Goal: Task Accomplishment & Management: Use online tool/utility

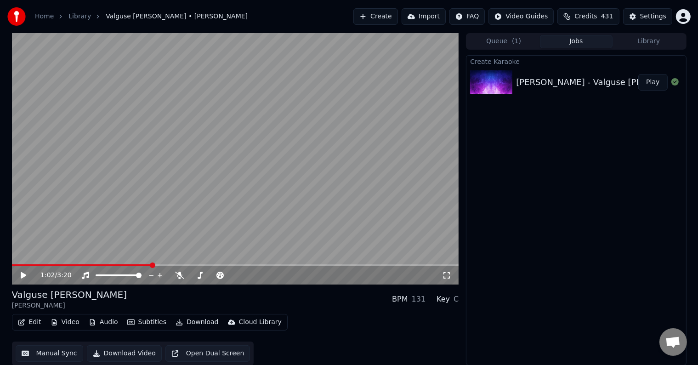
click at [371, 23] on button "Create" at bounding box center [375, 16] width 45 height 17
click at [369, 19] on button "Create" at bounding box center [375, 16] width 45 height 17
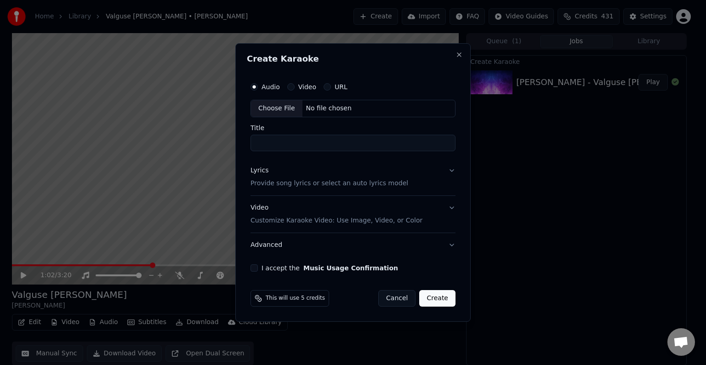
click at [322, 108] on div "No file chosen" at bounding box center [328, 108] width 53 height 9
click at [316, 105] on div "No file chosen" at bounding box center [328, 108] width 53 height 9
type input "**********"
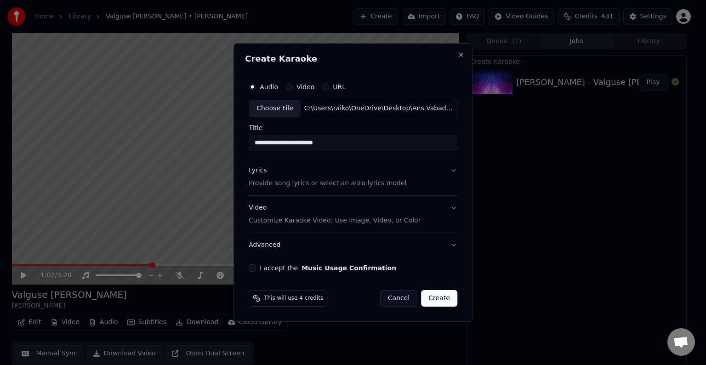
click at [287, 185] on p "Provide song lyrics or select an auto lyrics model" at bounding box center [328, 183] width 158 height 9
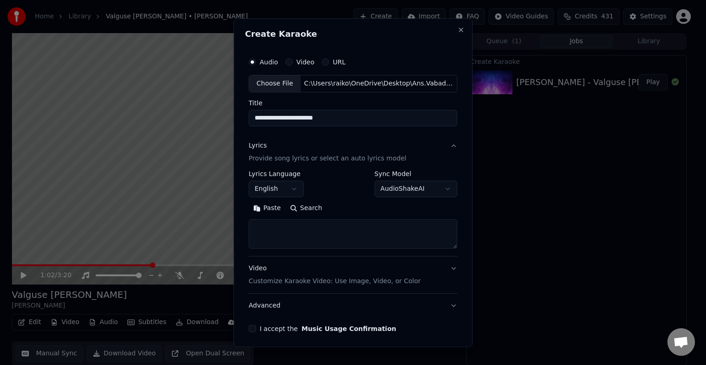
click at [272, 206] on button "Paste" at bounding box center [267, 208] width 37 height 15
click at [292, 187] on button "English" at bounding box center [276, 189] width 55 height 17
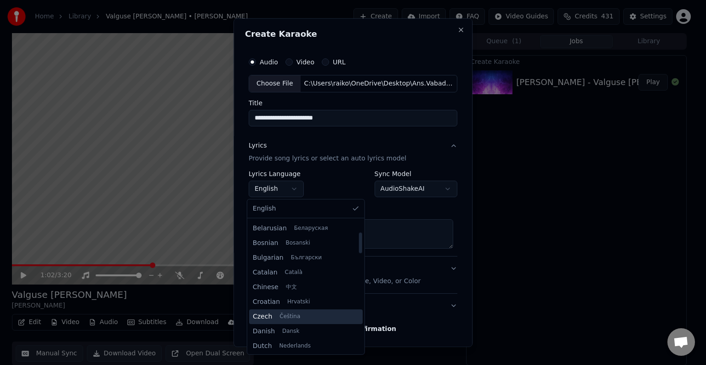
scroll to position [76, 0]
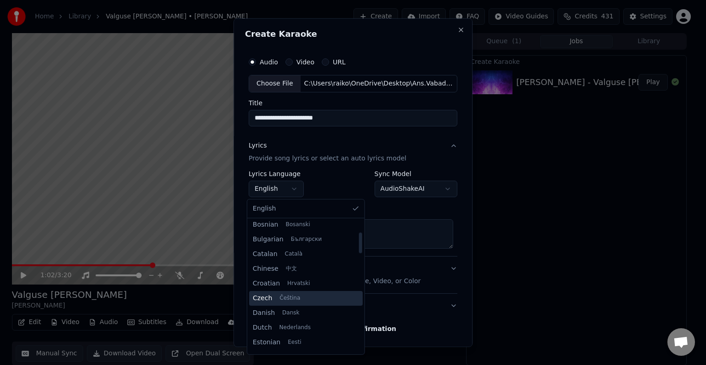
type textarea "**********"
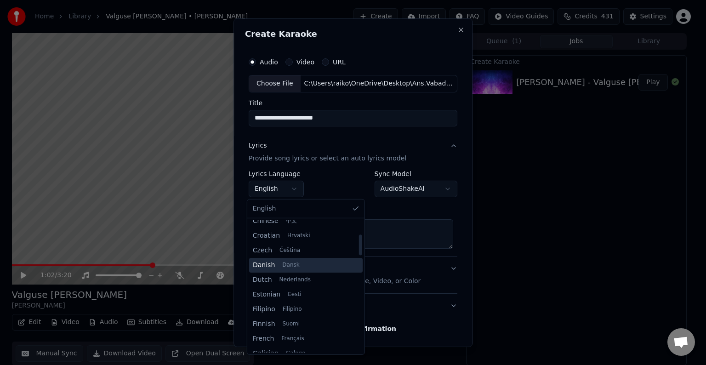
scroll to position [153, 0]
select select "**"
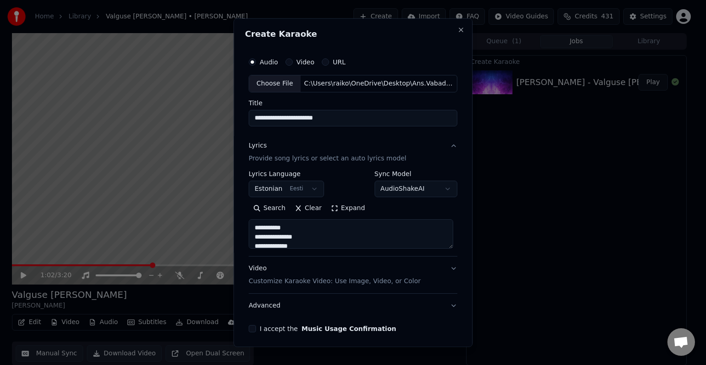
click at [295, 280] on p "Customize Karaoke Video: Use Image, Video, or Color" at bounding box center [335, 281] width 172 height 9
type textarea "**********"
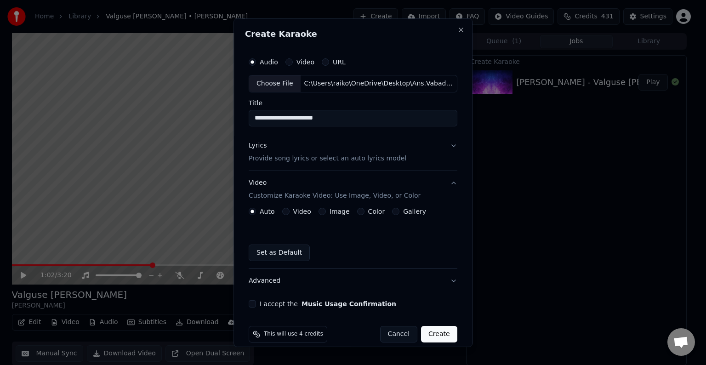
click at [368, 208] on label "Color" at bounding box center [376, 211] width 17 height 6
click at [364, 208] on button "Color" at bounding box center [360, 211] width 7 height 7
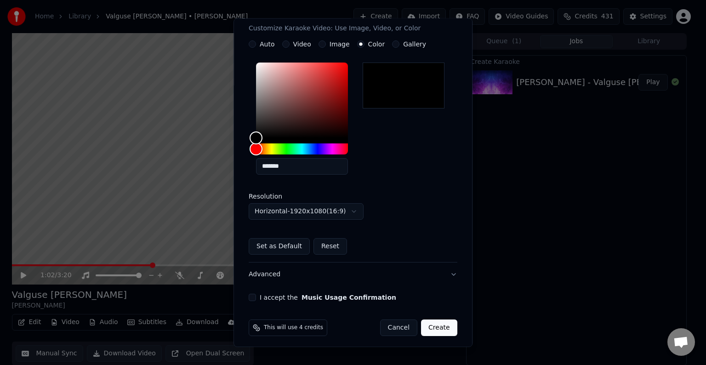
scroll to position [171, 0]
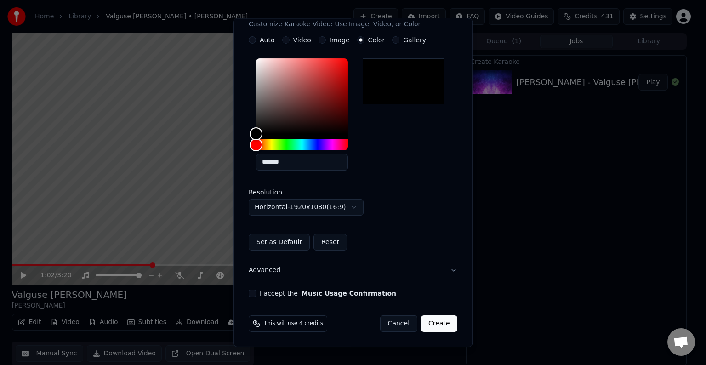
click at [250, 292] on button "I accept the Music Usage Confirmation" at bounding box center [252, 293] width 7 height 7
click at [439, 322] on button "Create" at bounding box center [439, 323] width 36 height 17
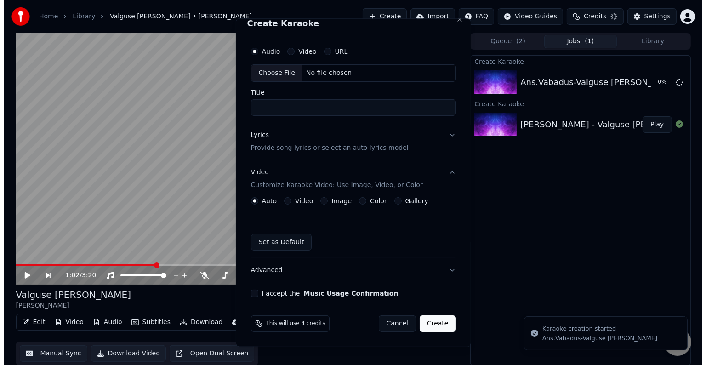
scroll to position [11, 0]
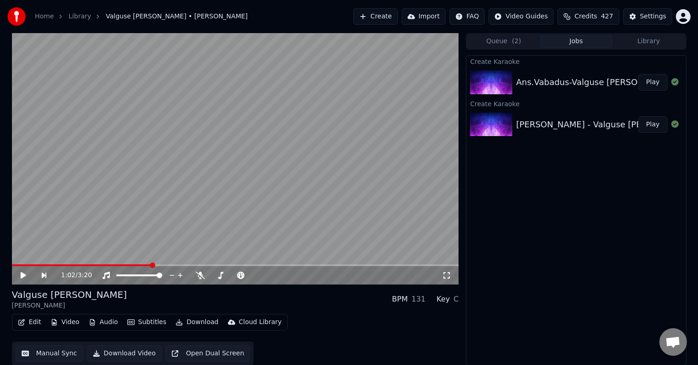
click at [649, 83] on button "Play" at bounding box center [652, 82] width 29 height 17
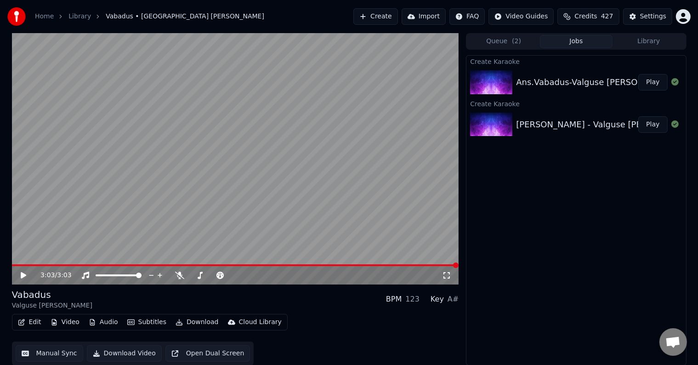
click at [23, 274] on icon at bounding box center [24, 275] width 6 height 6
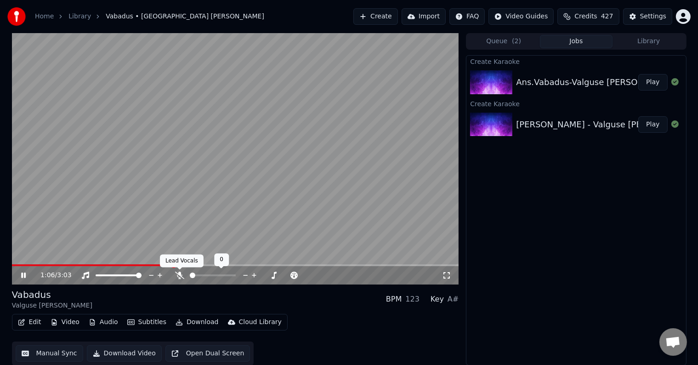
click at [178, 274] on icon at bounding box center [179, 275] width 9 height 7
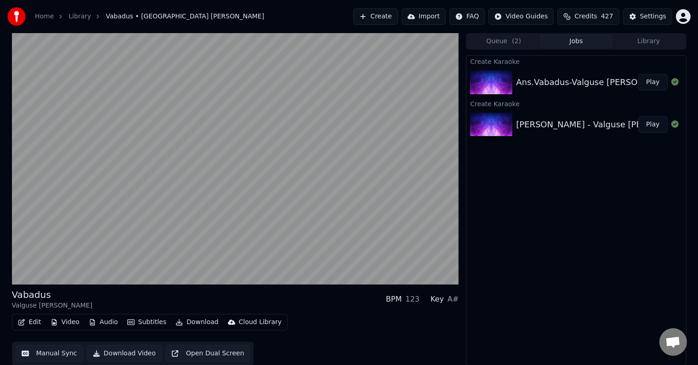
click at [33, 322] on button "Edit" at bounding box center [29, 322] width 31 height 13
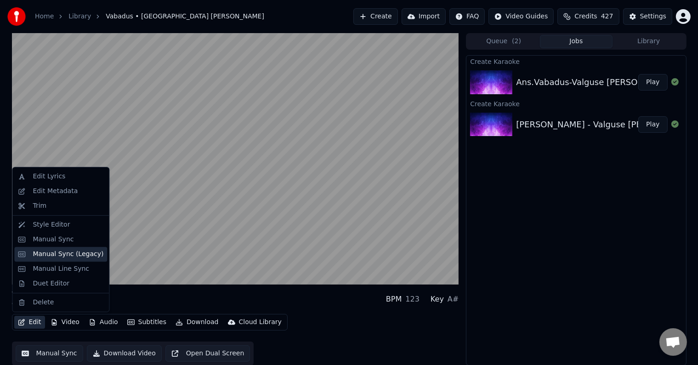
click at [72, 255] on div "Manual Sync (Legacy)" at bounding box center [68, 254] width 71 height 9
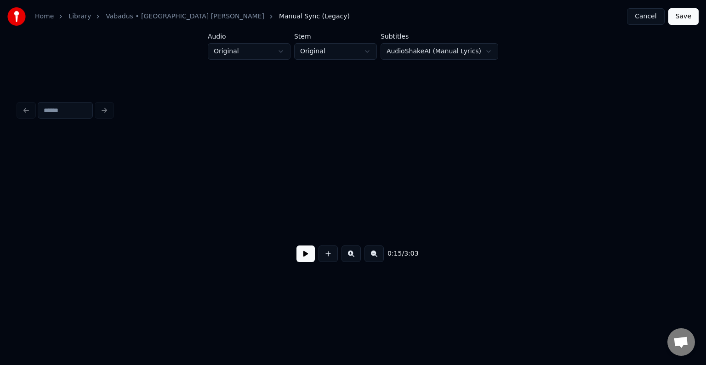
scroll to position [0, 8735]
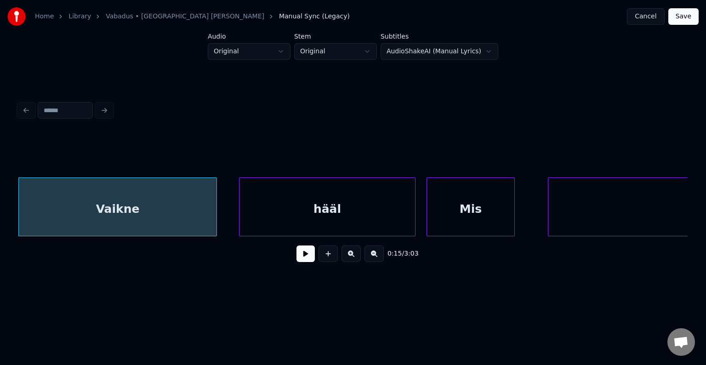
click at [301, 255] on button at bounding box center [305, 253] width 18 height 17
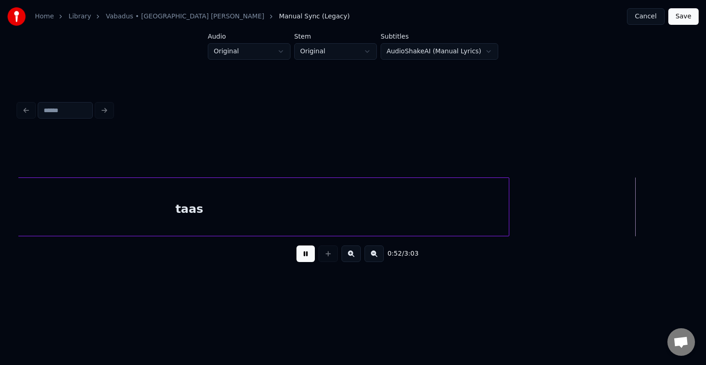
scroll to position [0, 0]
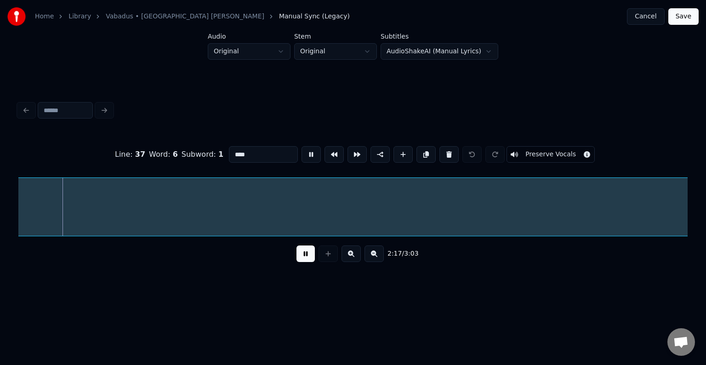
click at [300, 257] on button at bounding box center [305, 253] width 18 height 17
click at [454, 153] on button at bounding box center [448, 154] width 19 height 17
type input "***"
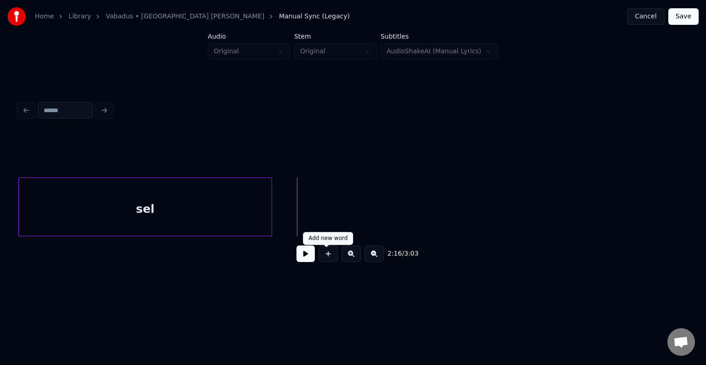
click at [327, 262] on button at bounding box center [327, 253] width 19 height 17
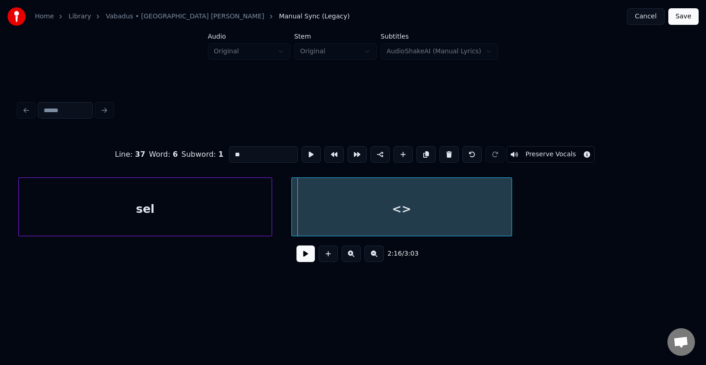
click at [328, 199] on div "<>" at bounding box center [402, 209] width 220 height 62
drag, startPoint x: 238, startPoint y: 152, endPoint x: 195, endPoint y: 155, distance: 43.3
click at [199, 153] on div "Line : 37 Word : 6 Subword : 1 ** Preserve Vocals" at bounding box center [352, 154] width 669 height 46
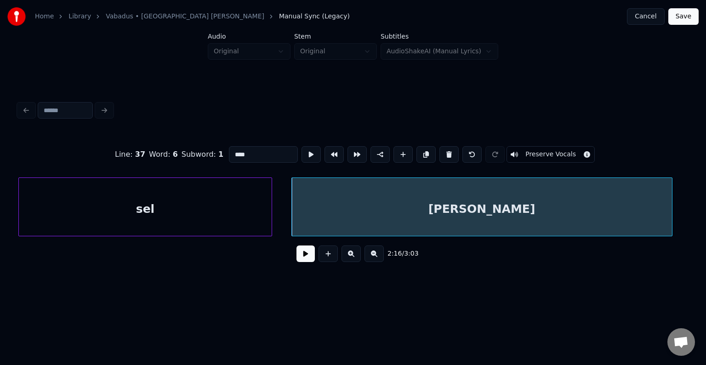
click at [672, 210] on div at bounding box center [670, 207] width 3 height 58
click at [177, 205] on div "sel" at bounding box center [145, 209] width 253 height 62
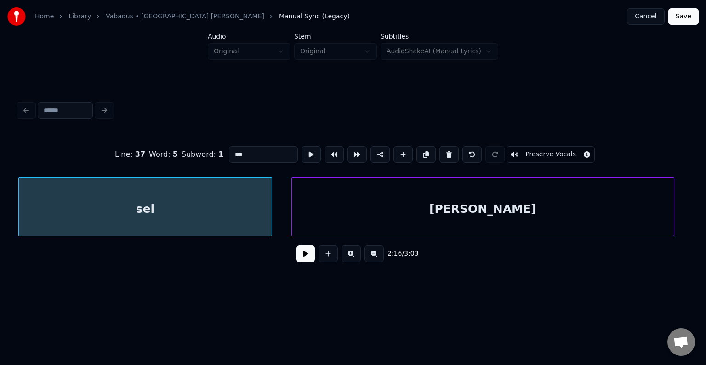
type input "***"
click at [302, 260] on button at bounding box center [305, 253] width 18 height 17
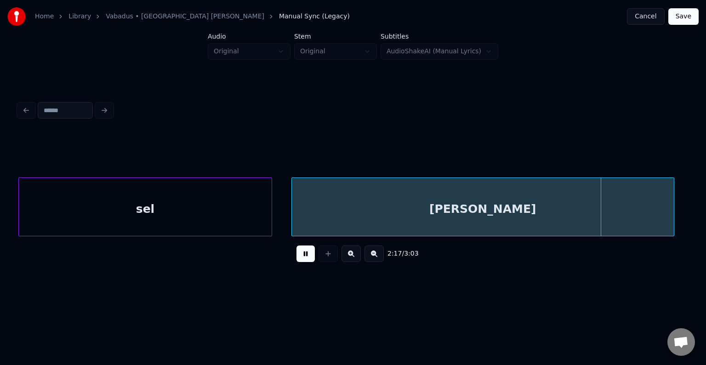
click at [302, 260] on button at bounding box center [305, 253] width 18 height 17
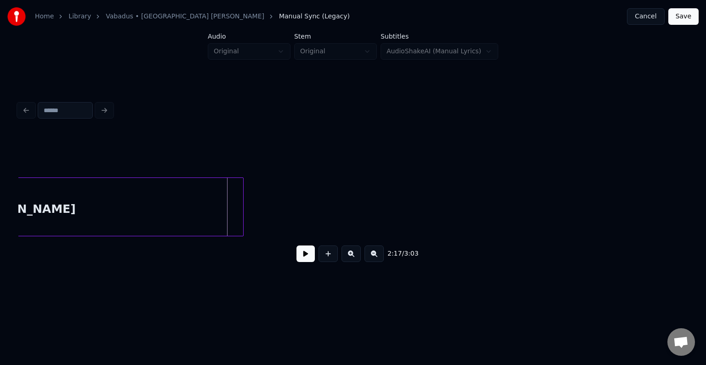
click at [242, 213] on div at bounding box center [241, 207] width 3 height 58
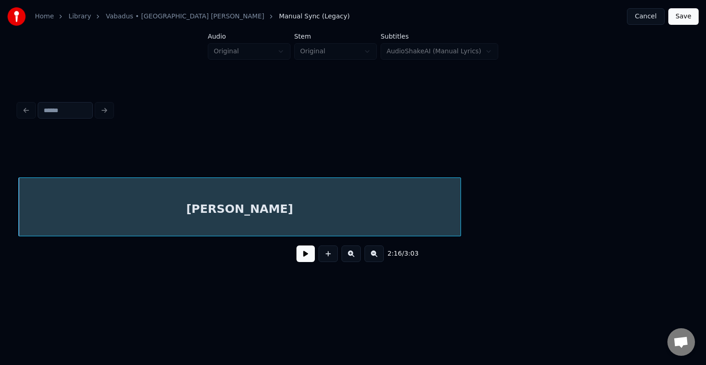
click at [301, 255] on button at bounding box center [305, 253] width 18 height 17
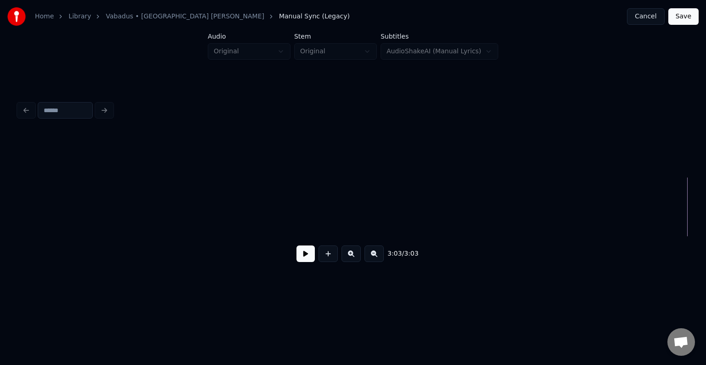
click at [300, 258] on button at bounding box center [305, 253] width 18 height 17
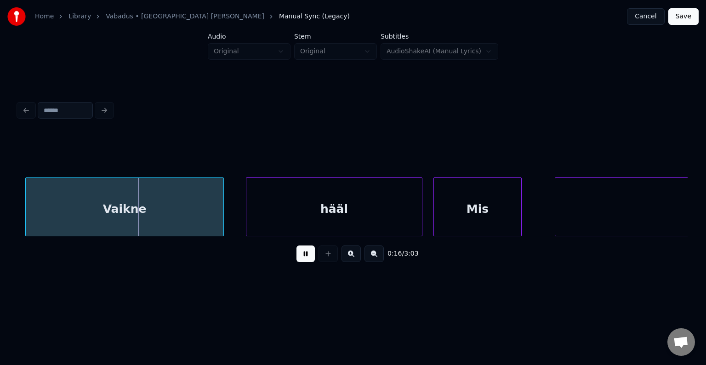
click at [301, 259] on button at bounding box center [305, 253] width 18 height 17
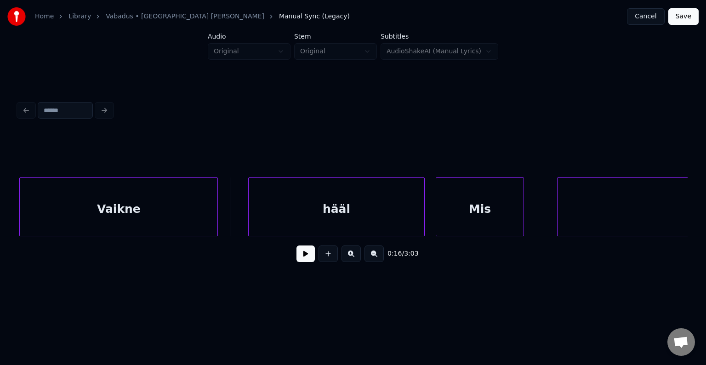
click at [158, 220] on div "Vaikne" at bounding box center [119, 209] width 198 height 62
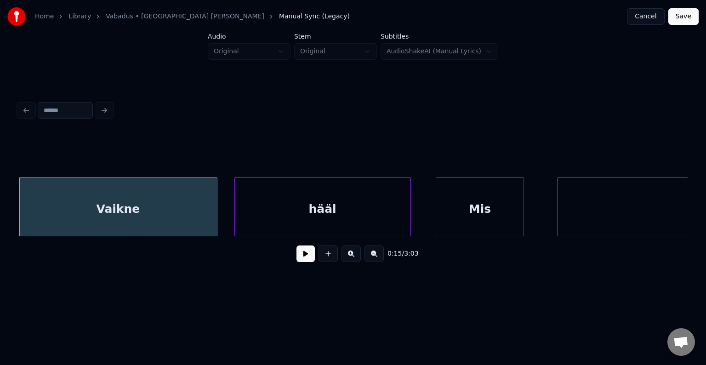
click at [298, 207] on div "hääl" at bounding box center [323, 209] width 176 height 62
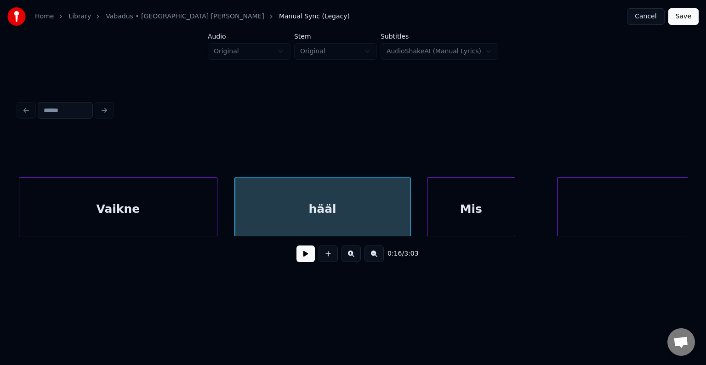
click at [461, 209] on div "Mis" at bounding box center [470, 209] width 87 height 62
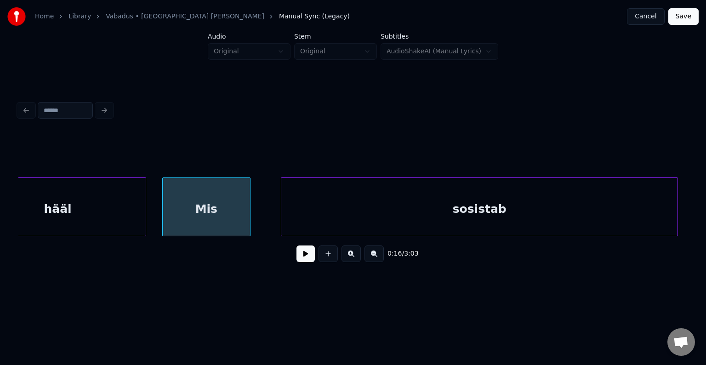
click at [622, 204] on div "sosistab" at bounding box center [479, 209] width 396 height 62
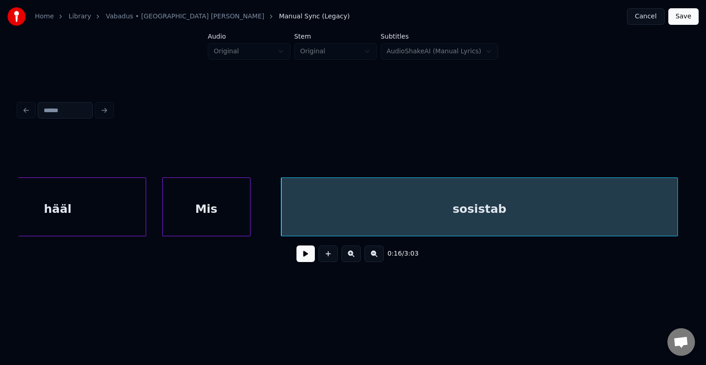
click at [70, 214] on div "hääl" at bounding box center [58, 209] width 176 height 62
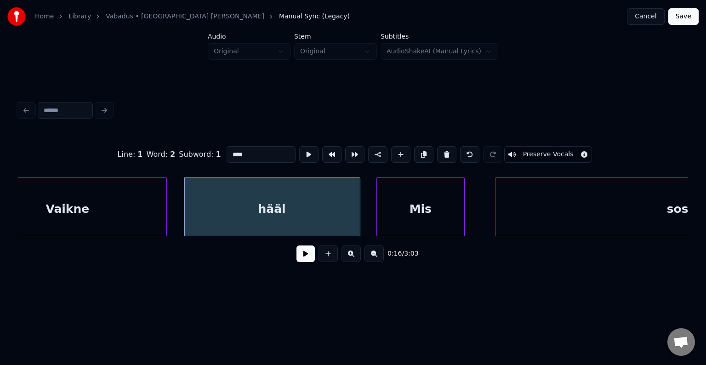
click at [48, 215] on div "Vaikne" at bounding box center [68, 209] width 198 height 62
type input "******"
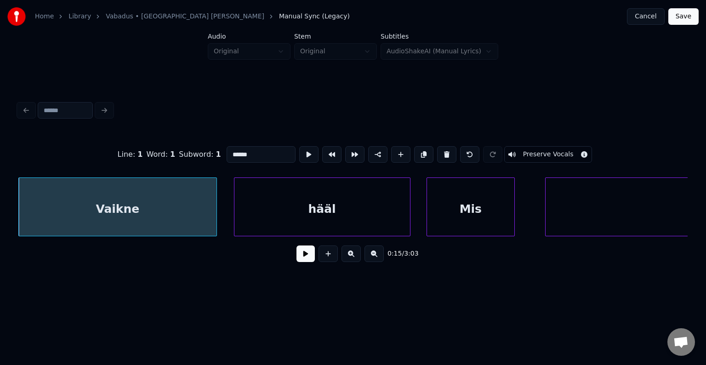
click at [297, 258] on button at bounding box center [305, 253] width 18 height 17
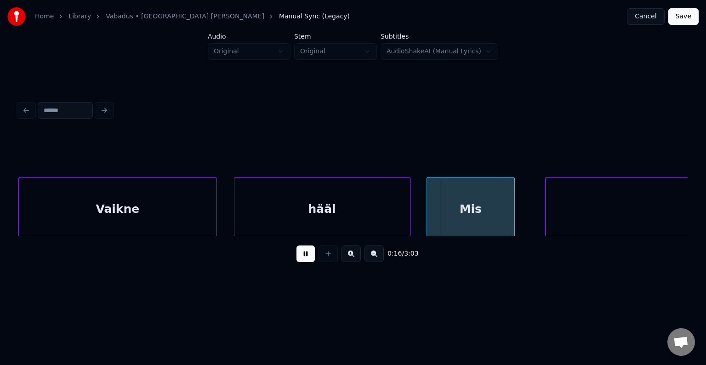
click at [297, 258] on button at bounding box center [305, 253] width 18 height 17
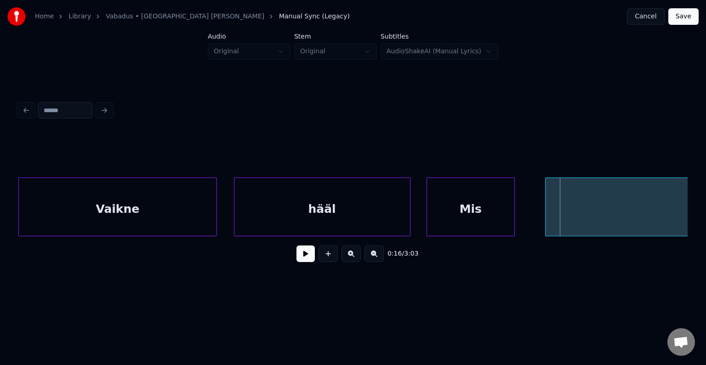
click at [297, 258] on button at bounding box center [305, 253] width 18 height 17
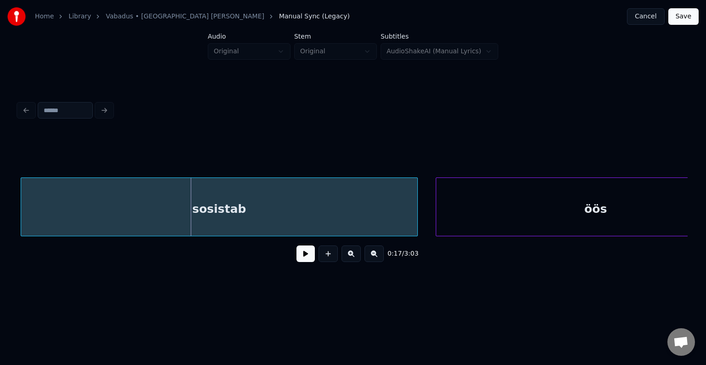
click at [115, 202] on div "sosistab" at bounding box center [219, 209] width 396 height 62
click at [296, 258] on button at bounding box center [305, 253] width 18 height 17
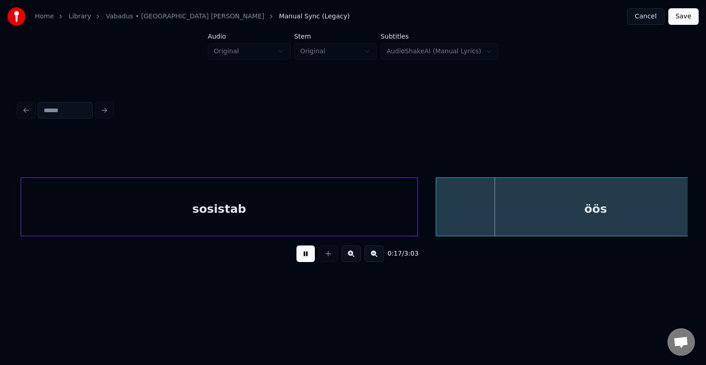
click at [296, 258] on button at bounding box center [305, 253] width 18 height 17
click at [299, 262] on button at bounding box center [305, 253] width 18 height 17
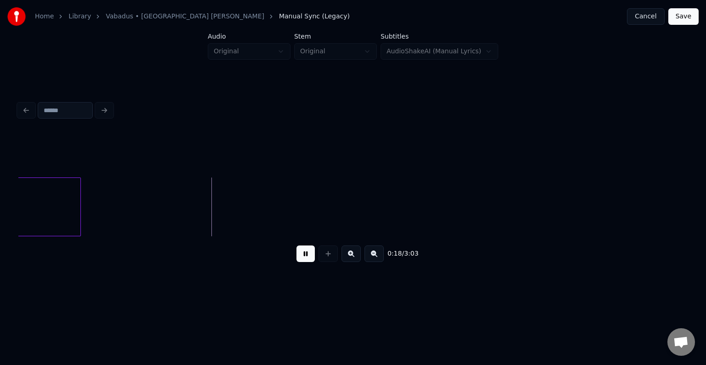
click at [299, 262] on button at bounding box center [305, 253] width 18 height 17
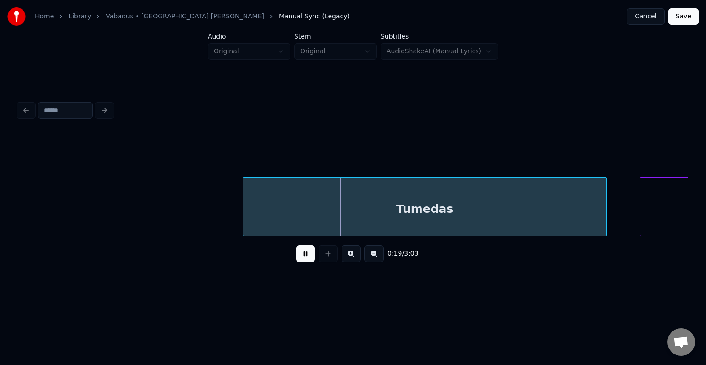
click at [299, 259] on button at bounding box center [305, 253] width 18 height 17
click at [357, 206] on div "Tumedas" at bounding box center [414, 209] width 363 height 62
click at [296, 259] on button at bounding box center [305, 253] width 18 height 17
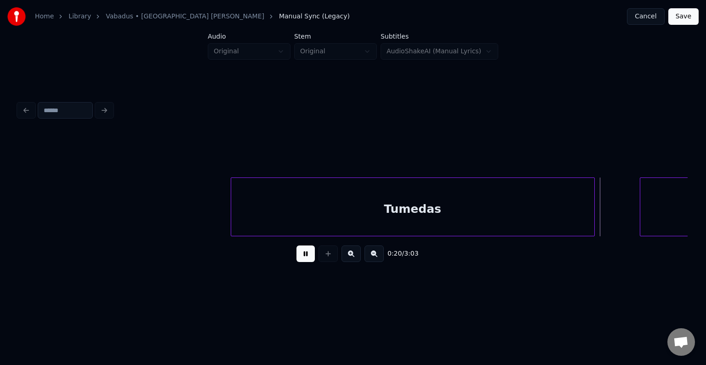
click at [296, 259] on button at bounding box center [305, 253] width 18 height 17
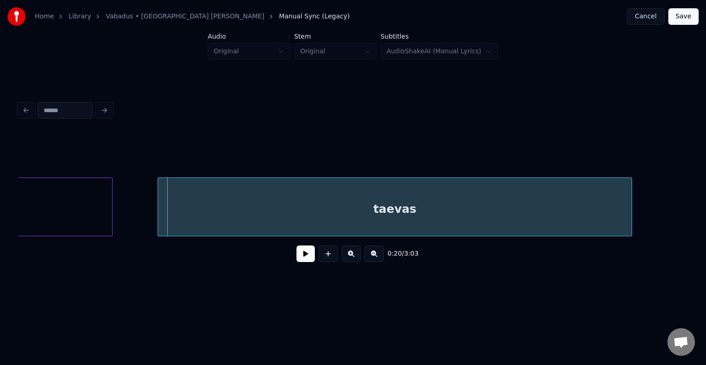
scroll to position [0, 11075]
click at [316, 214] on div "taevas" at bounding box center [392, 209] width 473 height 62
click at [298, 259] on button at bounding box center [305, 253] width 18 height 17
drag, startPoint x: 298, startPoint y: 259, endPoint x: 293, endPoint y: 256, distance: 5.4
click at [297, 259] on button at bounding box center [305, 253] width 18 height 17
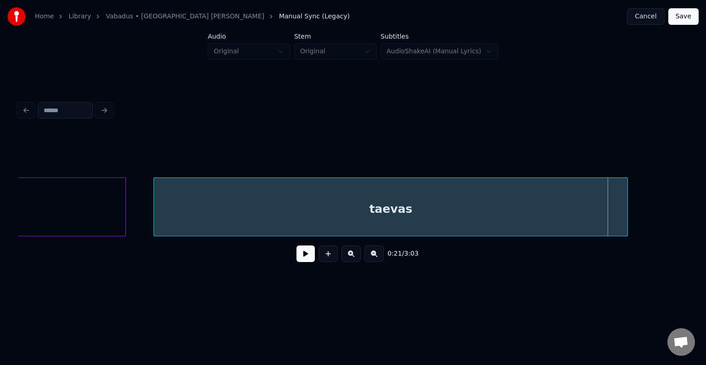
click at [300, 204] on div "taevas" at bounding box center [390, 209] width 473 height 62
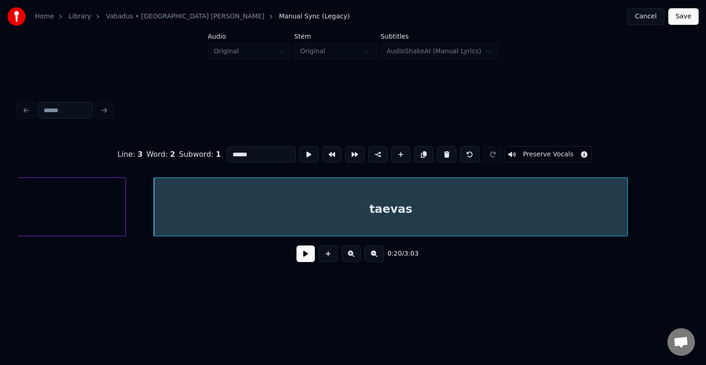
click at [227, 151] on input "******" at bounding box center [261, 154] width 69 height 17
click at [227, 153] on input "******" at bounding box center [261, 154] width 69 height 17
type input "*******"
click at [296, 257] on button at bounding box center [305, 253] width 18 height 17
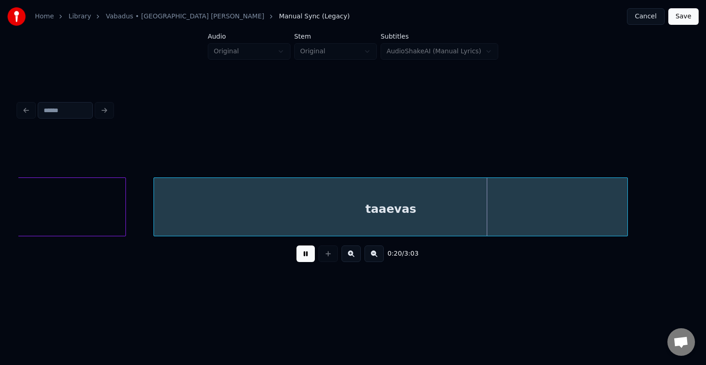
click at [296, 257] on button at bounding box center [305, 253] width 18 height 17
click at [296, 258] on button at bounding box center [305, 253] width 18 height 17
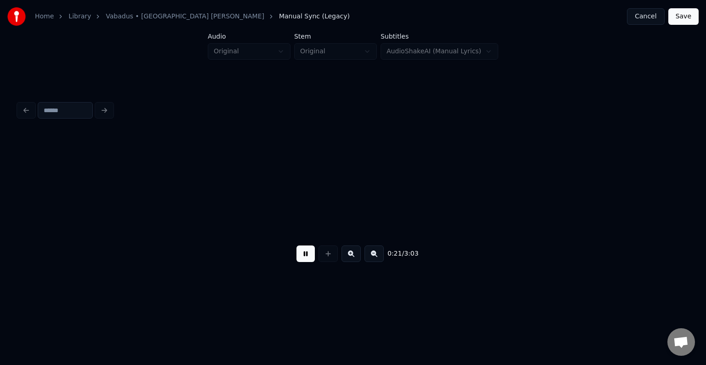
scroll to position [0, 11745]
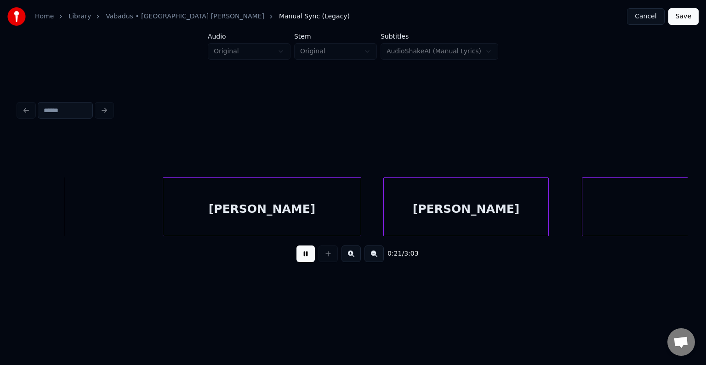
click at [296, 258] on button at bounding box center [305, 253] width 18 height 17
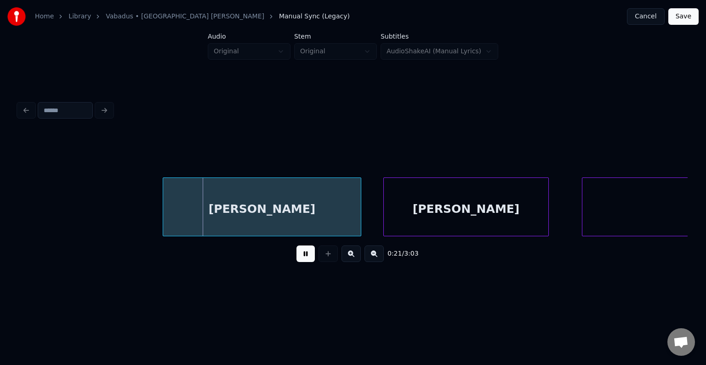
click at [296, 258] on button at bounding box center [305, 253] width 18 height 17
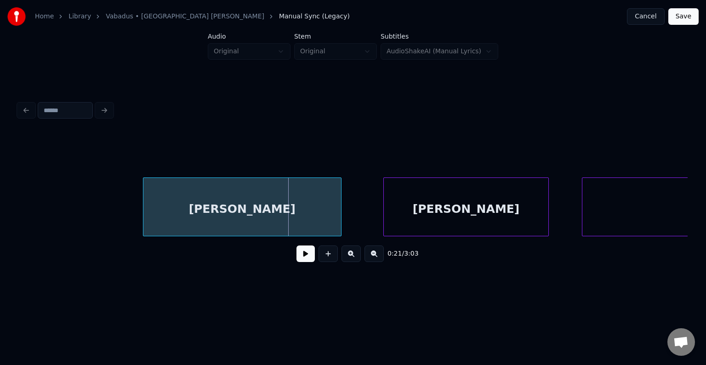
click at [262, 211] on div "[PERSON_NAME]" at bounding box center [242, 209] width 198 height 62
click at [445, 208] on div "[PERSON_NAME]" at bounding box center [452, 209] width 165 height 62
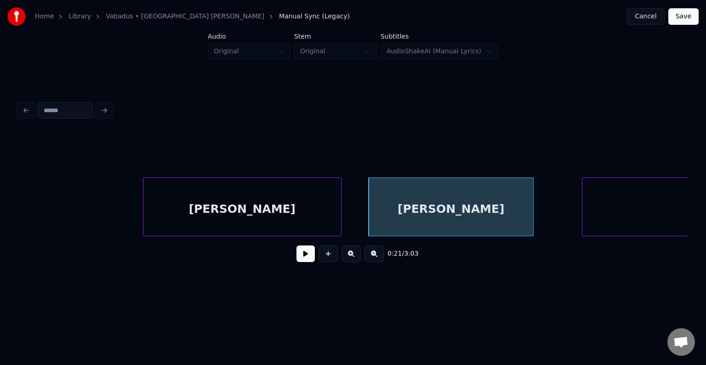
click at [277, 208] on div "[PERSON_NAME]" at bounding box center [242, 209] width 198 height 62
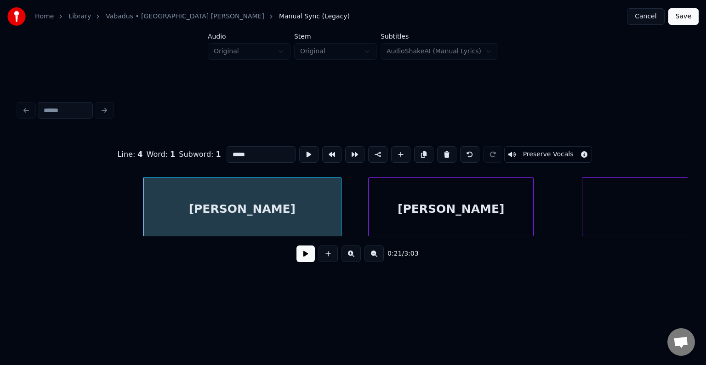
click at [302, 259] on button at bounding box center [305, 253] width 18 height 17
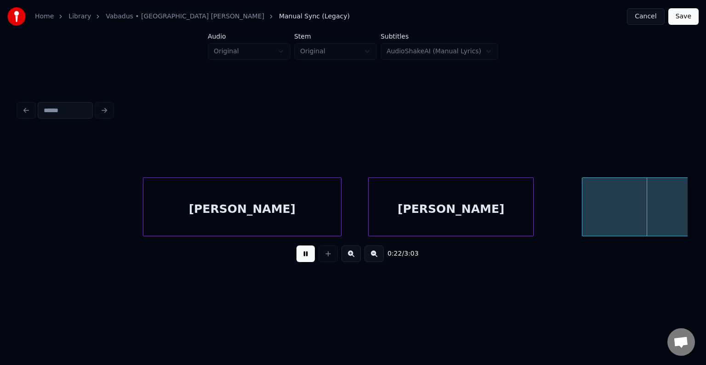
click at [300, 257] on button at bounding box center [305, 253] width 18 height 17
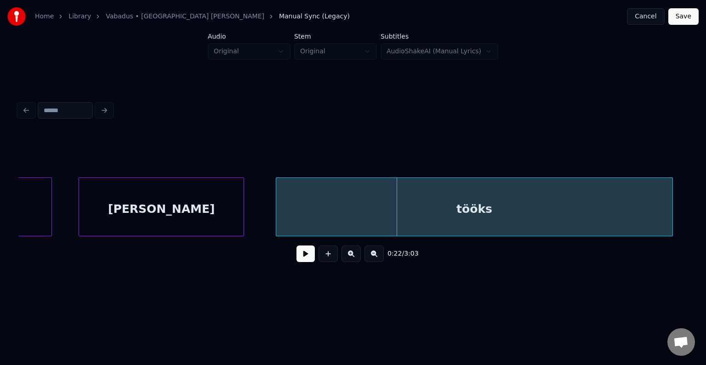
click at [612, 200] on div "tööks" at bounding box center [474, 209] width 396 height 62
click at [303, 258] on button at bounding box center [305, 253] width 18 height 17
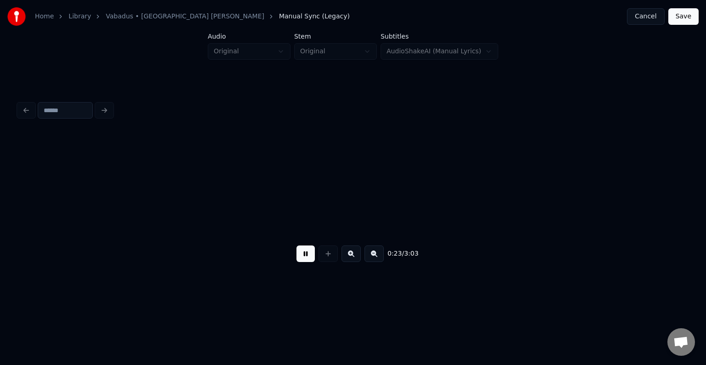
scroll to position [0, 12709]
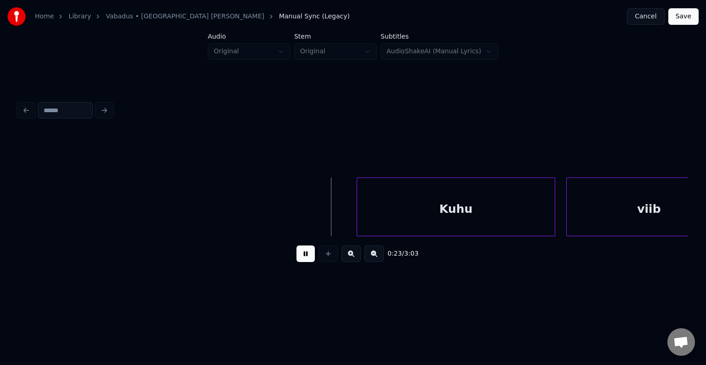
click at [303, 258] on button at bounding box center [305, 253] width 18 height 17
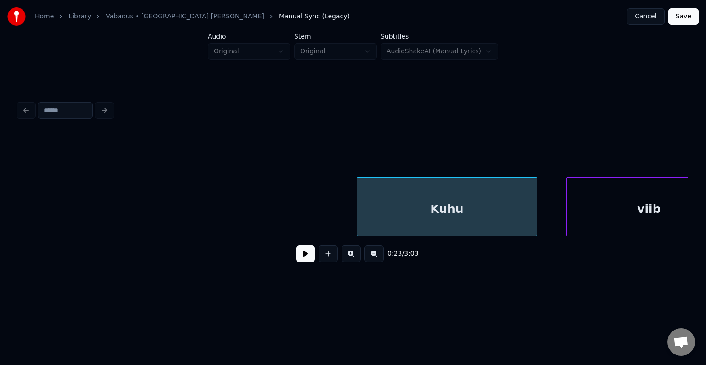
click at [534, 210] on div at bounding box center [535, 207] width 3 height 58
click at [306, 255] on button at bounding box center [305, 253] width 18 height 17
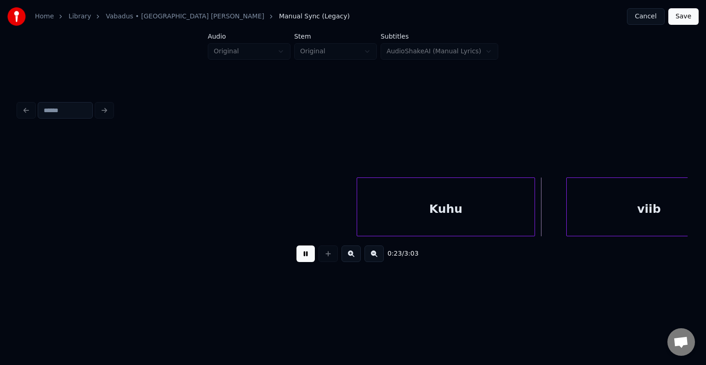
click at [306, 255] on button at bounding box center [305, 253] width 18 height 17
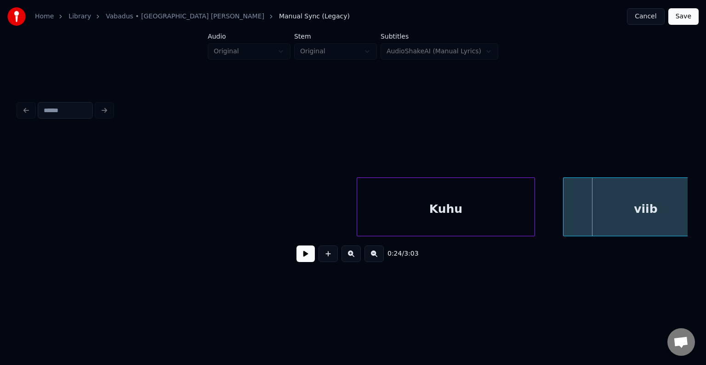
scroll to position [0, 12751]
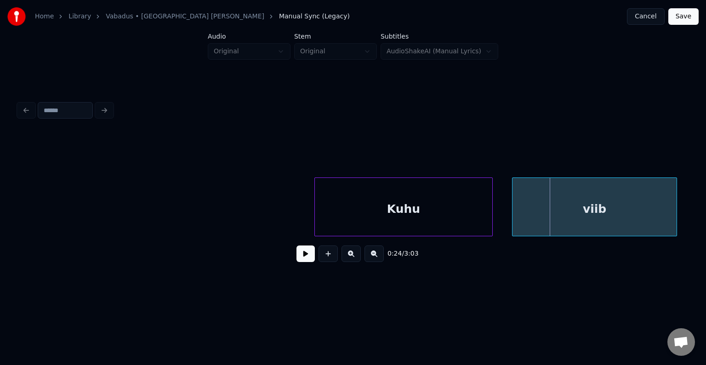
click at [588, 198] on div "viib" at bounding box center [594, 209] width 165 height 62
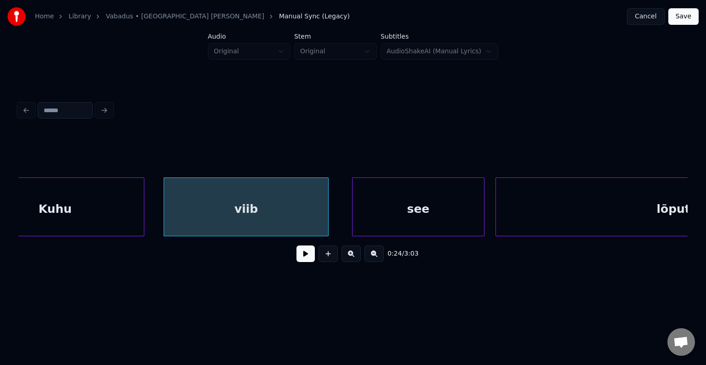
scroll to position [0, 13100]
click at [445, 210] on div "see" at bounding box center [408, 209] width 131 height 62
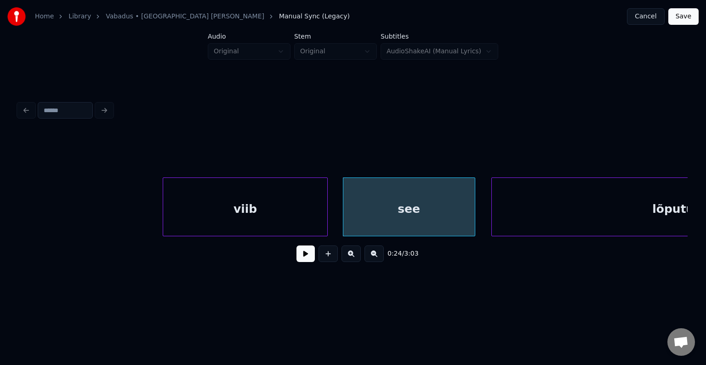
scroll to position [0, 13269]
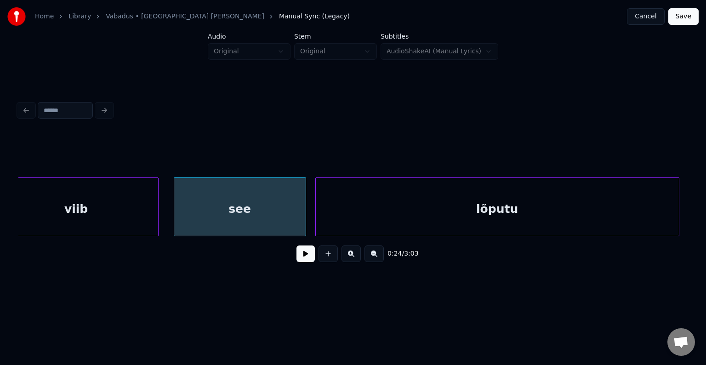
click at [586, 202] on div "lõputu" at bounding box center [497, 209] width 363 height 62
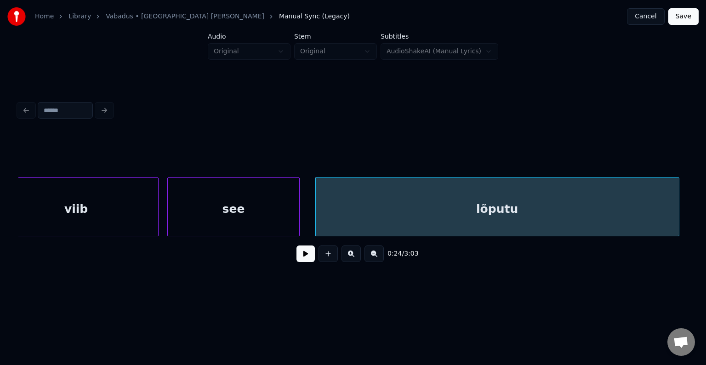
click at [257, 213] on div "see" at bounding box center [233, 209] width 131 height 62
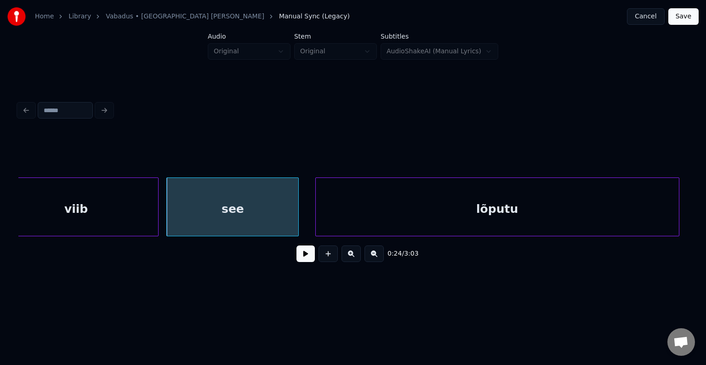
click at [130, 224] on div "viib" at bounding box center [76, 209] width 165 height 62
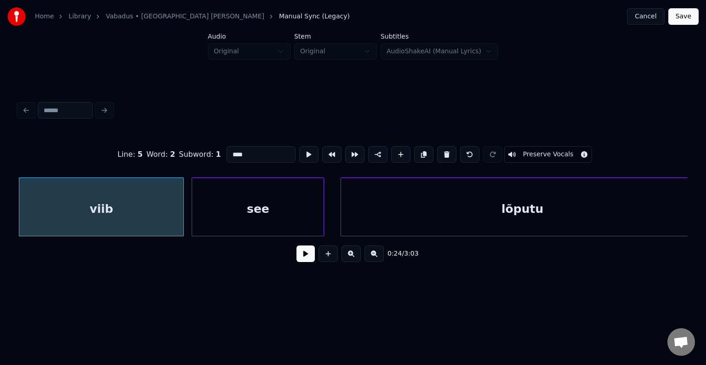
click at [303, 262] on button at bounding box center [305, 253] width 18 height 17
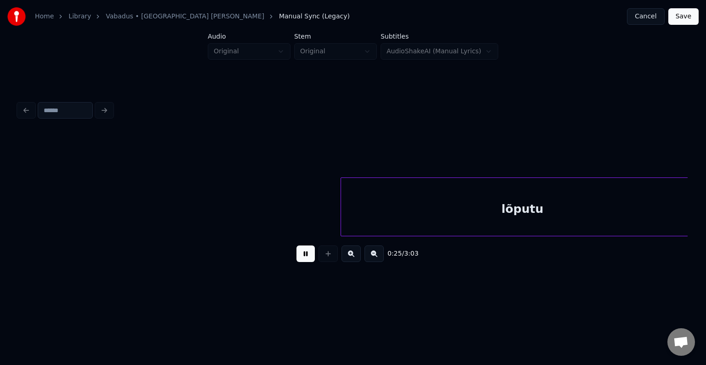
scroll to position [0, 13922]
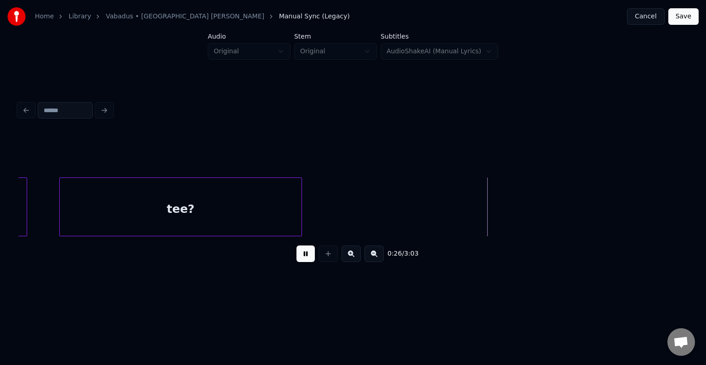
click at [301, 258] on button at bounding box center [305, 253] width 18 height 17
click at [198, 210] on div "tee?" at bounding box center [167, 209] width 242 height 62
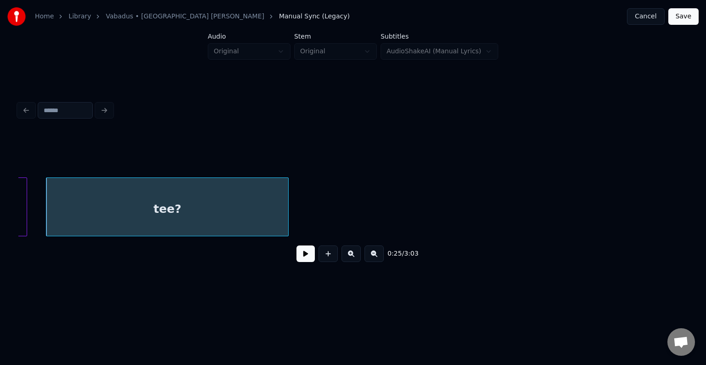
click at [299, 261] on button at bounding box center [305, 253] width 18 height 17
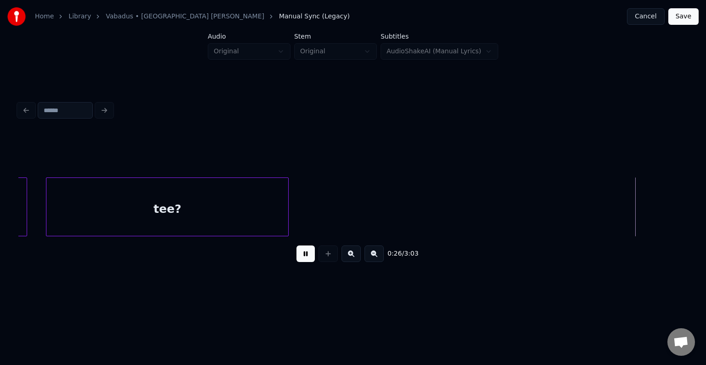
scroll to position [0, 14593]
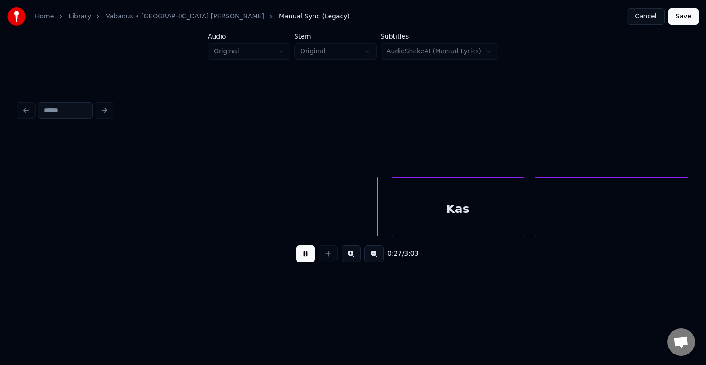
click at [303, 260] on button at bounding box center [305, 253] width 18 height 17
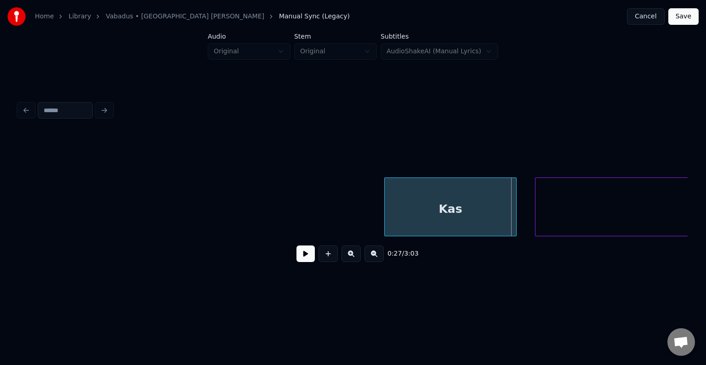
click at [415, 220] on div "Kas" at bounding box center [450, 209] width 131 height 62
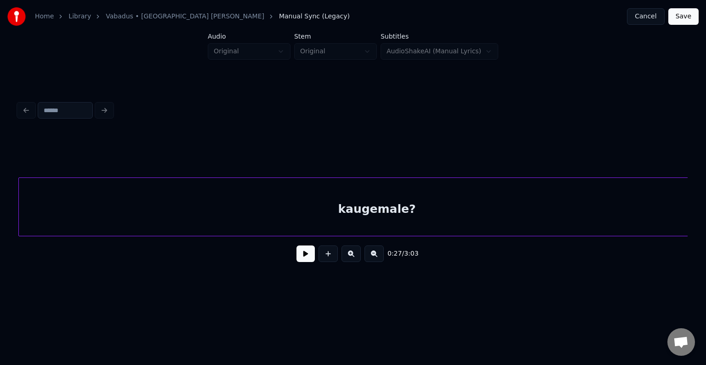
scroll to position [0, 15098]
click at [572, 202] on div "kaugemale?" at bounding box center [377, 209] width 716 height 62
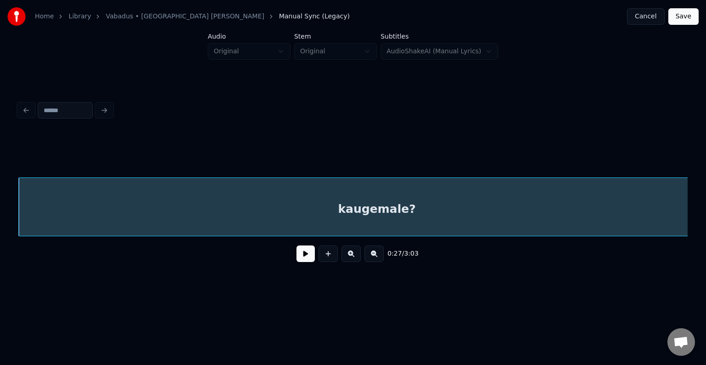
click at [308, 261] on button at bounding box center [305, 253] width 18 height 17
click at [308, 257] on button at bounding box center [305, 253] width 18 height 17
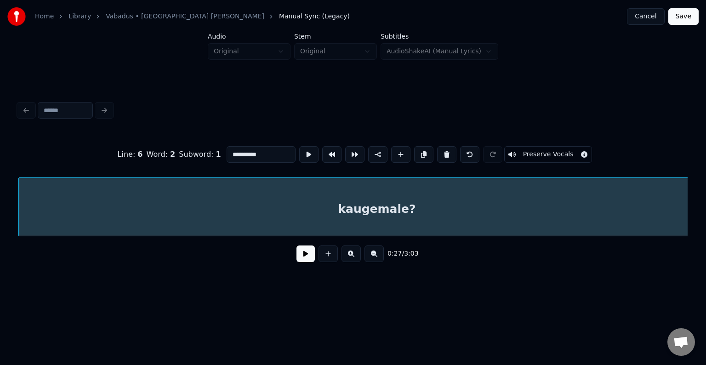
drag, startPoint x: 243, startPoint y: 150, endPoint x: 254, endPoint y: 153, distance: 11.4
click at [244, 151] on input "**********" at bounding box center [261, 154] width 69 height 17
type input "**********"
click at [296, 264] on div "0:27 / 3:03" at bounding box center [353, 254] width 654 height 20
click at [301, 255] on button at bounding box center [305, 253] width 18 height 17
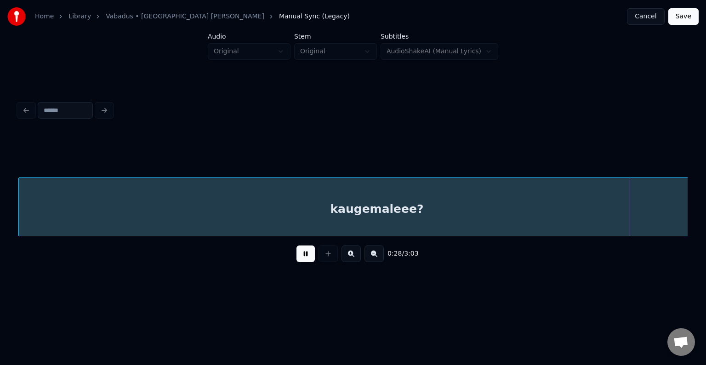
scroll to position [0, 15773]
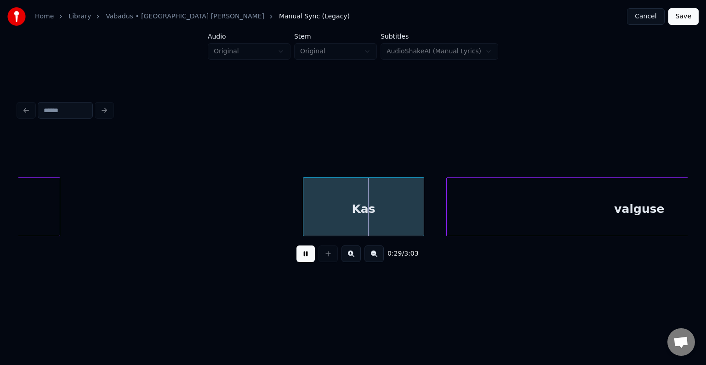
click at [307, 257] on button at bounding box center [305, 253] width 18 height 17
click at [338, 213] on div "Kas" at bounding box center [352, 209] width 120 height 62
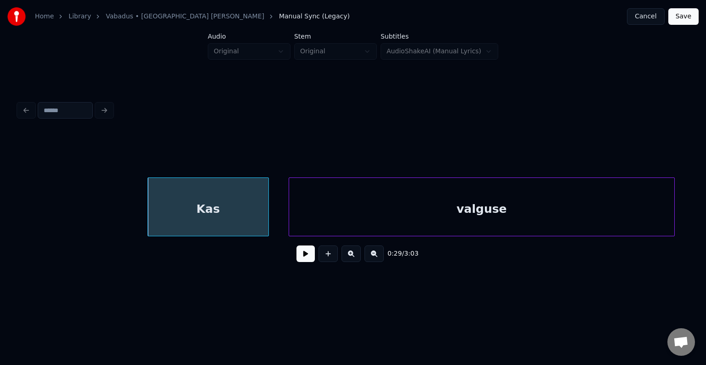
click at [500, 191] on div "valguse" at bounding box center [481, 209] width 385 height 62
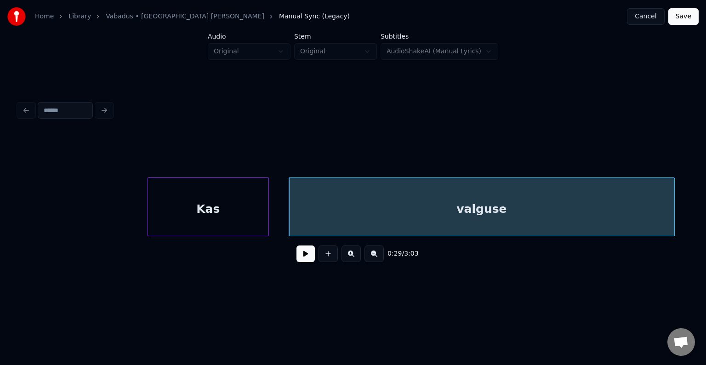
click at [296, 259] on button at bounding box center [305, 253] width 18 height 17
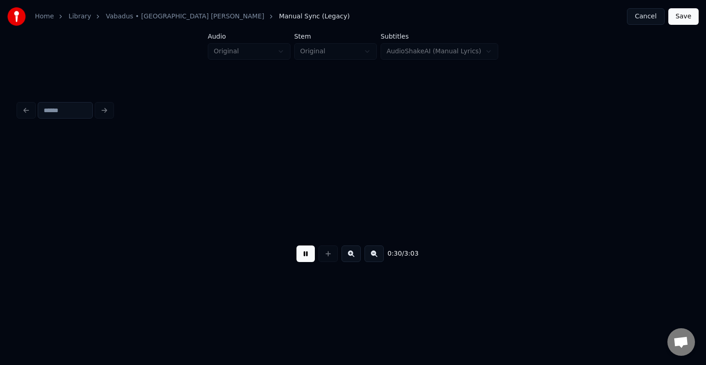
scroll to position [0, 16590]
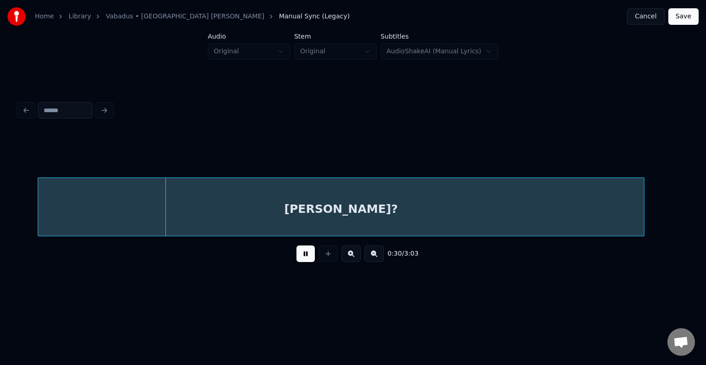
click at [296, 259] on button at bounding box center [305, 253] width 18 height 17
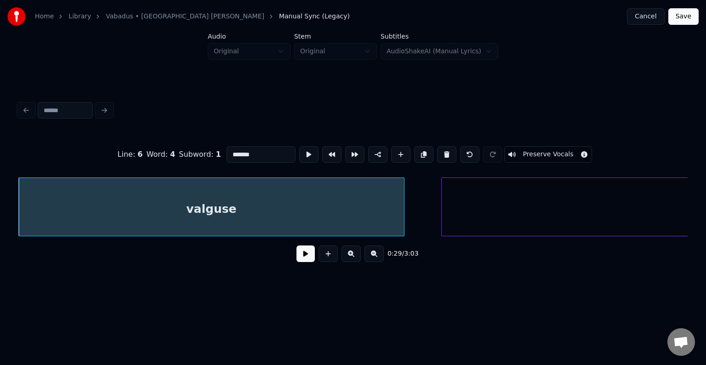
click at [300, 255] on button at bounding box center [305, 253] width 18 height 17
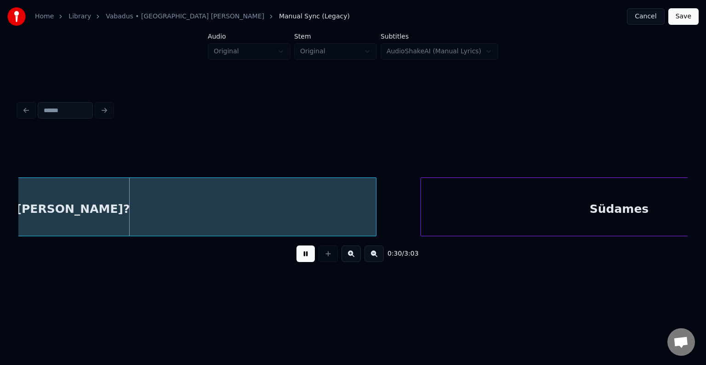
click at [300, 255] on button at bounding box center [305, 253] width 18 height 17
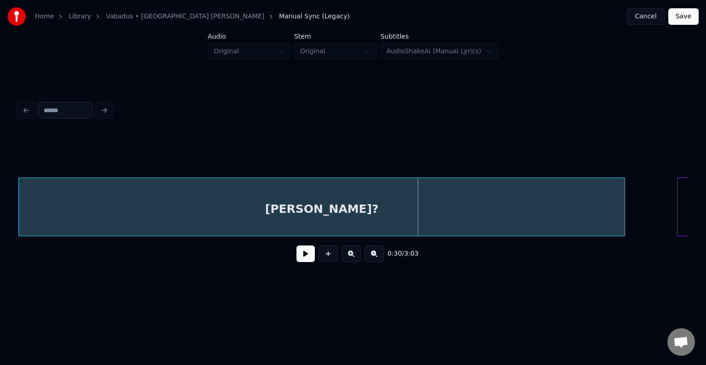
scroll to position [0, 16601]
click at [201, 211] on div "[PERSON_NAME]?" at bounding box center [322, 209] width 606 height 62
click at [155, 219] on div "[PERSON_NAME]?" at bounding box center [325, 209] width 606 height 62
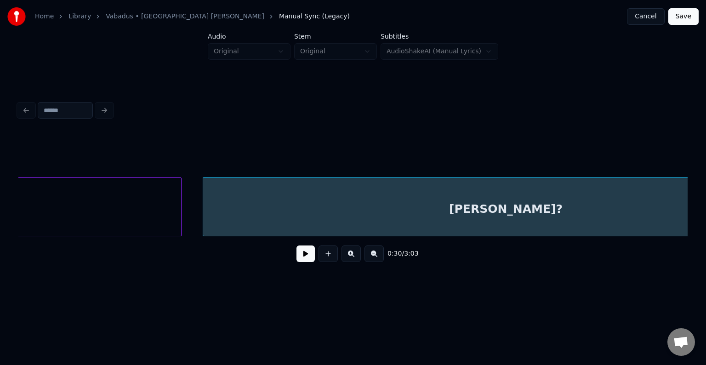
scroll to position [0, 16409]
click at [268, 212] on div "[PERSON_NAME]?" at bounding box center [507, 209] width 606 height 62
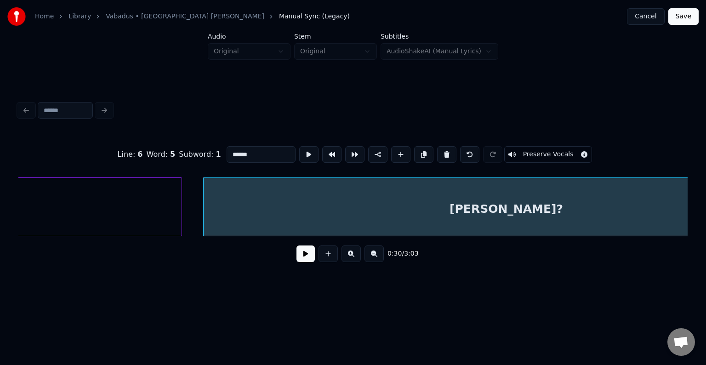
click at [227, 151] on input "******" at bounding box center [261, 154] width 69 height 17
type input "*******"
click at [303, 254] on button at bounding box center [305, 253] width 18 height 17
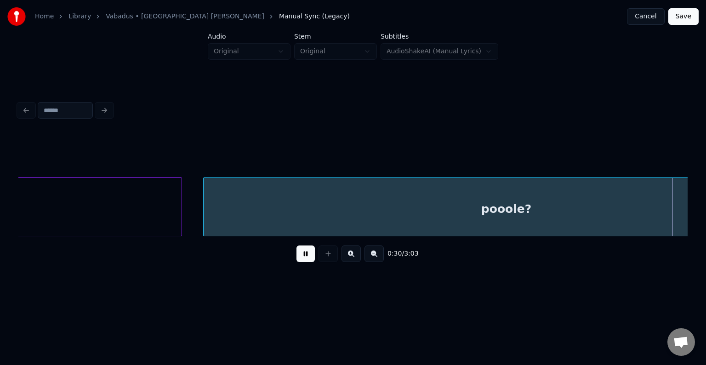
scroll to position [0, 17080]
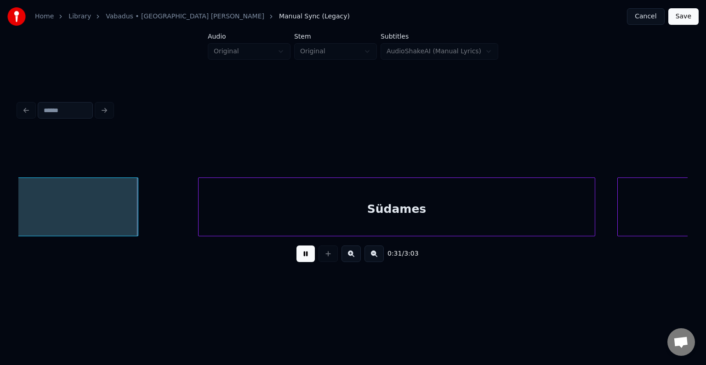
click at [300, 259] on button at bounding box center [305, 253] width 18 height 17
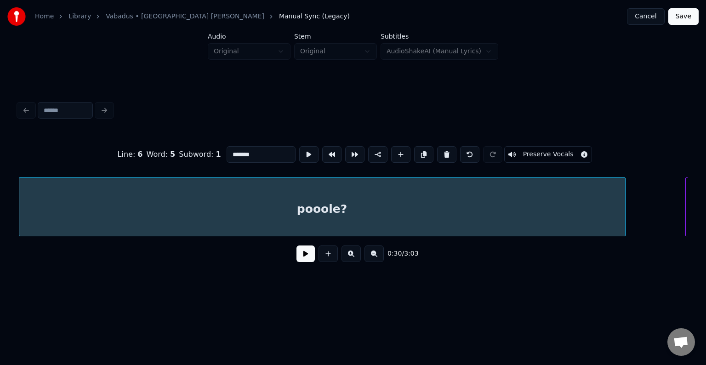
click at [233, 150] on input "*******" at bounding box center [261, 154] width 69 height 17
type input "*********"
click at [296, 255] on button at bounding box center [305, 253] width 18 height 17
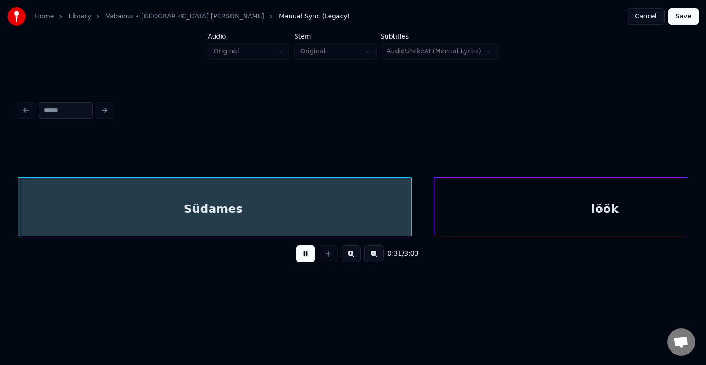
click at [296, 257] on button at bounding box center [305, 253] width 18 height 17
click at [262, 216] on div "Südames" at bounding box center [217, 209] width 396 height 62
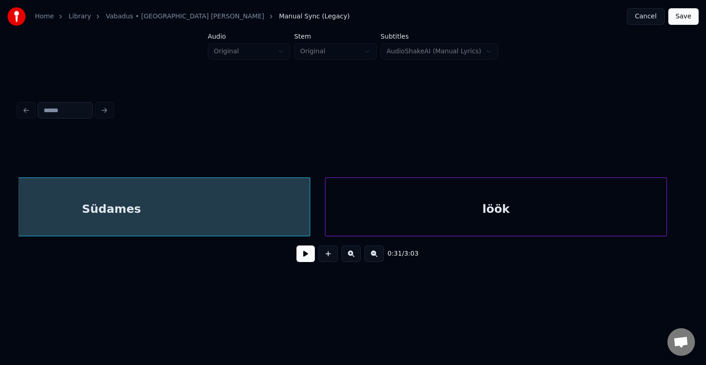
click at [520, 200] on div "löök" at bounding box center [495, 209] width 341 height 62
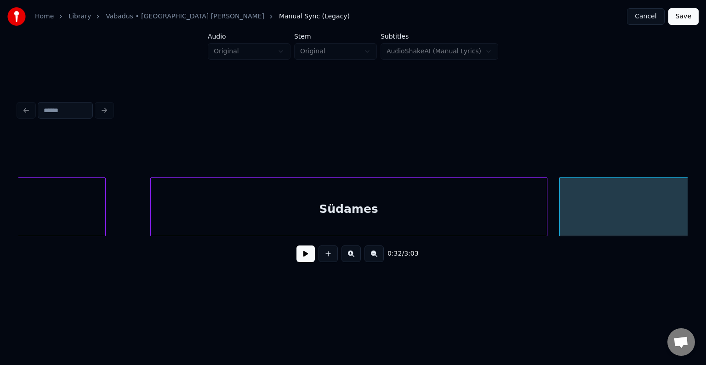
scroll to position [0, 17111]
click at [303, 217] on div "Südames" at bounding box center [351, 209] width 396 height 62
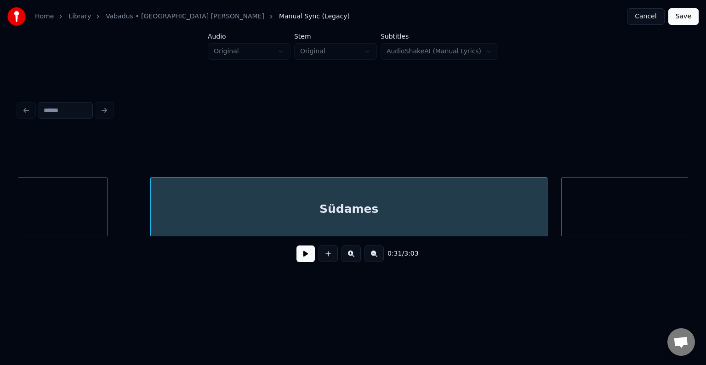
click at [298, 253] on button at bounding box center [305, 253] width 18 height 17
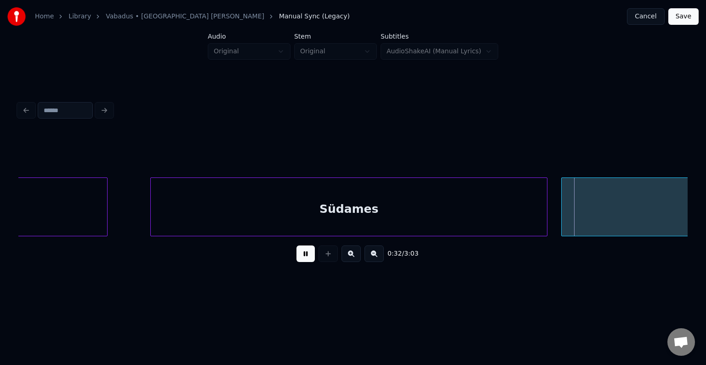
click at [298, 253] on button at bounding box center [305, 253] width 18 height 17
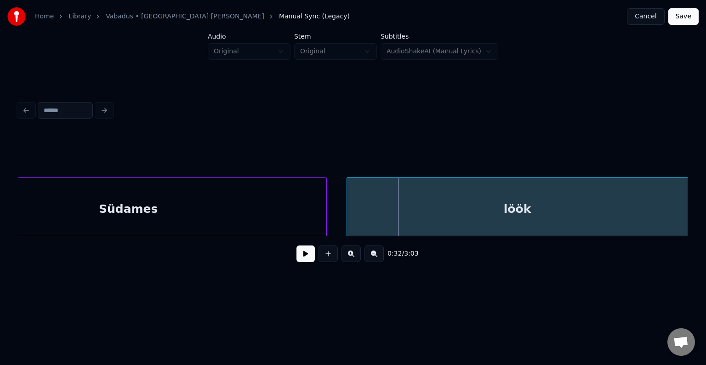
scroll to position [0, 17332]
click at [614, 204] on div "löök" at bounding box center [516, 209] width 341 height 62
click at [300, 259] on button at bounding box center [305, 253] width 18 height 17
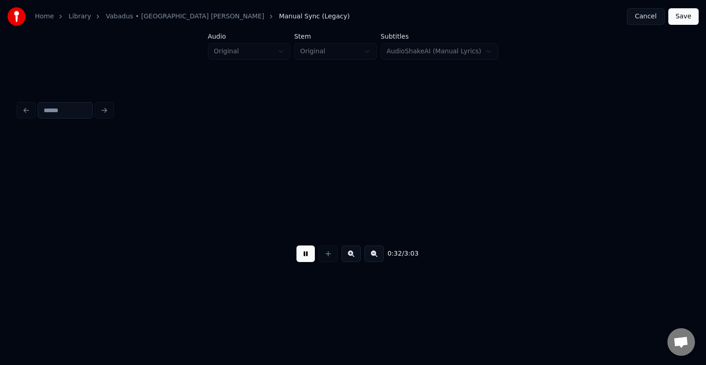
scroll to position [0, 18009]
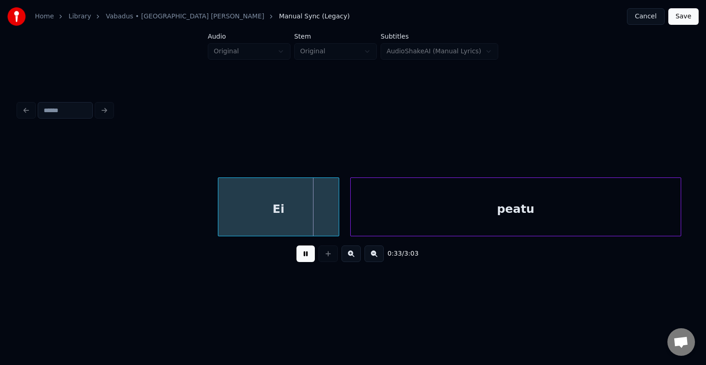
click at [300, 258] on button at bounding box center [305, 253] width 18 height 17
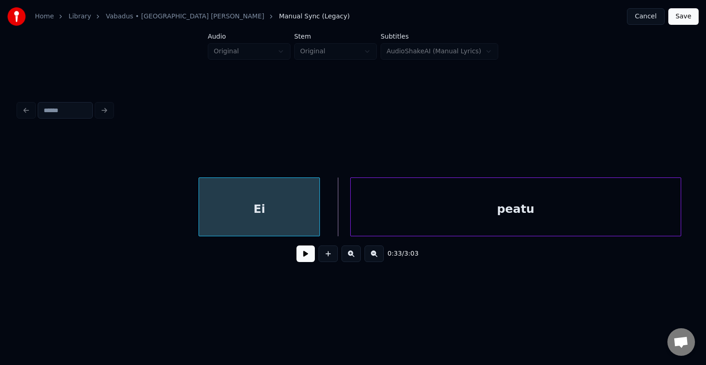
click at [267, 203] on div "Ei" at bounding box center [259, 209] width 120 height 62
click at [458, 210] on div "peatu" at bounding box center [503, 209] width 330 height 62
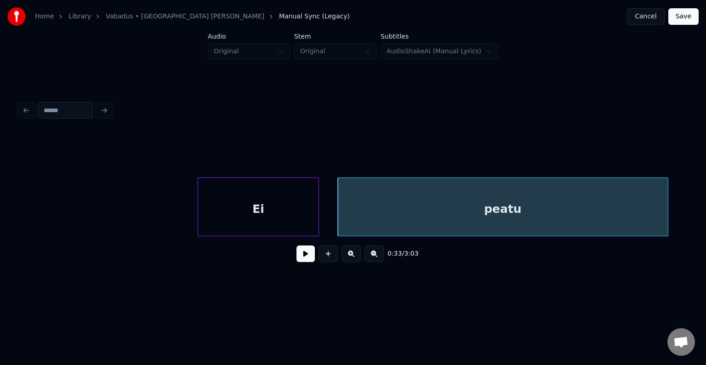
drag, startPoint x: 307, startPoint y: 255, endPoint x: 305, endPoint y: 260, distance: 4.9
click at [306, 258] on button at bounding box center [305, 253] width 18 height 17
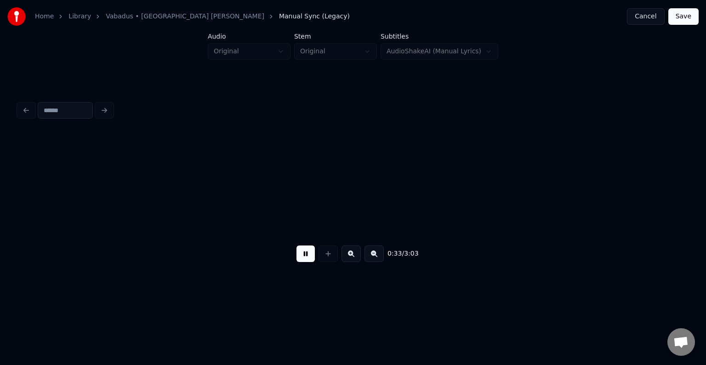
scroll to position [0, 18685]
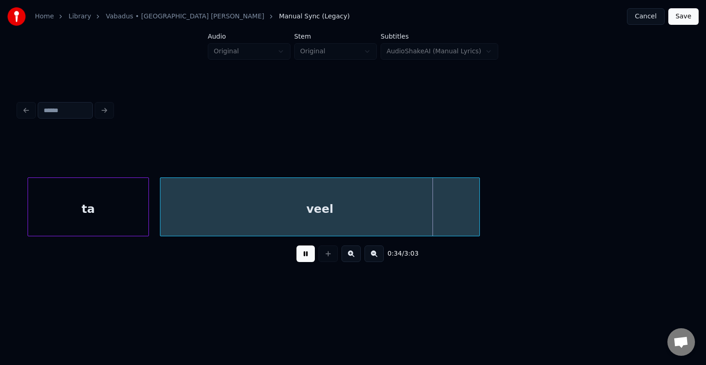
click at [305, 255] on button at bounding box center [305, 253] width 18 height 17
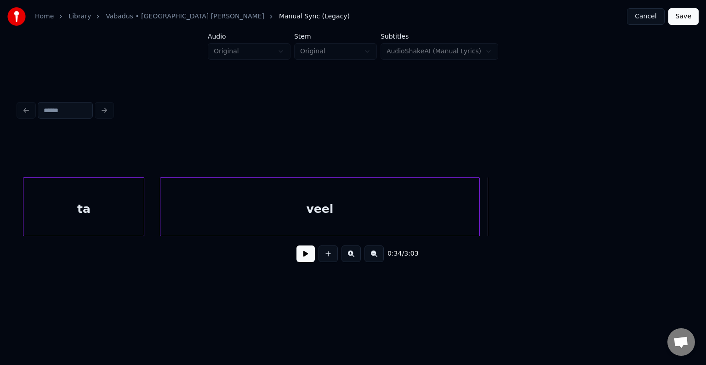
scroll to position [0, 18683]
click at [84, 207] on div "ta" at bounding box center [80, 209] width 120 height 62
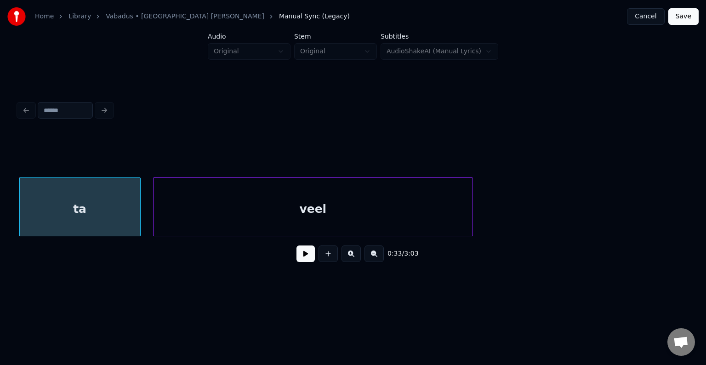
click at [250, 216] on div "veel" at bounding box center [312, 209] width 319 height 62
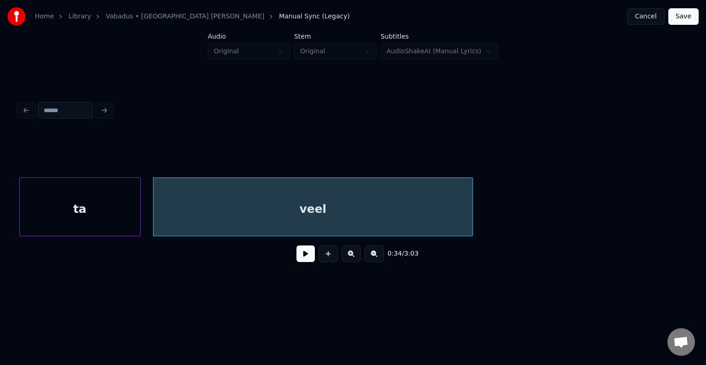
click at [304, 257] on button at bounding box center [305, 253] width 18 height 17
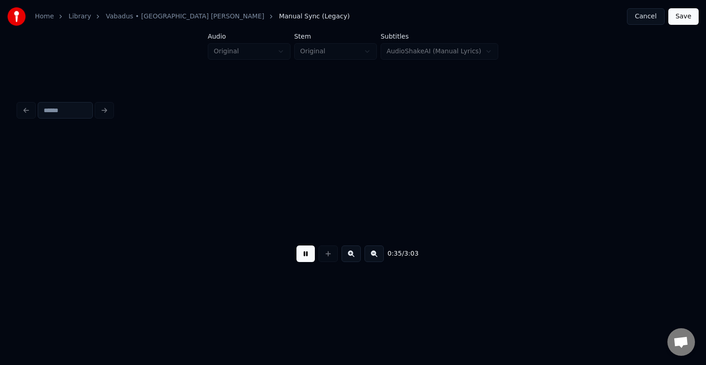
scroll to position [0, 19357]
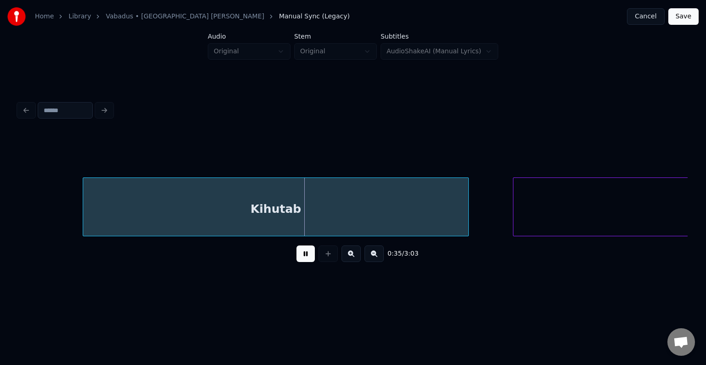
click at [303, 257] on button at bounding box center [305, 253] width 18 height 17
click at [272, 207] on div "Kihutab" at bounding box center [263, 209] width 385 height 62
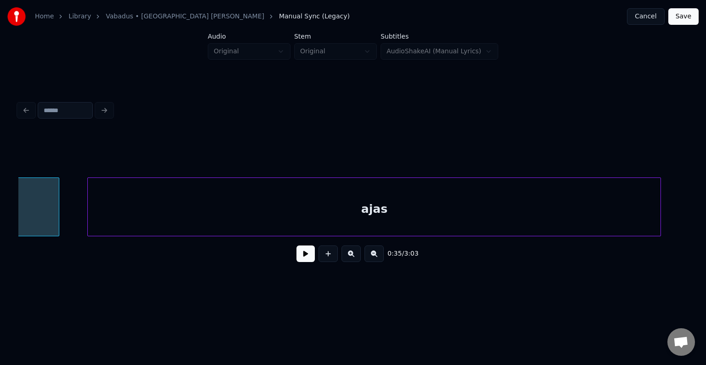
click at [575, 194] on div "ajas" at bounding box center [374, 209] width 573 height 62
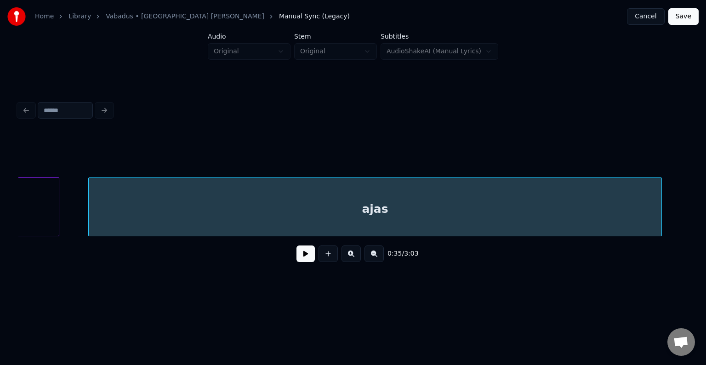
click at [303, 260] on button at bounding box center [305, 253] width 18 height 17
click at [296, 210] on div "ajas" at bounding box center [375, 209] width 573 height 62
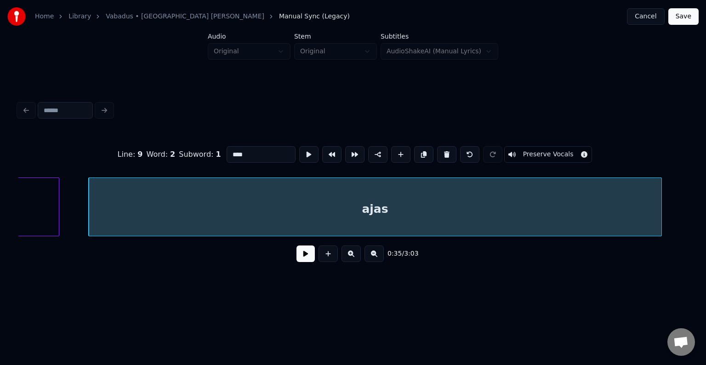
click at [227, 147] on input "****" at bounding box center [261, 154] width 69 height 17
type input "********"
click at [296, 254] on button at bounding box center [305, 253] width 18 height 17
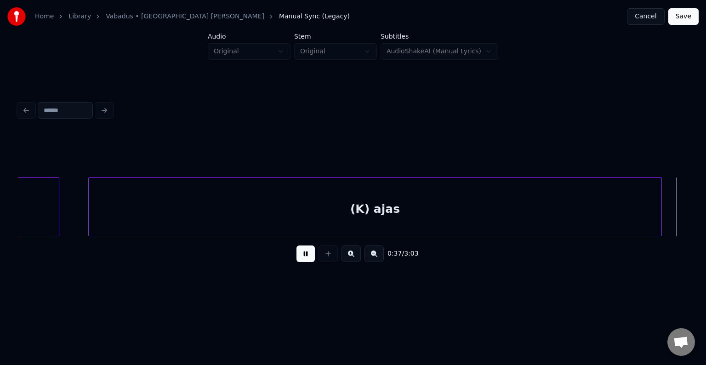
scroll to position [0, 20430]
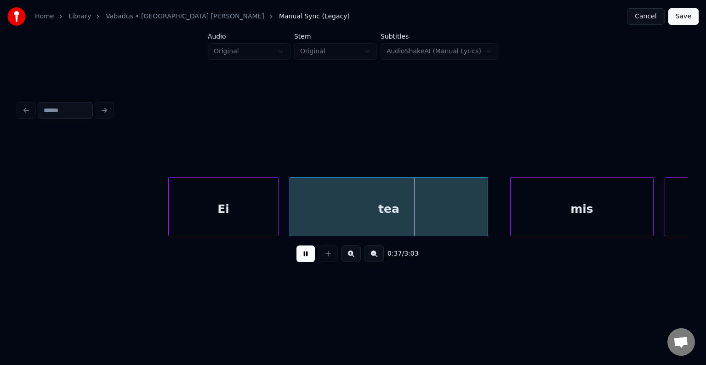
click at [297, 259] on button at bounding box center [305, 253] width 18 height 17
click at [207, 193] on div "Ei" at bounding box center [199, 209] width 109 height 62
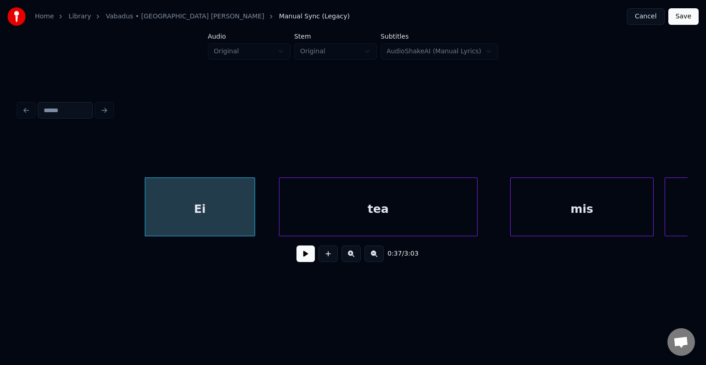
click at [406, 200] on div "tea" at bounding box center [378, 209] width 198 height 62
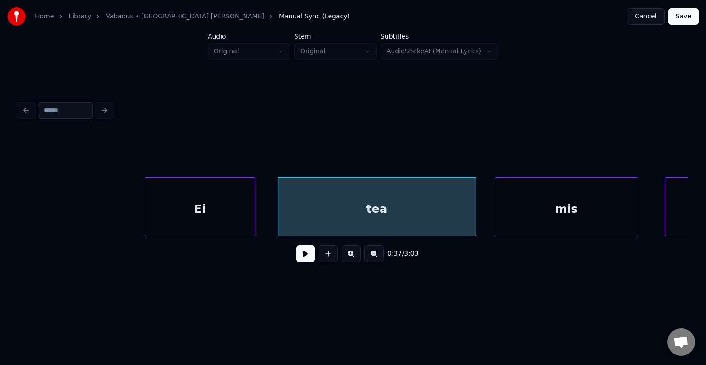
click at [566, 199] on div "mis" at bounding box center [566, 209] width 142 height 62
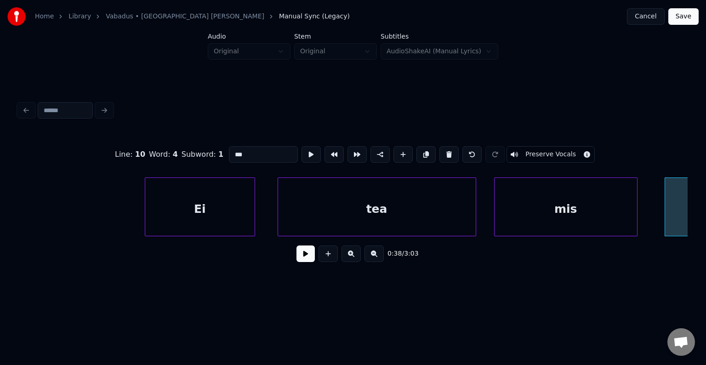
scroll to position [0, 20835]
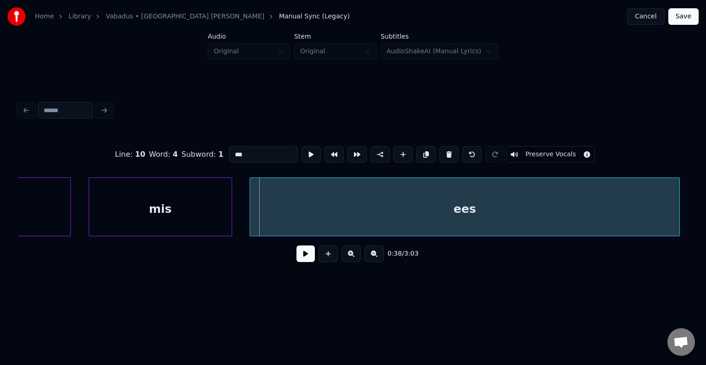
click at [669, 215] on div "ees" at bounding box center [464, 209] width 429 height 62
click at [142, 229] on div "mis" at bounding box center [160, 209] width 142 height 62
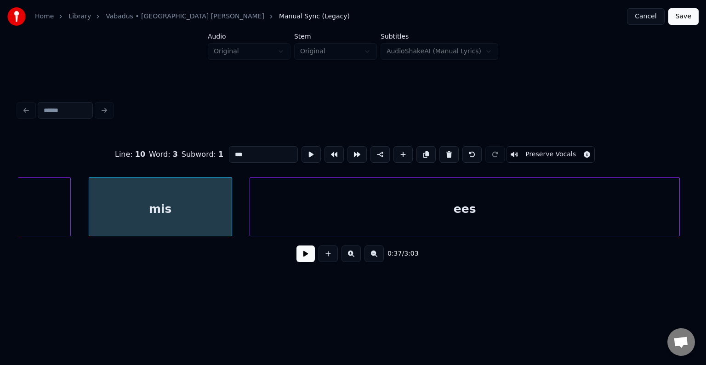
type input "***"
click at [296, 261] on button at bounding box center [305, 253] width 18 height 17
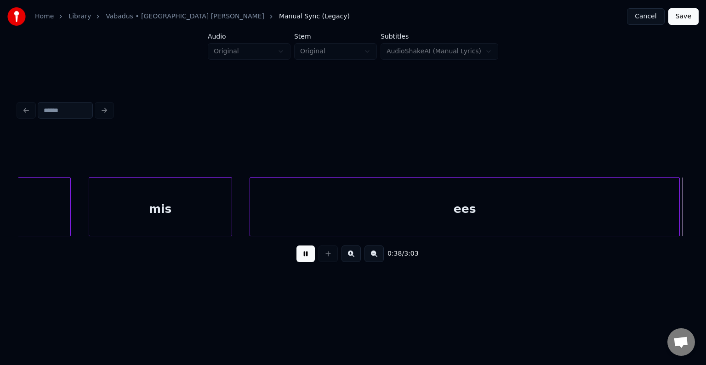
click at [296, 256] on button at bounding box center [305, 253] width 18 height 17
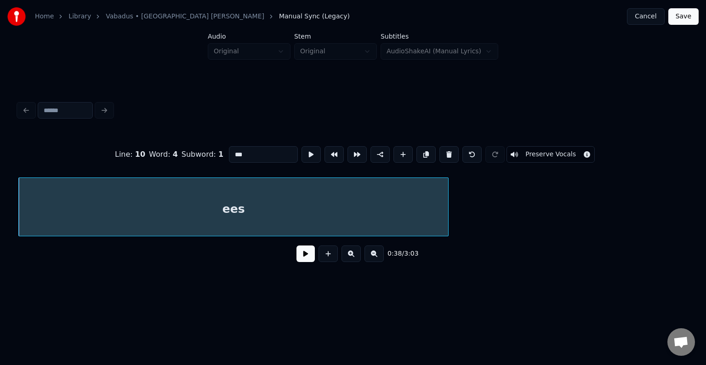
click at [229, 151] on input "***" at bounding box center [263, 154] width 69 height 17
click at [229, 150] on input "***" at bounding box center [263, 154] width 69 height 17
type input "****"
click at [299, 262] on button at bounding box center [305, 253] width 18 height 17
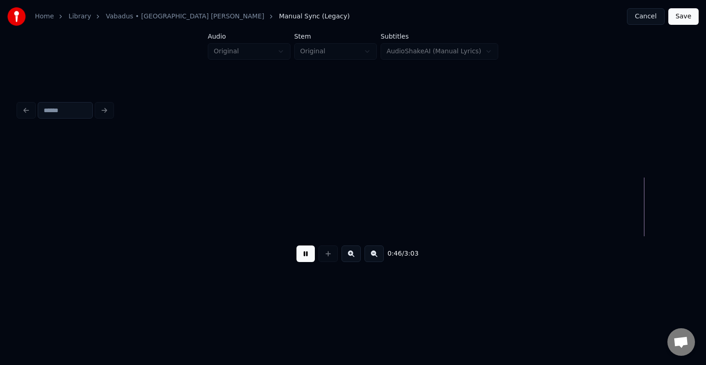
scroll to position [0, 25765]
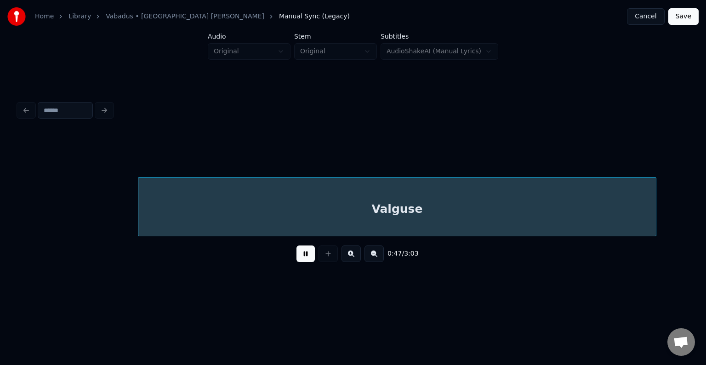
click at [304, 261] on button at bounding box center [305, 253] width 18 height 17
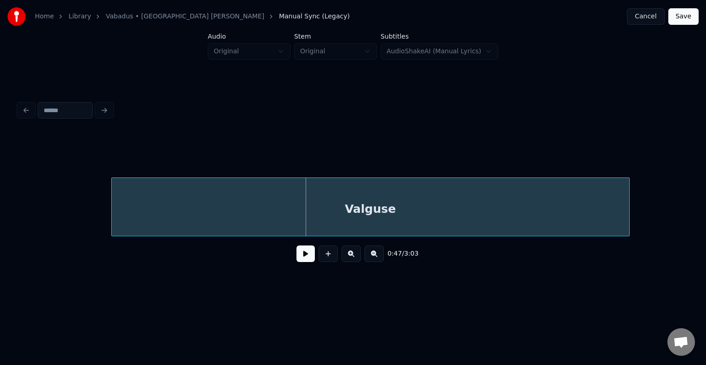
click at [289, 203] on div "Valguse" at bounding box center [370, 209] width 517 height 62
click at [296, 262] on button at bounding box center [305, 253] width 18 height 17
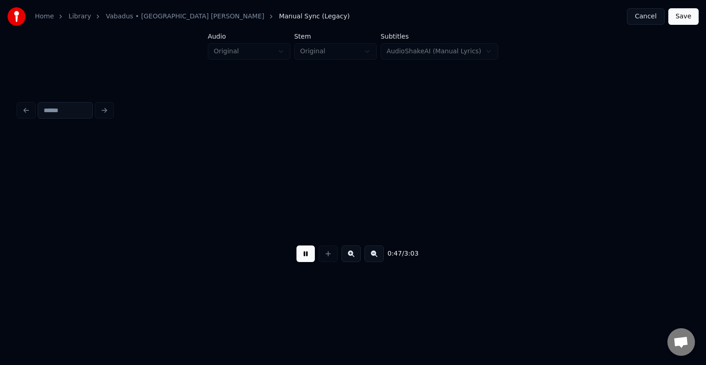
scroll to position [0, 26438]
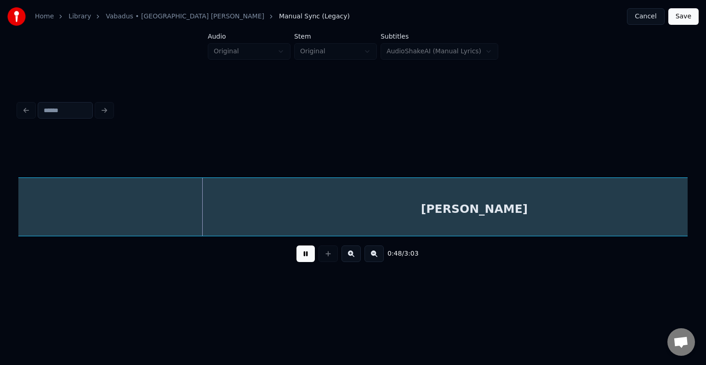
click at [297, 256] on button at bounding box center [305, 253] width 18 height 17
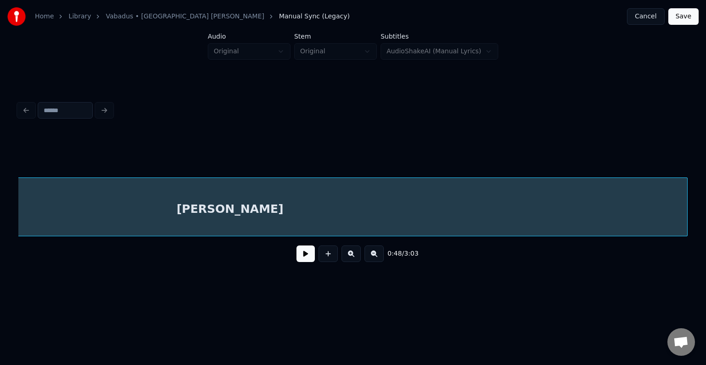
click at [286, 211] on div "[PERSON_NAME]" at bounding box center [230, 209] width 914 height 62
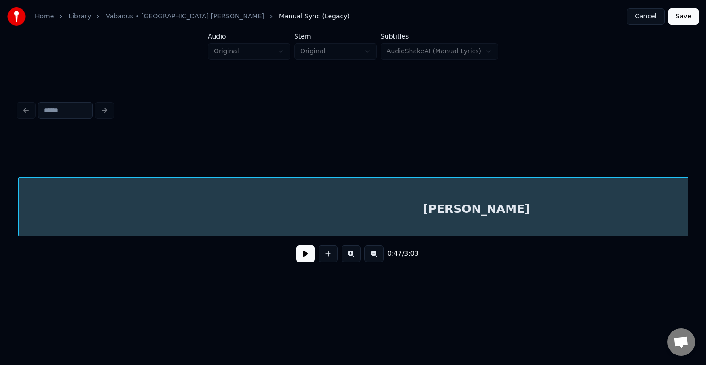
click at [296, 260] on button at bounding box center [305, 253] width 18 height 17
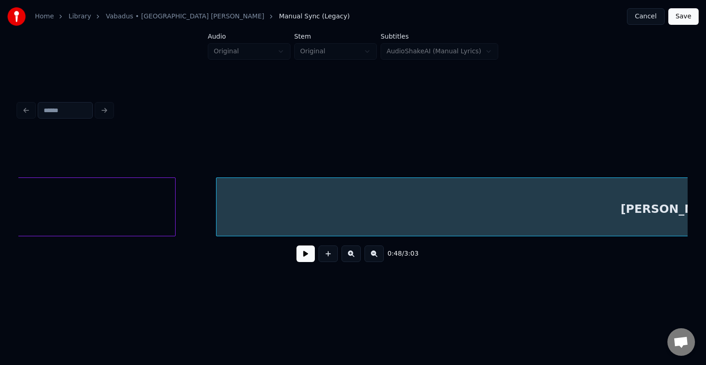
scroll to position [0, 26214]
click at [274, 208] on div "[PERSON_NAME]" at bounding box center [678, 209] width 914 height 62
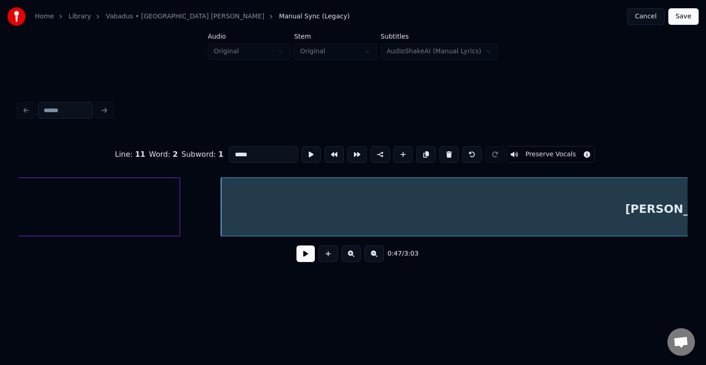
click at [229, 151] on input "*****" at bounding box center [263, 154] width 69 height 17
type input "*********"
click at [298, 261] on button at bounding box center [305, 253] width 18 height 17
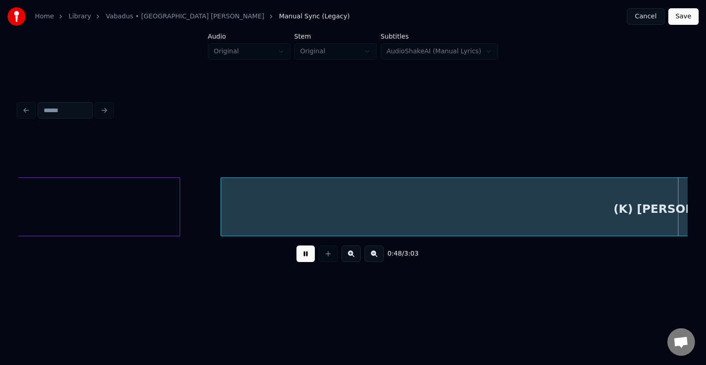
scroll to position [0, 26892]
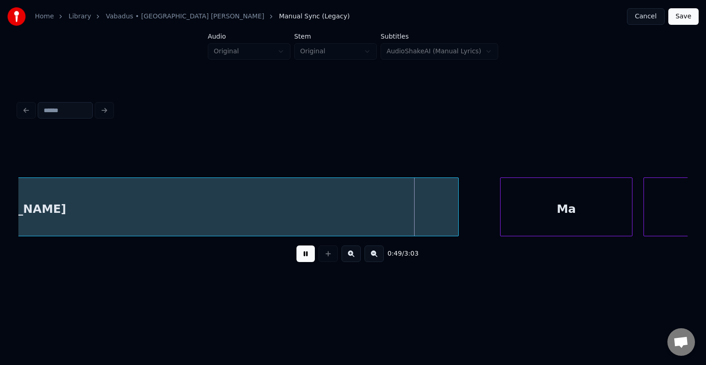
drag, startPoint x: 298, startPoint y: 261, endPoint x: 303, endPoint y: 259, distance: 5.7
click at [299, 261] on button at bounding box center [305, 253] width 18 height 17
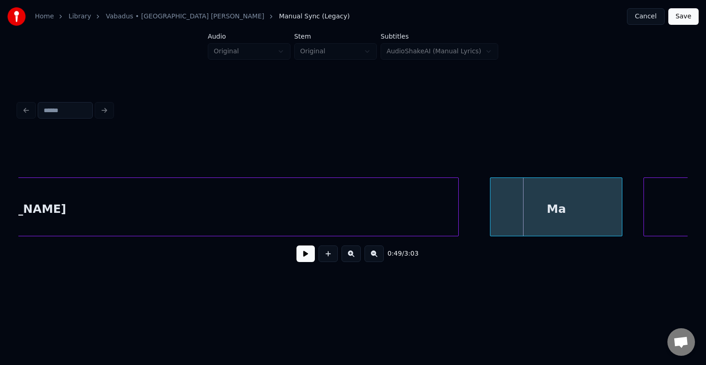
click at [517, 203] on div "Ma" at bounding box center [555, 209] width 131 height 62
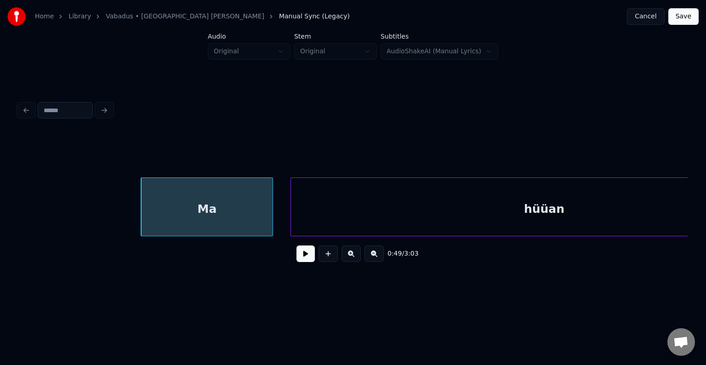
scroll to position [0, 27353]
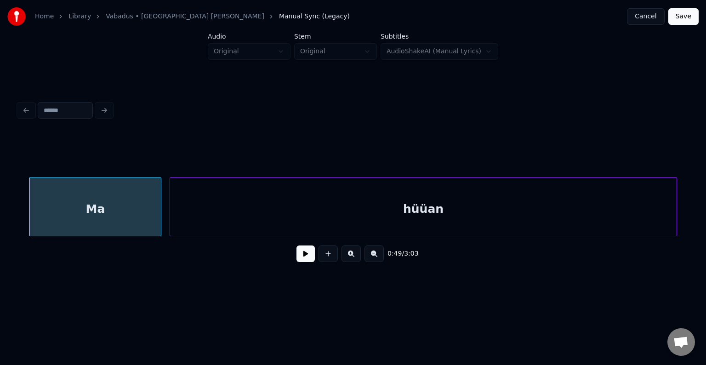
click at [580, 208] on div "hüüan" at bounding box center [423, 209] width 506 height 62
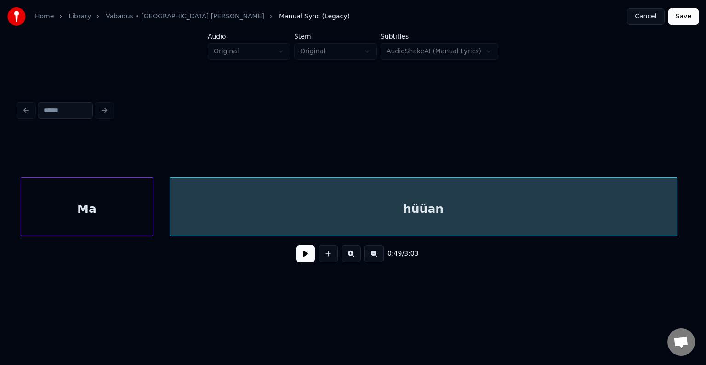
scroll to position [0, 27351]
click at [100, 206] on div "Ma" at bounding box center [84, 209] width 131 height 62
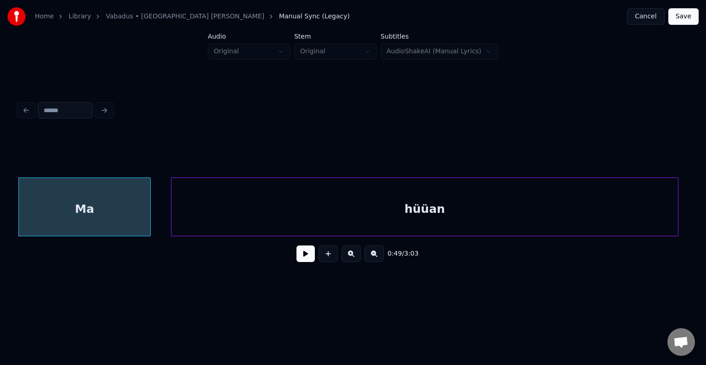
click at [296, 259] on button at bounding box center [305, 253] width 18 height 17
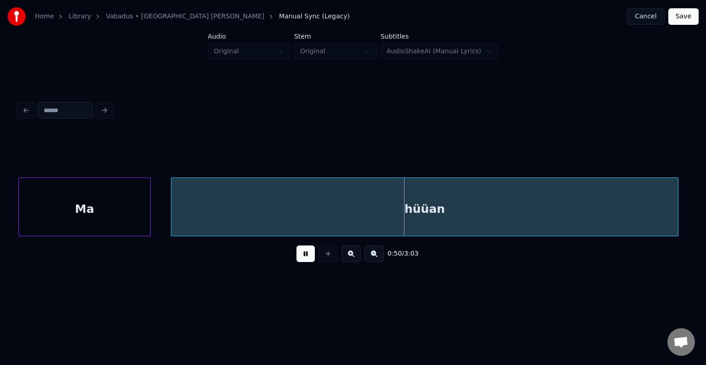
click at [296, 255] on button at bounding box center [305, 253] width 18 height 17
click at [310, 204] on div "hüüan" at bounding box center [424, 209] width 506 height 62
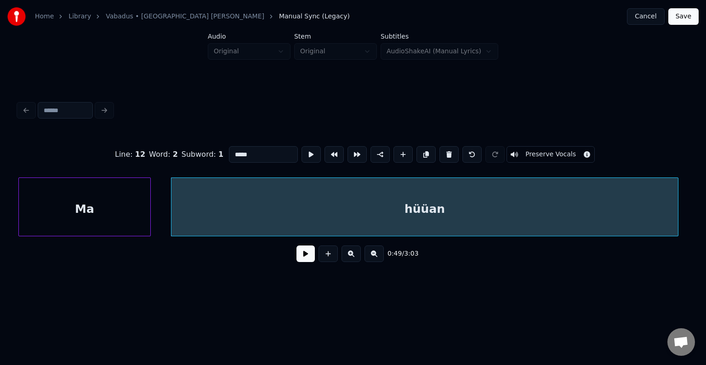
click at [229, 151] on input "*****" at bounding box center [263, 154] width 69 height 17
type input "******"
click at [296, 259] on button at bounding box center [305, 253] width 18 height 17
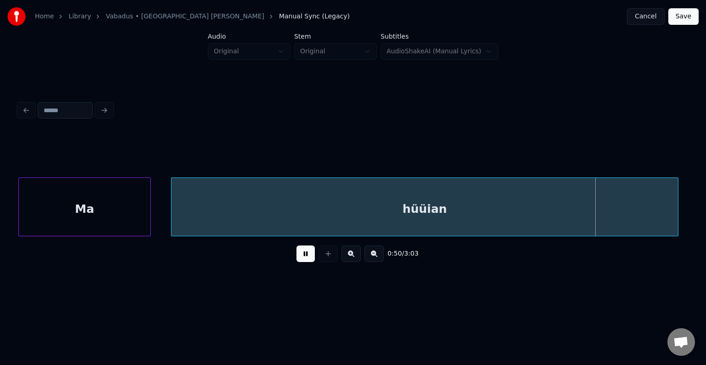
click at [296, 259] on button at bounding box center [305, 253] width 18 height 17
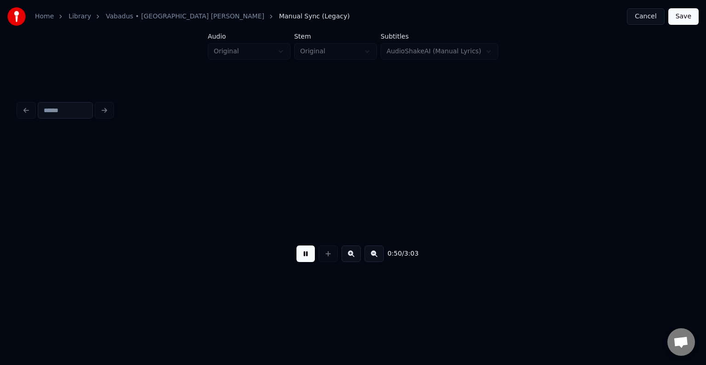
scroll to position [0, 28033]
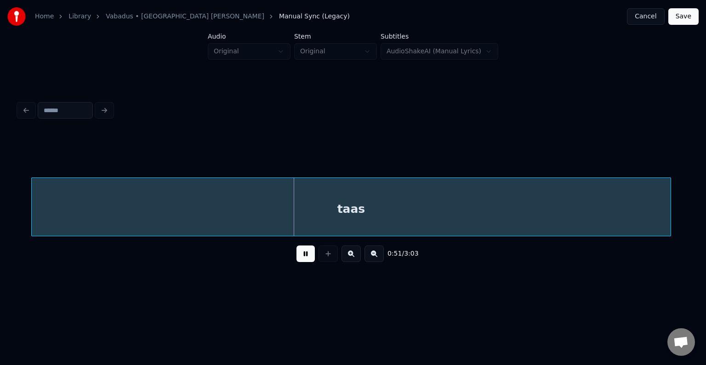
click at [296, 259] on button at bounding box center [305, 253] width 18 height 17
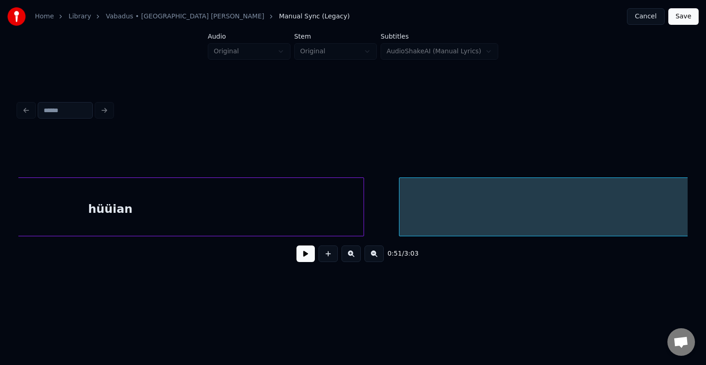
click at [85, 216] on div "hüüian" at bounding box center [110, 209] width 506 height 62
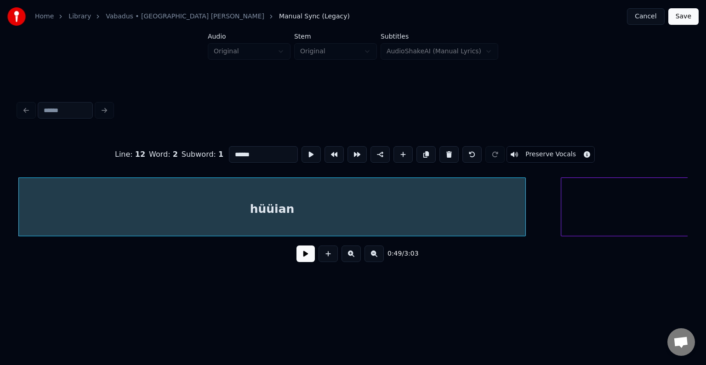
click at [296, 260] on button at bounding box center [305, 253] width 18 height 17
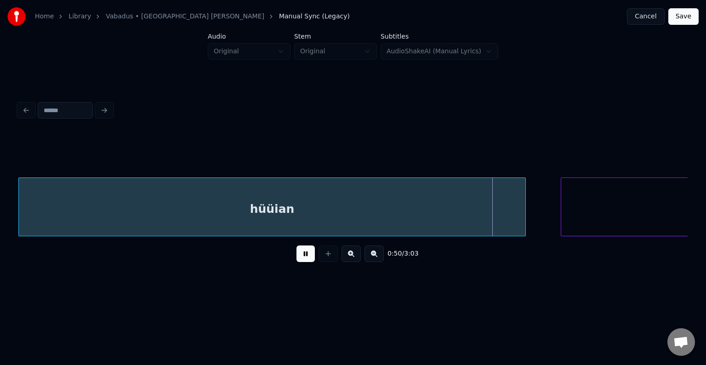
click at [296, 259] on button at bounding box center [305, 253] width 18 height 17
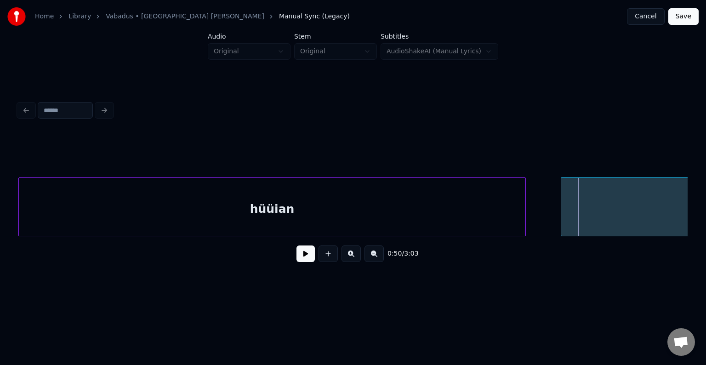
click at [235, 202] on div "hüüian" at bounding box center [272, 209] width 506 height 62
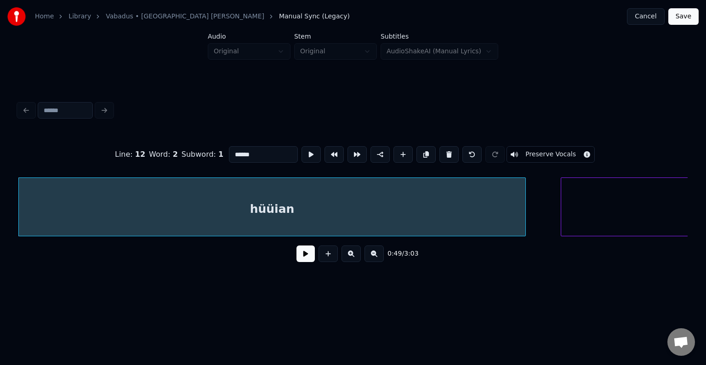
click at [296, 261] on button at bounding box center [305, 253] width 18 height 17
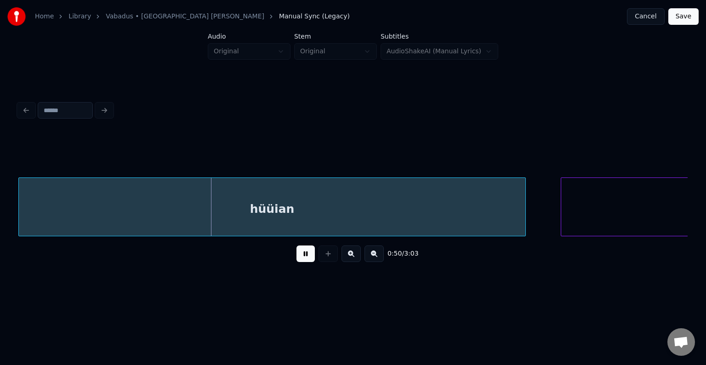
click at [296, 259] on button at bounding box center [305, 253] width 18 height 17
click at [249, 213] on div "hüüian" at bounding box center [272, 209] width 506 height 62
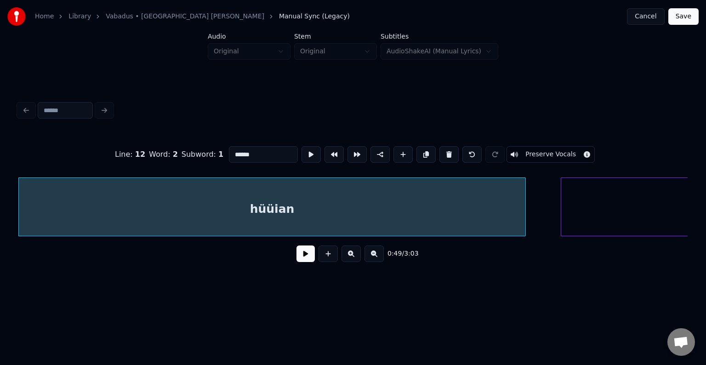
click at [229, 149] on input "******" at bounding box center [263, 154] width 69 height 17
type input "**********"
click at [296, 260] on button at bounding box center [305, 253] width 18 height 17
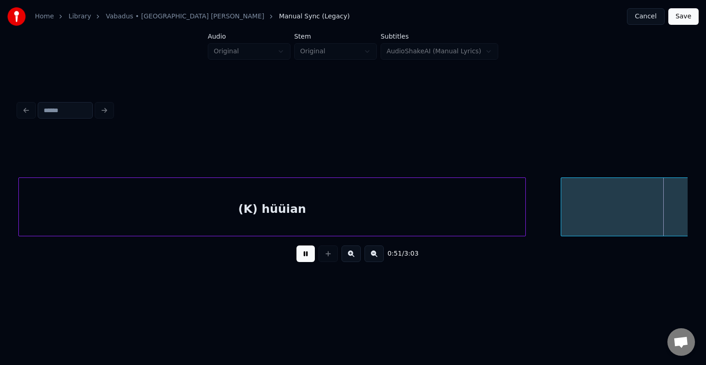
scroll to position [0, 28176]
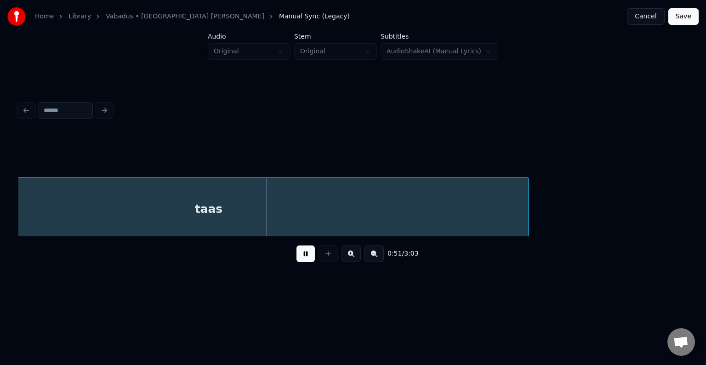
click at [296, 260] on button at bounding box center [305, 253] width 18 height 17
click at [225, 225] on div "taas" at bounding box center [208, 209] width 639 height 62
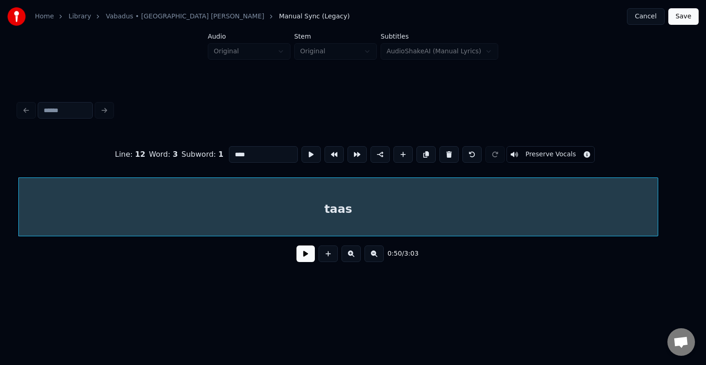
click at [229, 148] on input "****" at bounding box center [263, 154] width 69 height 17
type input "******"
click at [296, 257] on button at bounding box center [305, 253] width 18 height 17
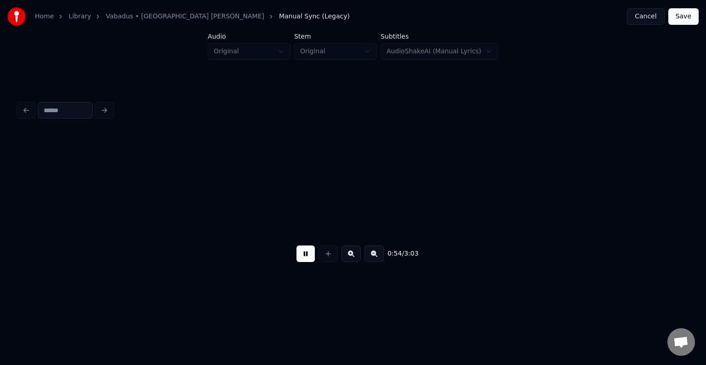
scroll to position [0, 30060]
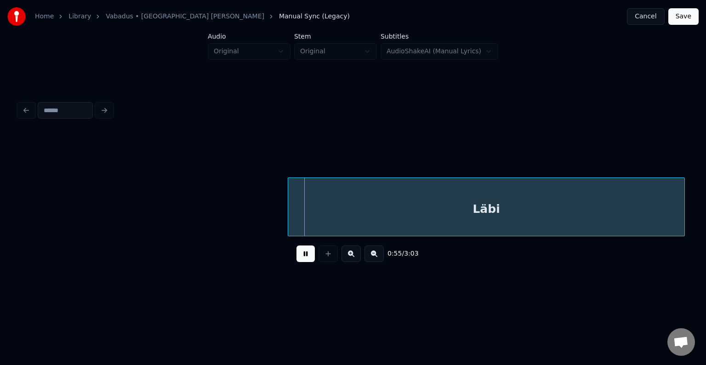
click at [300, 257] on button at bounding box center [305, 253] width 18 height 17
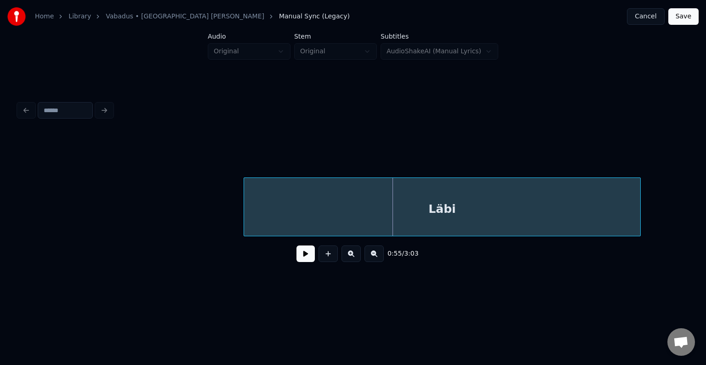
click at [409, 210] on div "Läbi" at bounding box center [442, 209] width 396 height 62
click at [299, 259] on button at bounding box center [305, 253] width 18 height 17
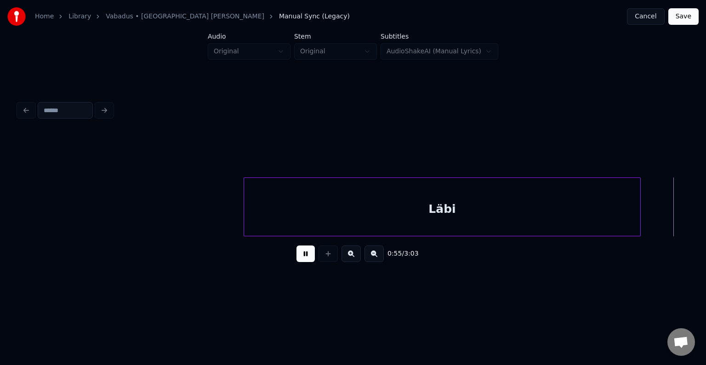
scroll to position [0, 30733]
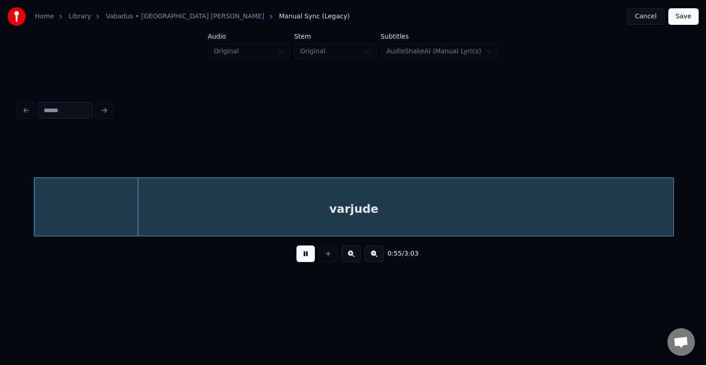
click at [300, 253] on button at bounding box center [305, 253] width 18 height 17
click at [274, 207] on div "varjude" at bounding box center [339, 209] width 639 height 62
click at [299, 256] on button at bounding box center [305, 253] width 18 height 17
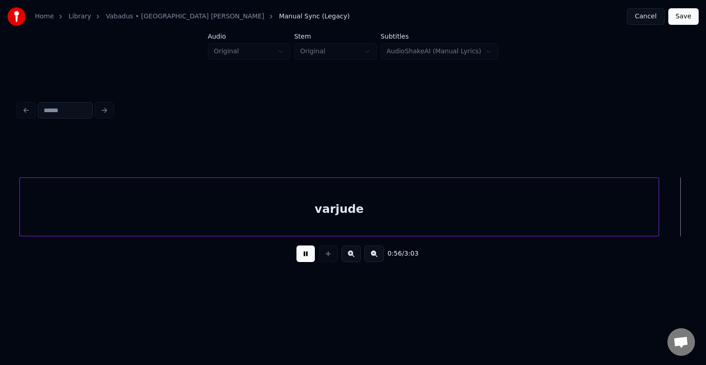
click at [297, 250] on button at bounding box center [305, 253] width 18 height 17
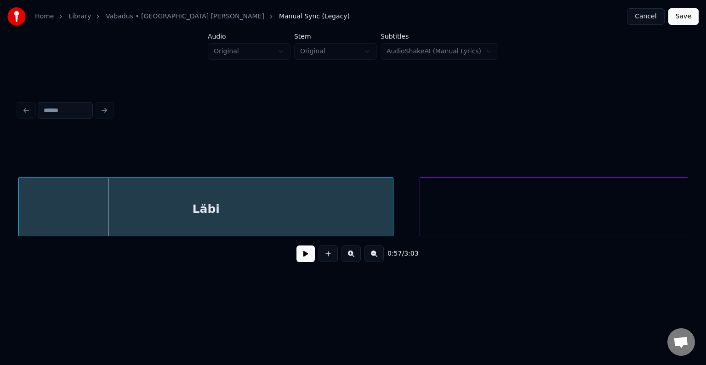
scroll to position [0, 31392]
click at [72, 215] on div "Läbi" at bounding box center [208, 209] width 374 height 62
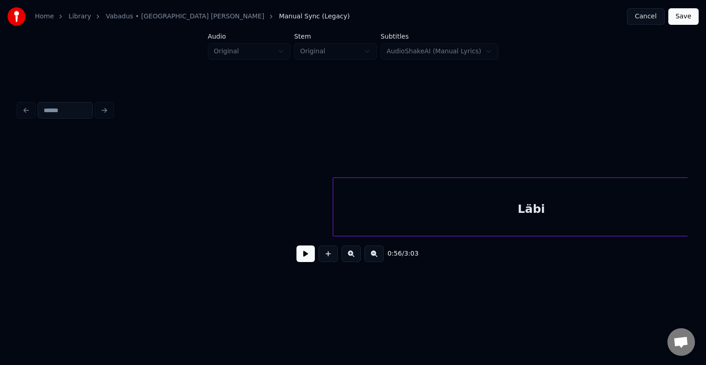
scroll to position [0, 29637]
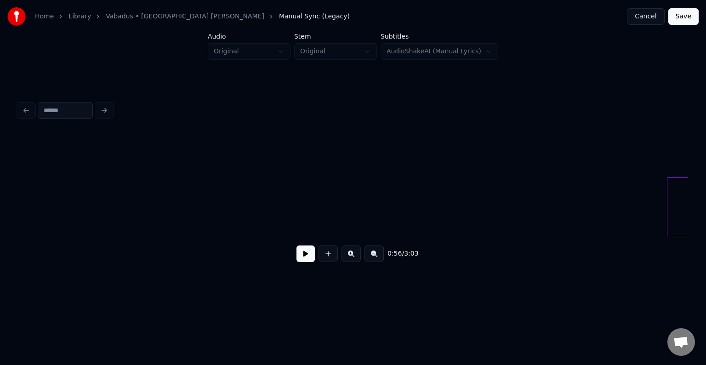
click at [307, 259] on button at bounding box center [305, 253] width 18 height 17
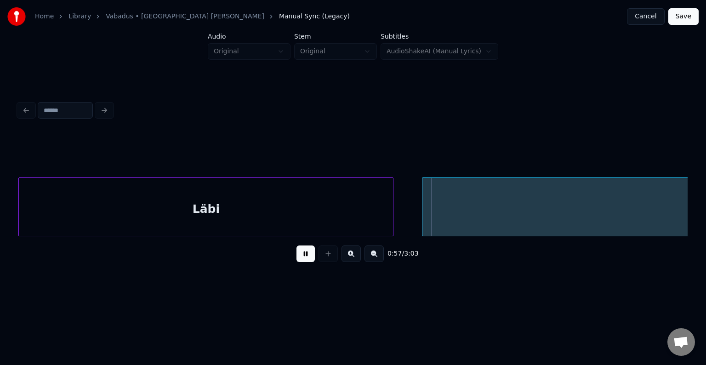
click at [307, 259] on button at bounding box center [305, 253] width 18 height 17
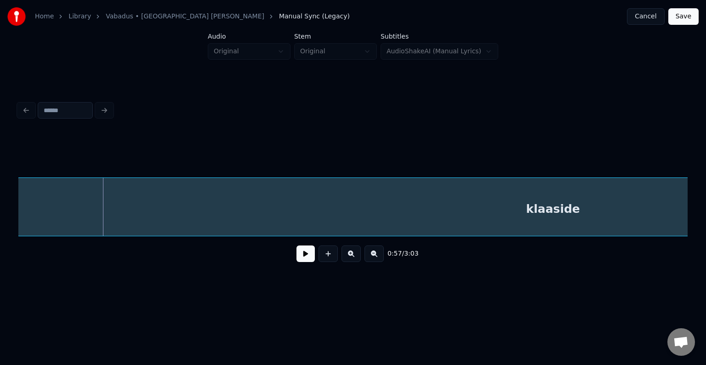
scroll to position [0, 31783]
click at [502, 215] on div "klaaside" at bounding box center [555, 209] width 1069 height 62
click at [300, 258] on button at bounding box center [305, 253] width 18 height 17
click at [255, 222] on div "klaaside" at bounding box center [553, 209] width 1069 height 62
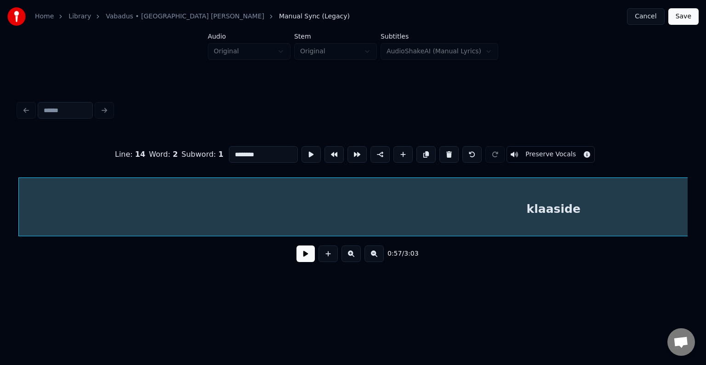
click at [18, 239] on div "Line : 14 Word : 2 Subword : 1 ******** Preserve Vocals 0:57 / 3:03" at bounding box center [353, 184] width 676 height 182
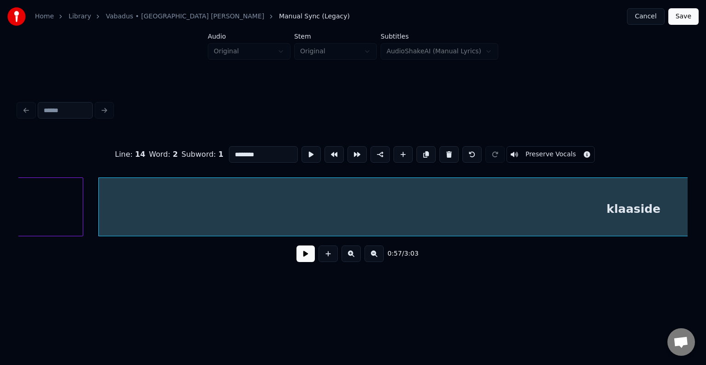
scroll to position [0, 31636]
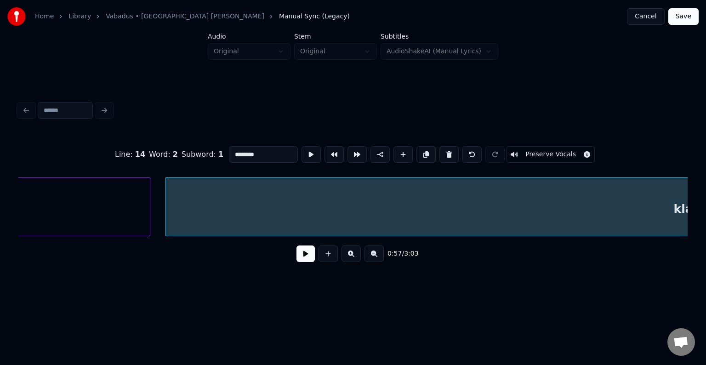
click at [233, 216] on div "klaaside" at bounding box center [700, 209] width 1069 height 62
click at [229, 147] on input "********" at bounding box center [263, 154] width 69 height 17
type input "**********"
click at [303, 259] on button at bounding box center [305, 253] width 18 height 17
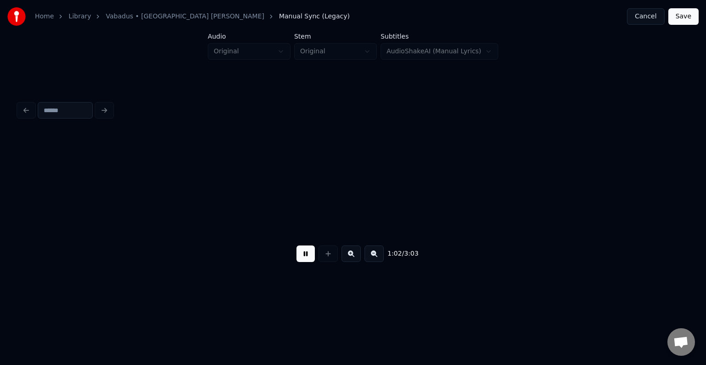
scroll to position [0, 34322]
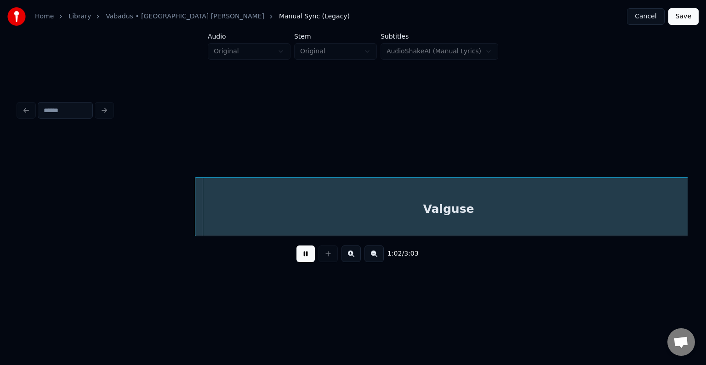
click at [304, 258] on button at bounding box center [305, 253] width 18 height 17
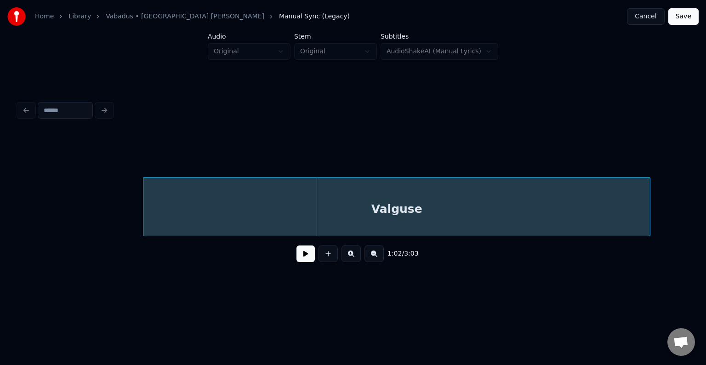
click at [277, 216] on div "Valguse" at bounding box center [396, 209] width 506 height 62
click at [298, 261] on button at bounding box center [305, 253] width 18 height 17
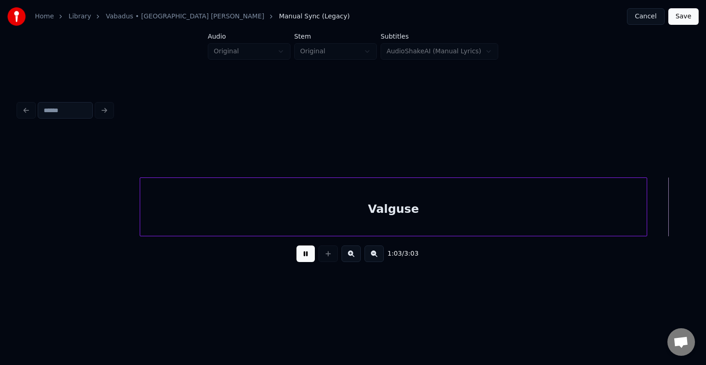
click at [301, 255] on button at bounding box center [305, 253] width 18 height 17
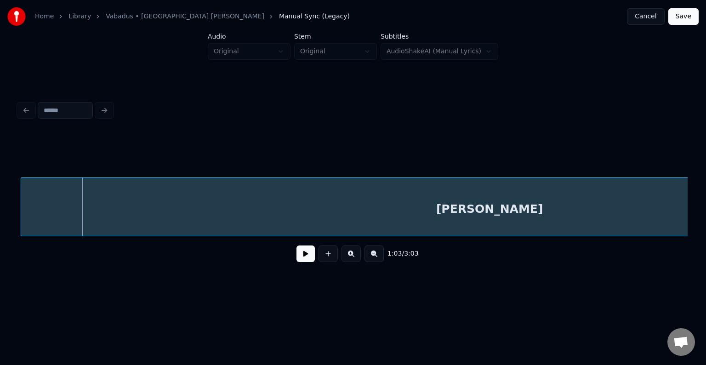
scroll to position [0, 35027]
click at [250, 203] on div "[PERSON_NAME]" at bounding box center [487, 209] width 937 height 62
click at [301, 259] on button at bounding box center [305, 253] width 18 height 17
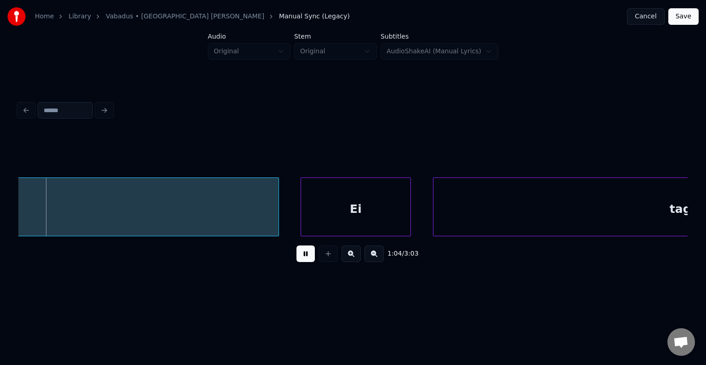
click at [298, 254] on button at bounding box center [305, 253] width 18 height 17
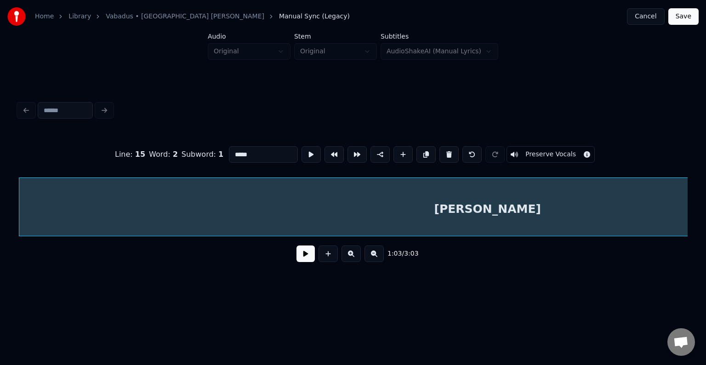
click at [229, 151] on input "*****" at bounding box center [263, 154] width 69 height 17
type input "*********"
click at [298, 258] on button at bounding box center [305, 253] width 18 height 17
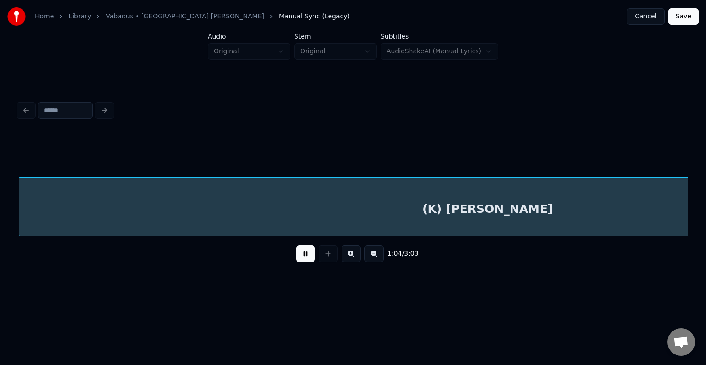
scroll to position [0, 35699]
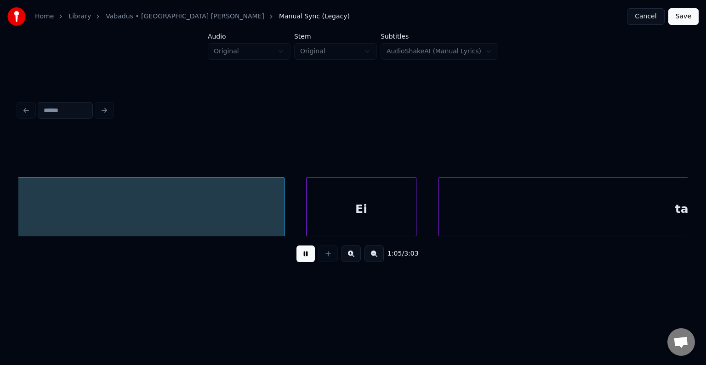
click at [296, 261] on button at bounding box center [305, 253] width 18 height 17
click at [364, 208] on div "Ei" at bounding box center [352, 209] width 109 height 62
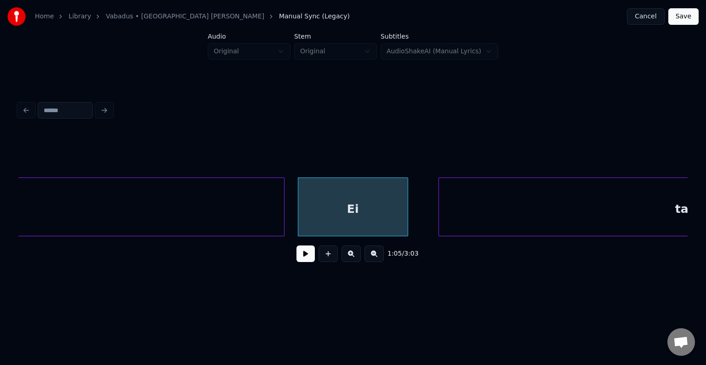
click at [299, 262] on button at bounding box center [305, 253] width 18 height 17
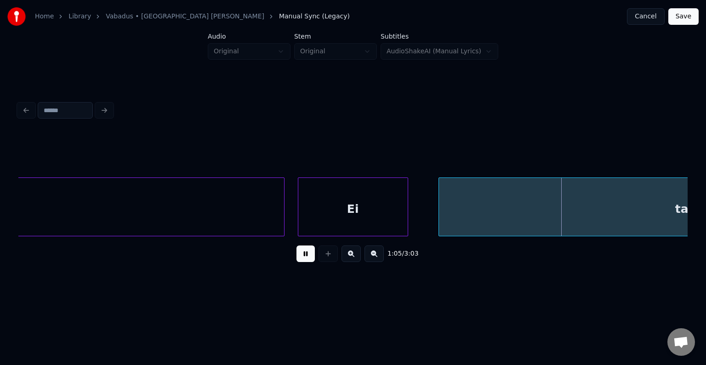
click at [299, 262] on button at bounding box center [305, 253] width 18 height 17
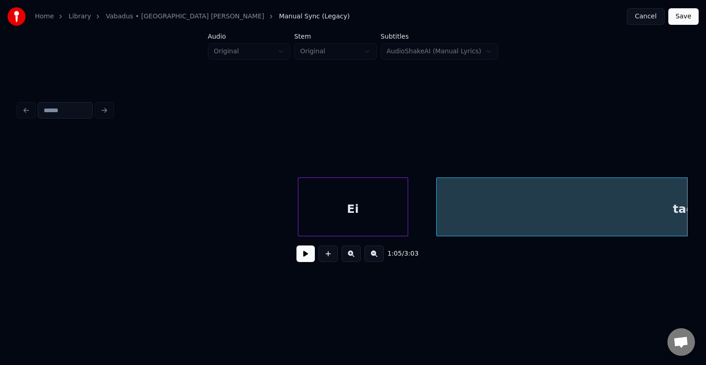
scroll to position [0, 35967]
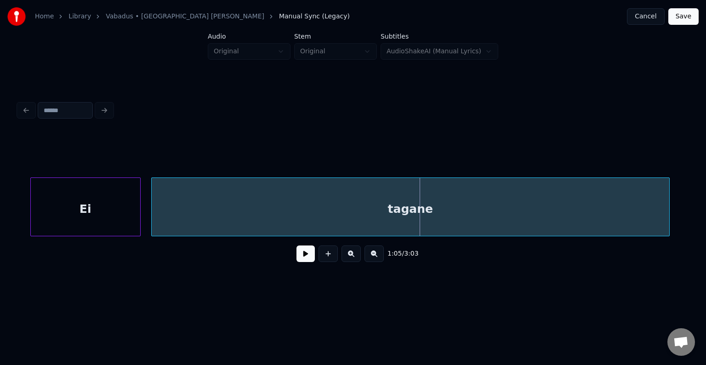
click at [484, 208] on div "tagane" at bounding box center [410, 209] width 517 height 62
click at [465, 204] on div "tagane" at bounding box center [423, 209] width 517 height 62
click at [395, 201] on div "tagane" at bounding box center [421, 209] width 517 height 62
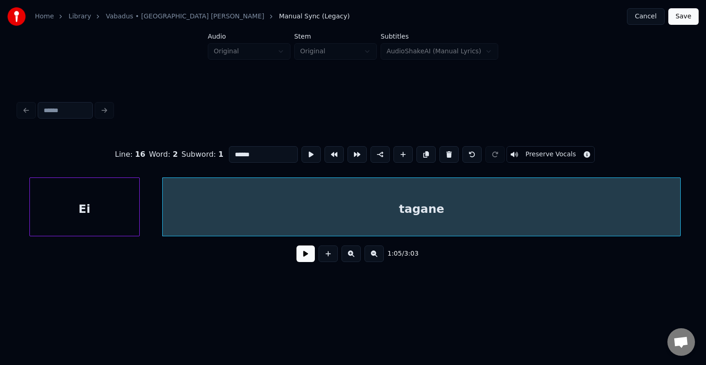
click at [229, 151] on input "******" at bounding box center [263, 154] width 69 height 17
type input "**********"
click at [296, 261] on button at bounding box center [305, 253] width 18 height 17
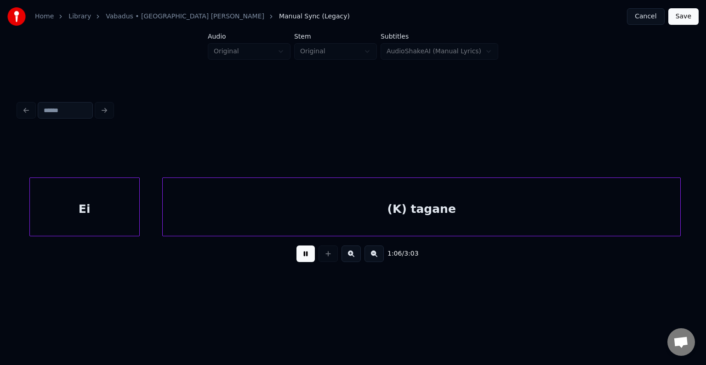
click at [296, 261] on button at bounding box center [305, 253] width 18 height 17
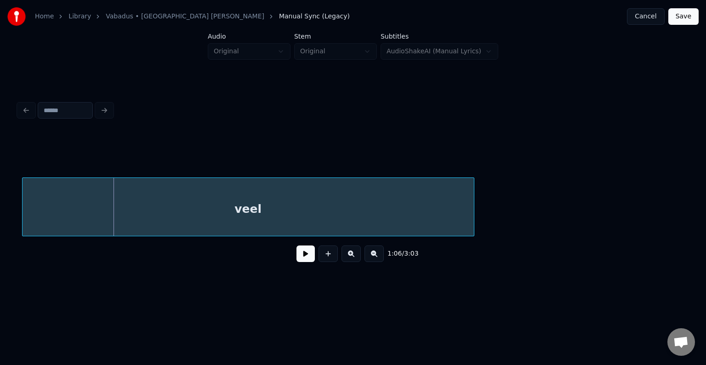
click at [235, 212] on div "veel" at bounding box center [248, 209] width 451 height 62
click at [296, 260] on button at bounding box center [305, 253] width 18 height 17
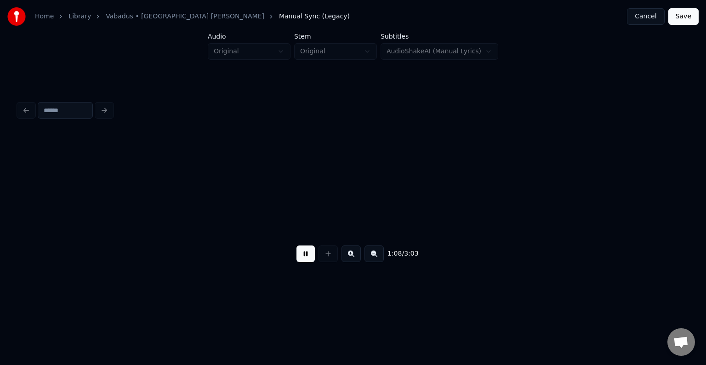
scroll to position [0, 37988]
click at [304, 257] on button at bounding box center [305, 253] width 18 height 17
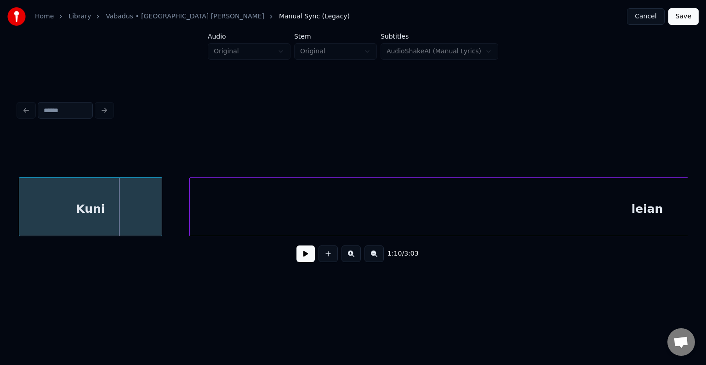
click at [72, 201] on div "Kuni" at bounding box center [90, 209] width 142 height 62
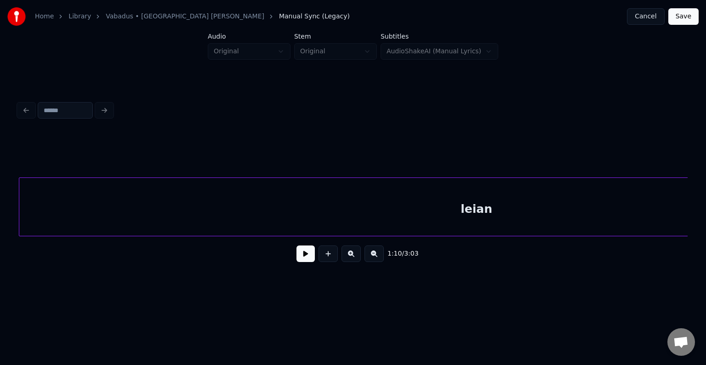
click at [266, 208] on div "leian" at bounding box center [476, 209] width 914 height 62
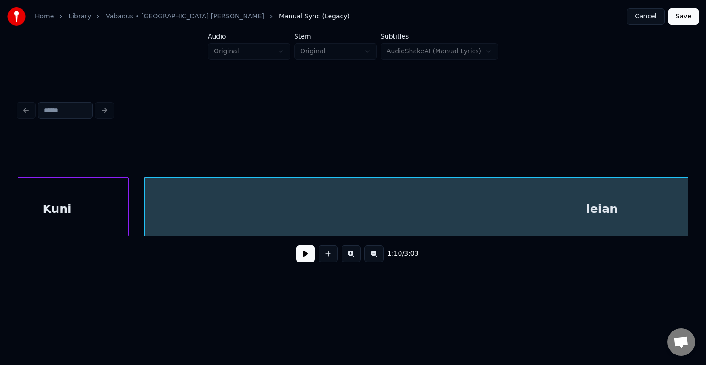
scroll to position [0, 38658]
click at [301, 261] on button at bounding box center [305, 253] width 18 height 17
click at [301, 260] on button at bounding box center [305, 253] width 18 height 17
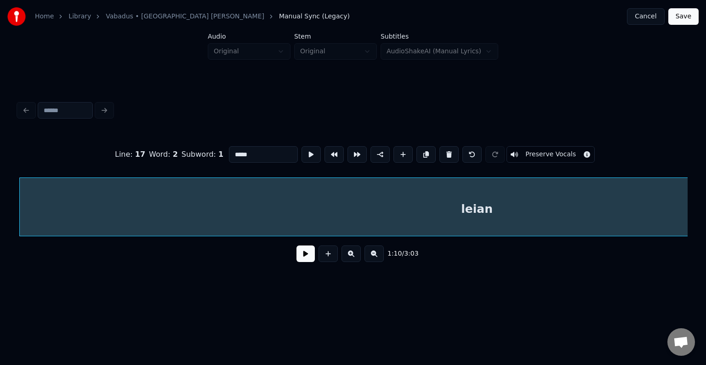
click at [229, 149] on input "*****" at bounding box center [263, 154] width 69 height 17
type input "*********"
click at [296, 261] on button at bounding box center [305, 253] width 18 height 17
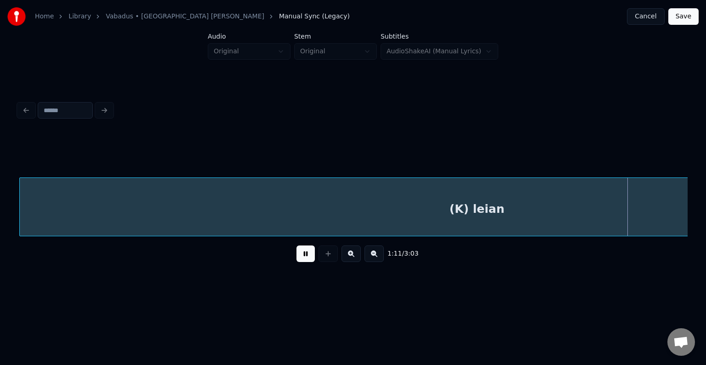
scroll to position [0, 39459]
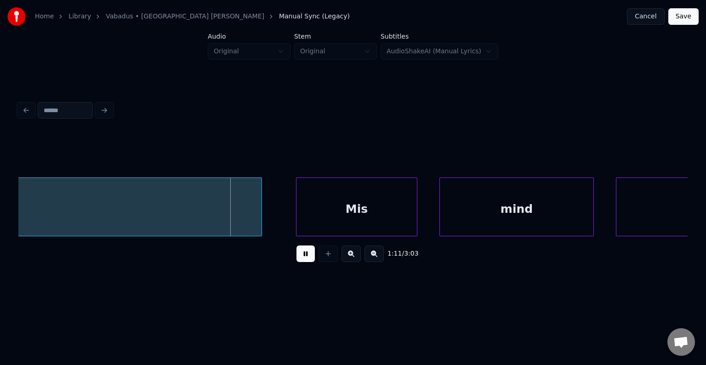
click at [301, 253] on button at bounding box center [305, 253] width 18 height 17
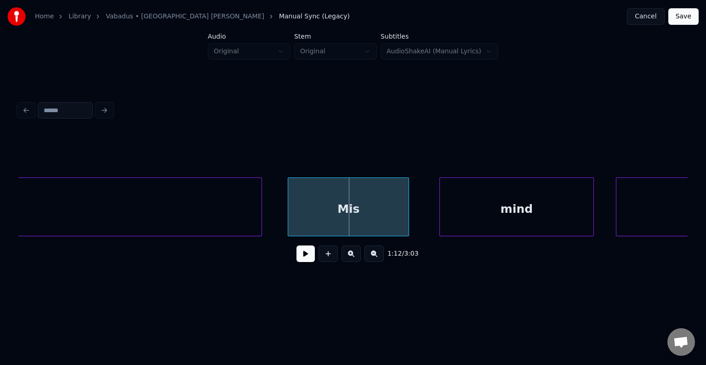
click at [335, 206] on div "Mis" at bounding box center [348, 209] width 120 height 62
click at [505, 204] on div "mind" at bounding box center [500, 209] width 153 height 62
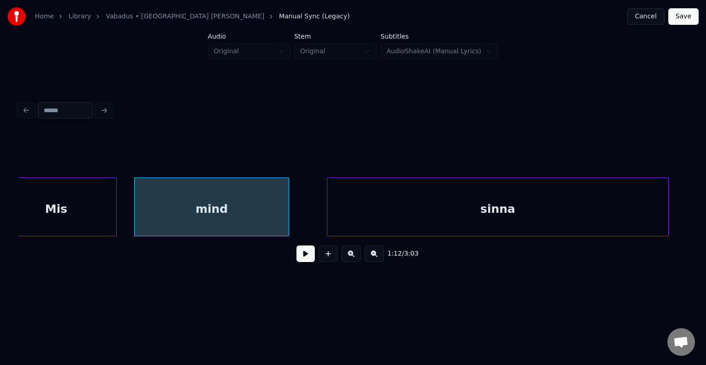
scroll to position [0, 39753]
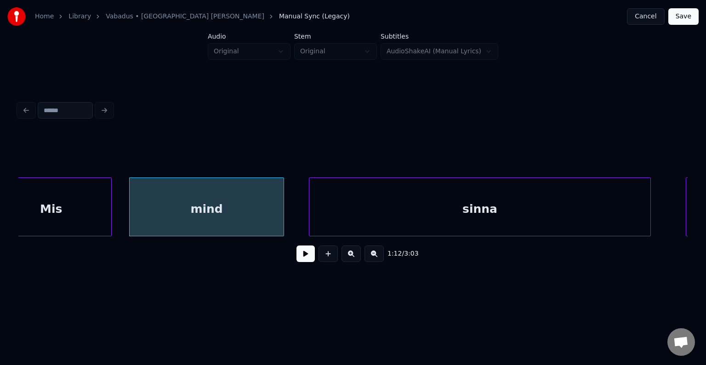
click at [581, 213] on div "sinna" at bounding box center [479, 209] width 341 height 62
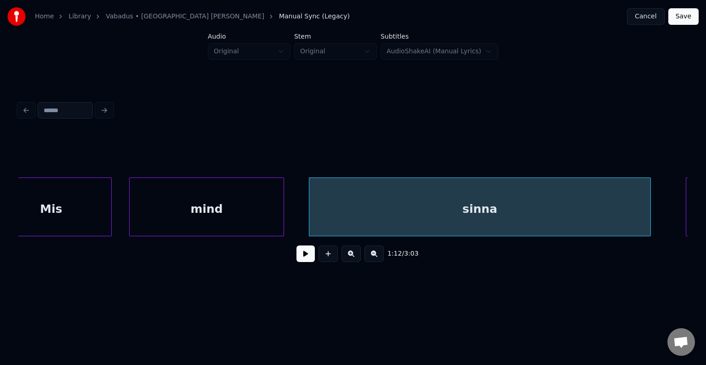
click at [296, 255] on button at bounding box center [305, 253] width 18 height 17
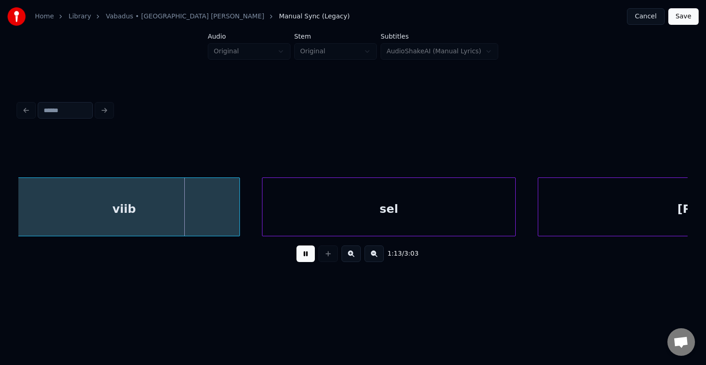
click at [296, 255] on button at bounding box center [305, 253] width 18 height 17
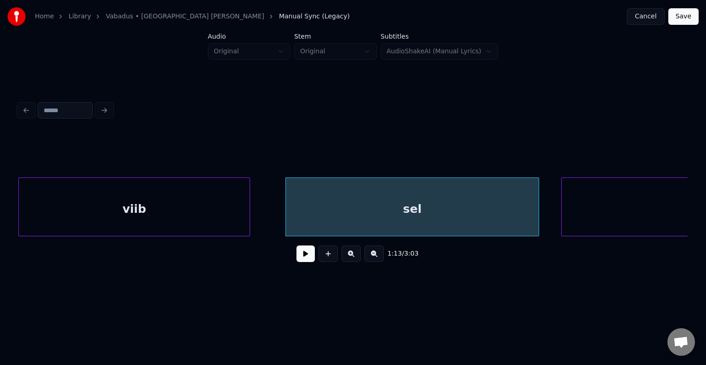
click at [170, 216] on div "viib" at bounding box center [134, 209] width 231 height 62
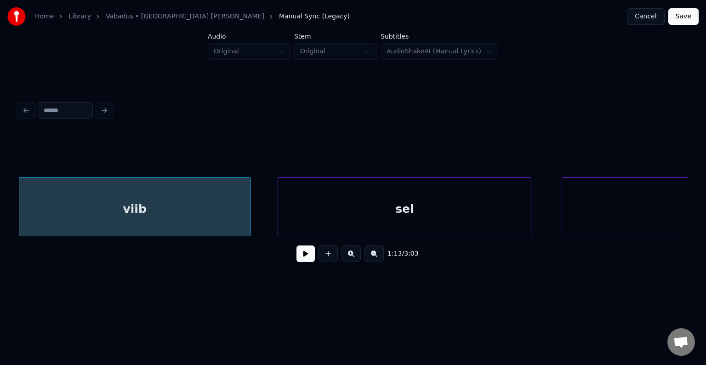
click at [410, 223] on div "sel" at bounding box center [404, 209] width 253 height 62
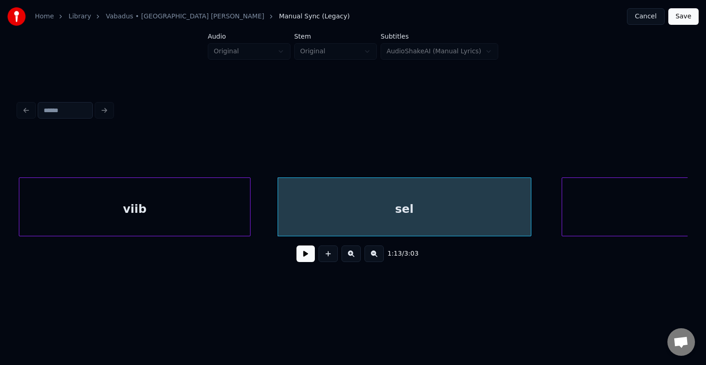
click at [305, 255] on button at bounding box center [305, 253] width 18 height 17
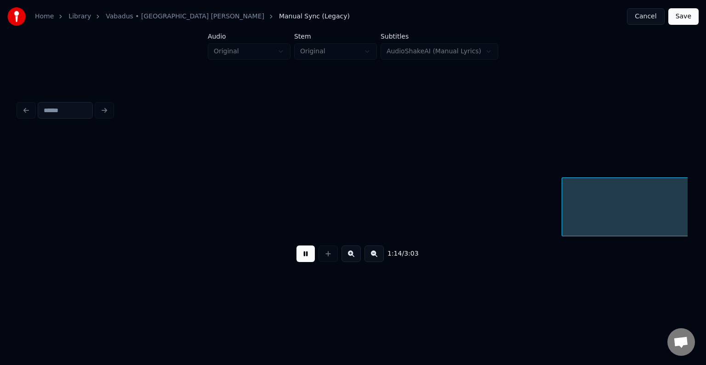
click at [304, 256] on button at bounding box center [305, 253] width 18 height 17
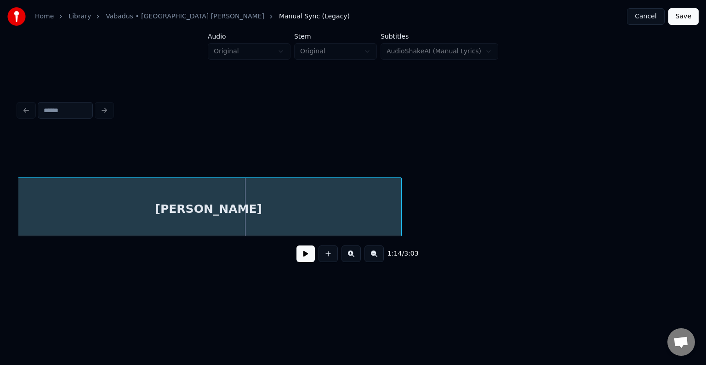
scroll to position [0, 40942]
click at [187, 203] on div "[PERSON_NAME]" at bounding box center [212, 209] width 385 height 62
click at [296, 254] on button at bounding box center [305, 253] width 18 height 17
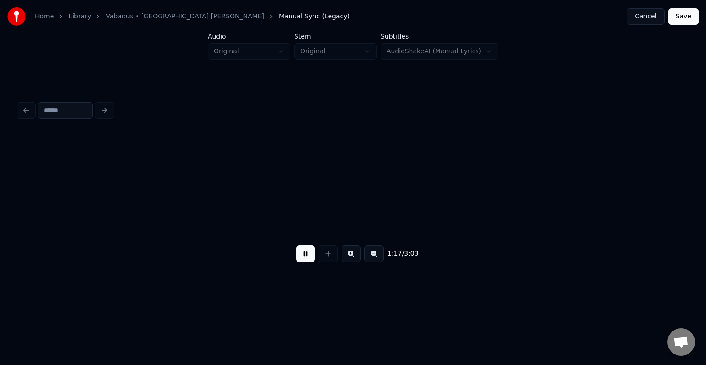
scroll to position [0, 42955]
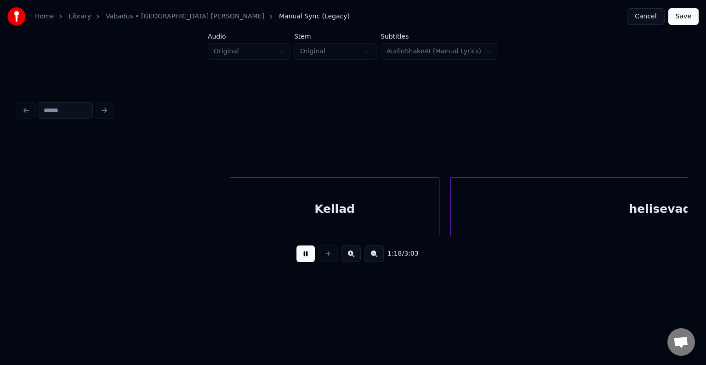
click at [303, 255] on button at bounding box center [305, 253] width 18 height 17
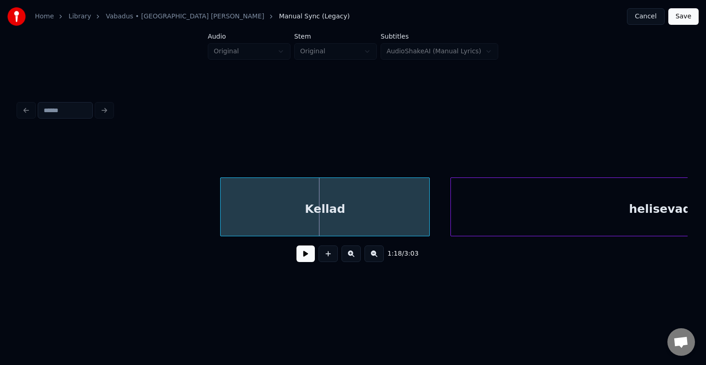
click at [305, 209] on div "Kellad" at bounding box center [325, 209] width 209 height 62
click at [302, 254] on button at bounding box center [305, 253] width 18 height 17
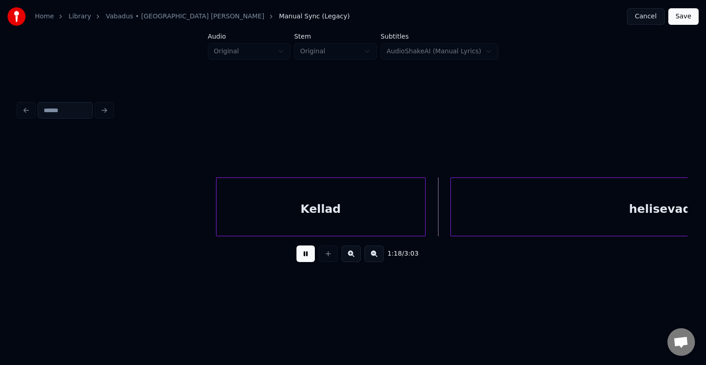
drag, startPoint x: 302, startPoint y: 254, endPoint x: 307, endPoint y: 252, distance: 4.8
click at [304, 252] on button at bounding box center [305, 253] width 18 height 17
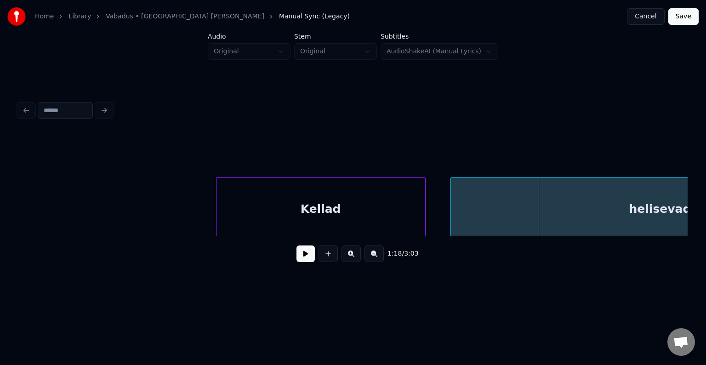
scroll to position [0, 43134]
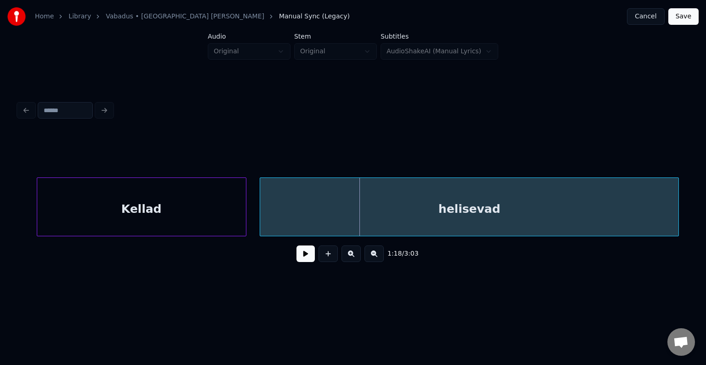
click at [557, 206] on div "helisevad" at bounding box center [469, 209] width 418 height 62
click at [296, 250] on button at bounding box center [305, 253] width 18 height 17
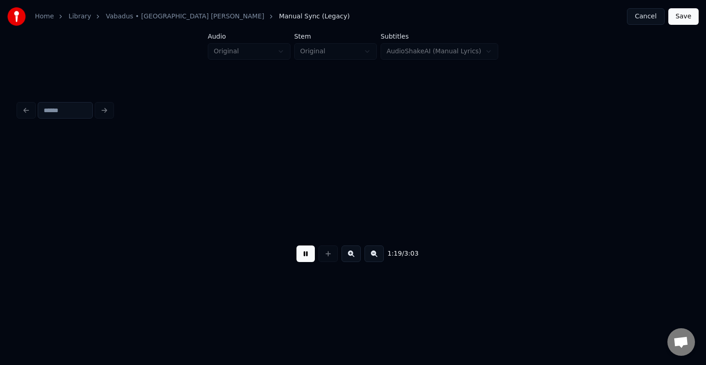
scroll to position [0, 43810]
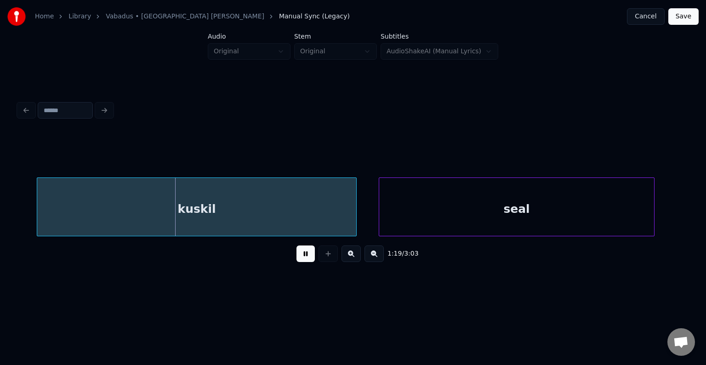
click at [298, 261] on button at bounding box center [305, 253] width 18 height 17
click at [225, 212] on div "kuskil" at bounding box center [184, 209] width 319 height 62
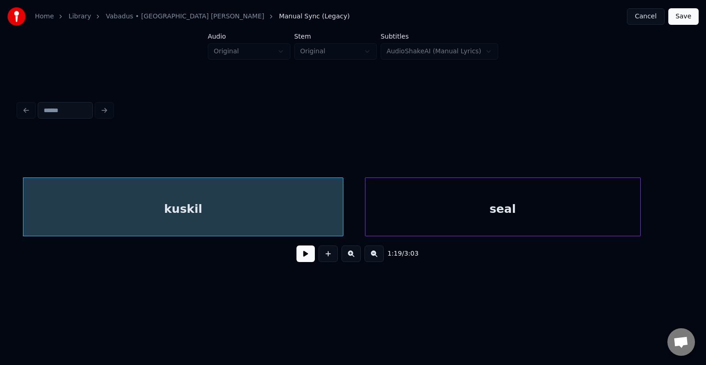
click at [487, 214] on div "seal" at bounding box center [502, 209] width 275 height 62
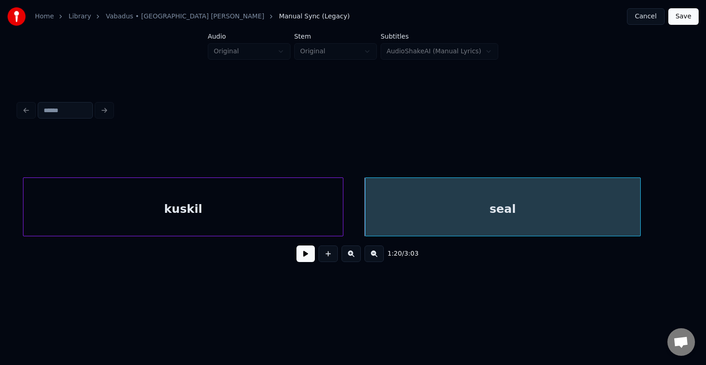
click at [296, 257] on button at bounding box center [305, 253] width 18 height 17
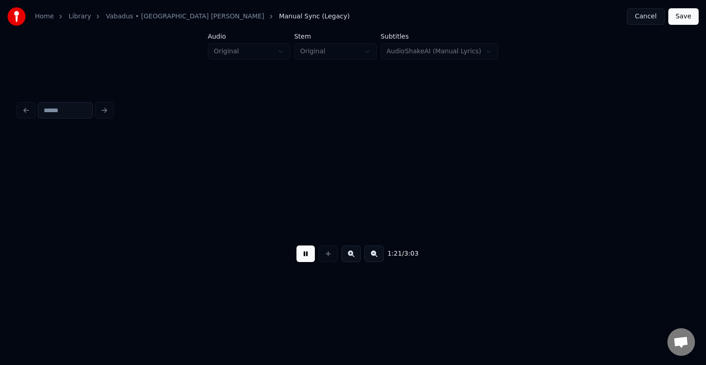
scroll to position [0, 45155]
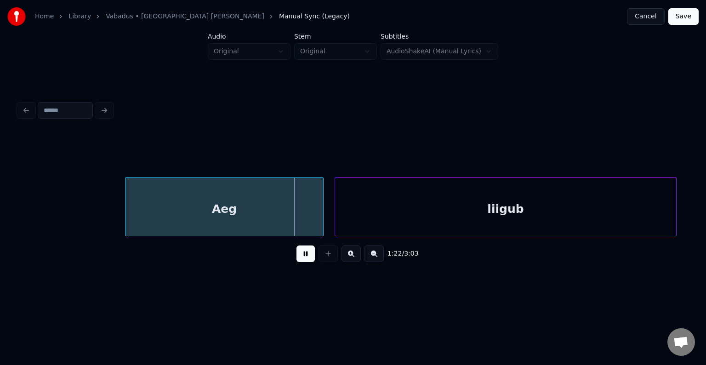
click at [309, 261] on button at bounding box center [305, 253] width 18 height 17
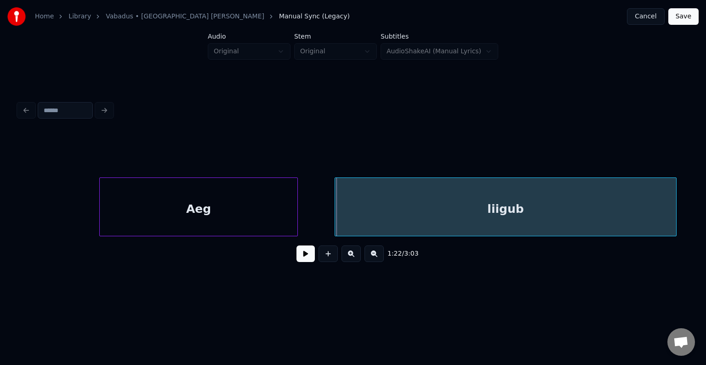
click at [246, 219] on div "Aeg" at bounding box center [199, 209] width 198 height 62
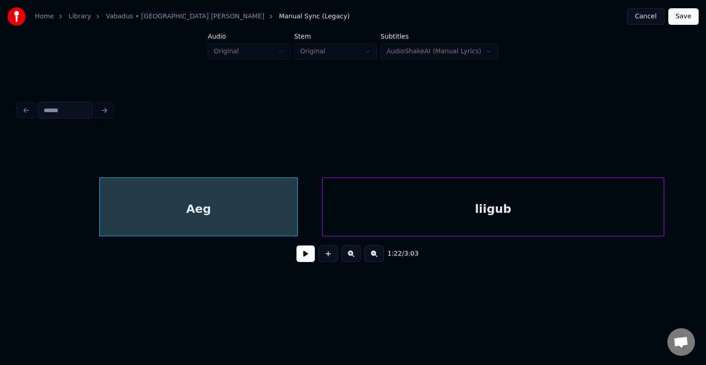
click at [411, 217] on div "liigub" at bounding box center [493, 209] width 341 height 62
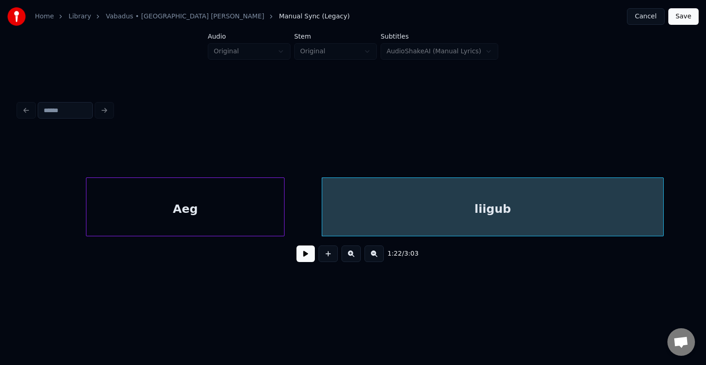
click at [252, 208] on div "Aeg" at bounding box center [185, 209] width 198 height 62
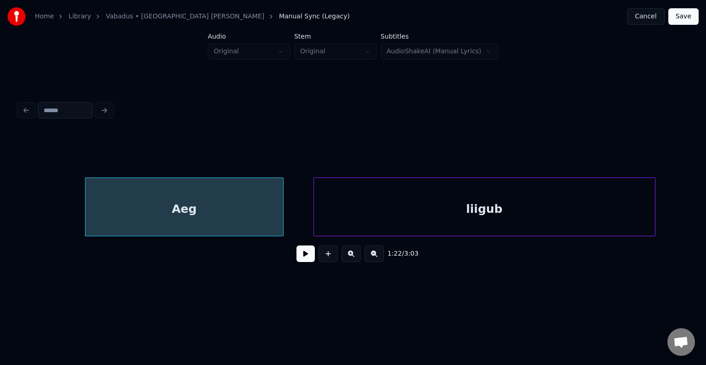
click at [403, 208] on div "liigub" at bounding box center [484, 209] width 341 height 62
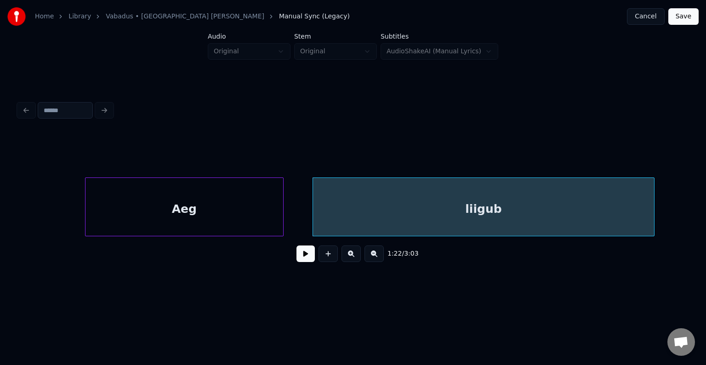
click at [301, 254] on button at bounding box center [305, 253] width 18 height 17
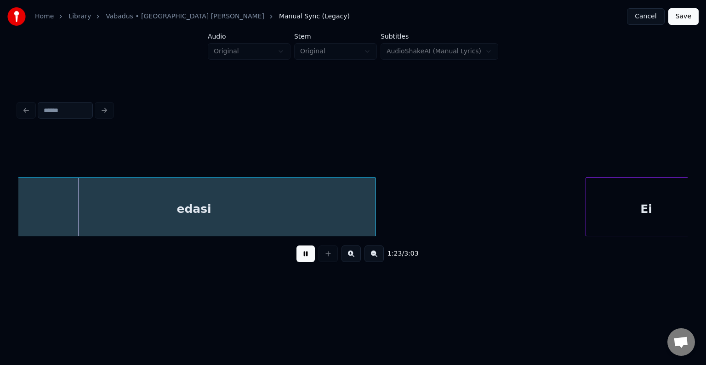
click at [301, 252] on button at bounding box center [305, 253] width 18 height 17
click at [250, 216] on div "edasi" at bounding box center [200, 209] width 363 height 62
click at [300, 255] on button at bounding box center [305, 253] width 18 height 17
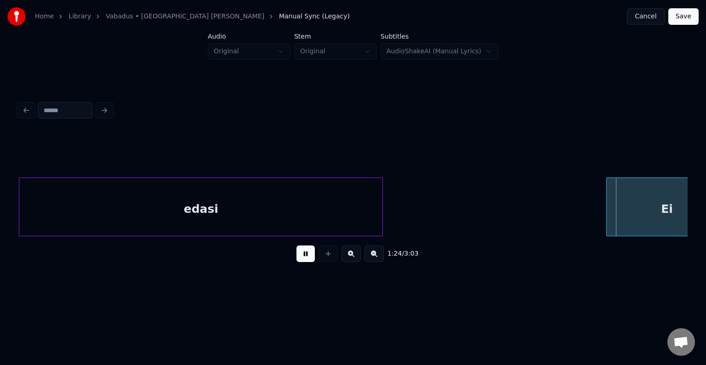
click at [301, 251] on button at bounding box center [305, 253] width 18 height 17
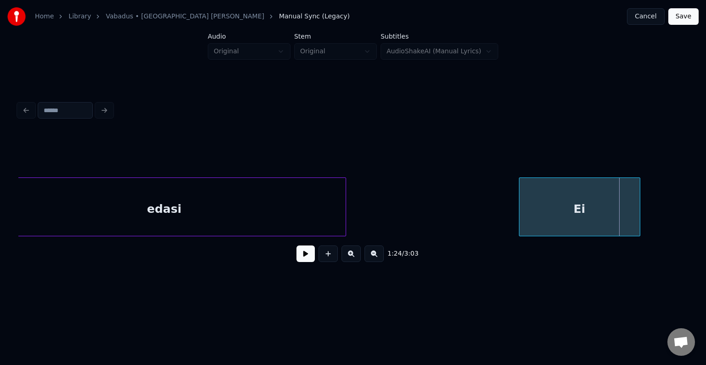
click at [604, 215] on div "Ei" at bounding box center [579, 209] width 120 height 62
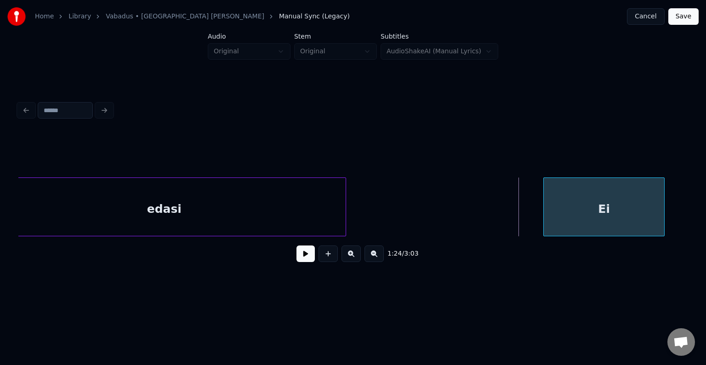
click at [630, 216] on div "Ei" at bounding box center [604, 209] width 120 height 62
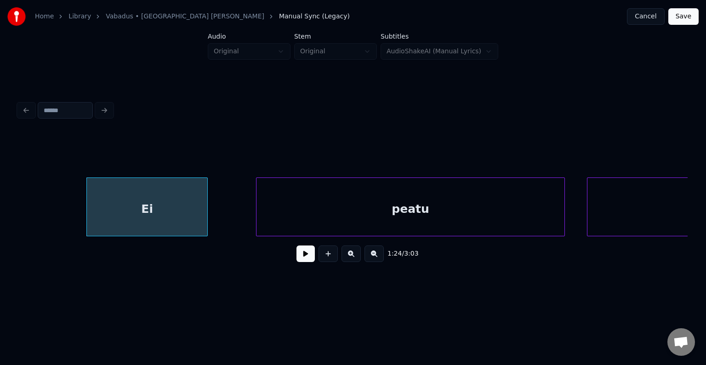
scroll to position [0, 46307]
click at [426, 204] on div "peatu" at bounding box center [391, 209] width 308 height 62
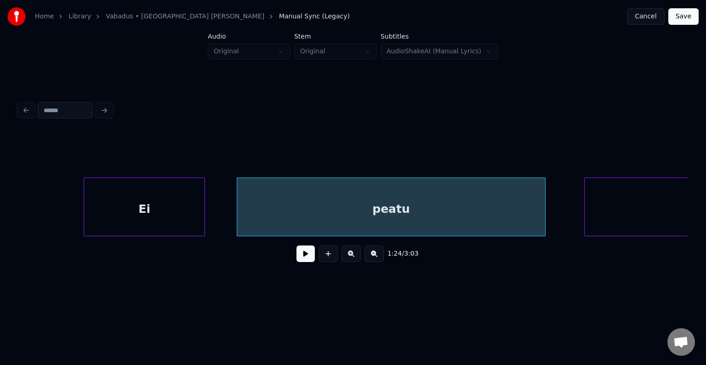
click at [153, 182] on div "Ei" at bounding box center [144, 209] width 120 height 62
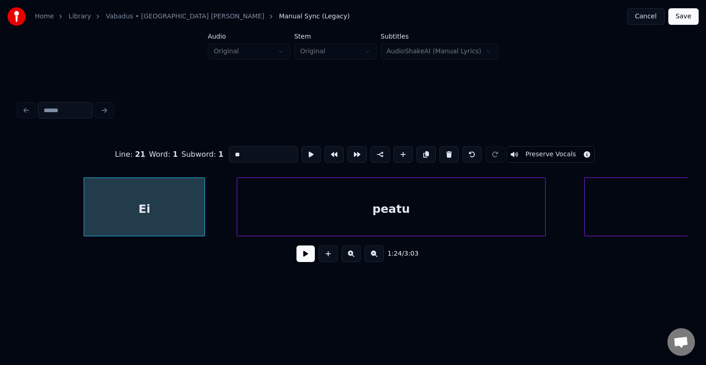
click at [302, 254] on button at bounding box center [305, 253] width 18 height 17
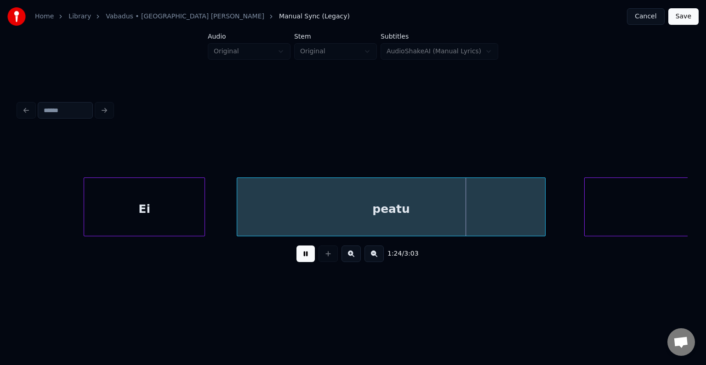
click at [302, 254] on button at bounding box center [305, 253] width 18 height 17
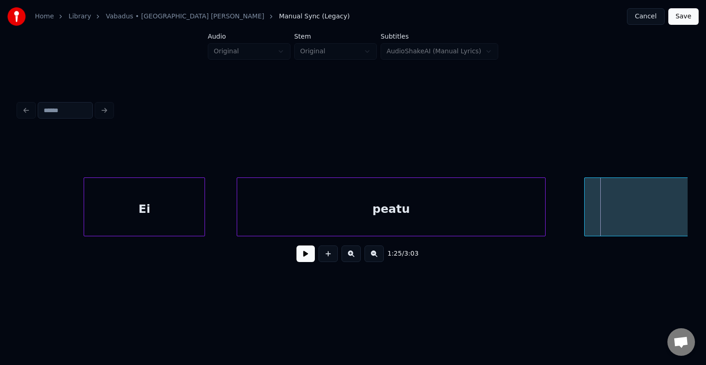
scroll to position [0, 46485]
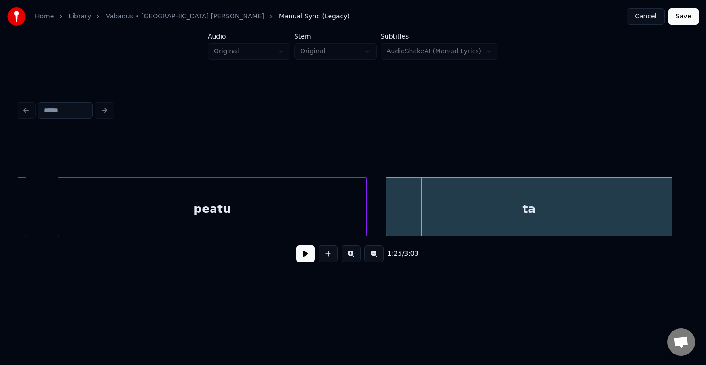
click at [642, 195] on div "ta" at bounding box center [529, 209] width 286 height 62
click at [297, 252] on button at bounding box center [305, 253] width 18 height 17
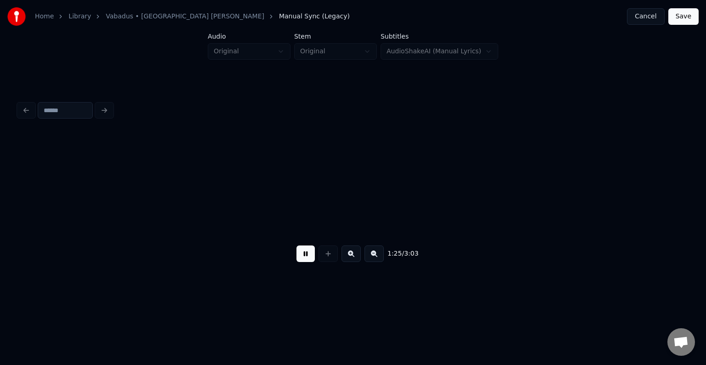
scroll to position [0, 47157]
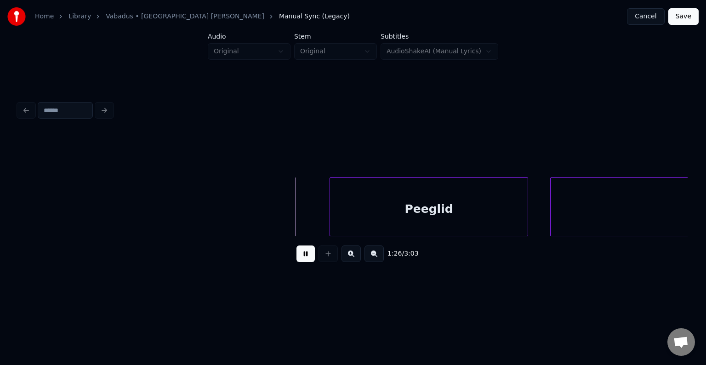
click at [297, 252] on button at bounding box center [305, 253] width 18 height 17
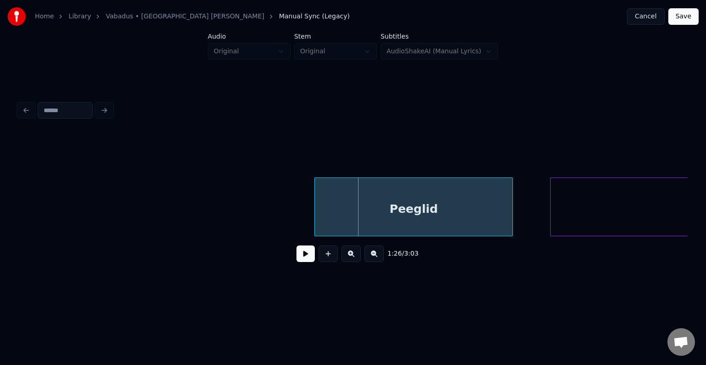
click at [361, 210] on div "Peeglid" at bounding box center [414, 209] width 198 height 62
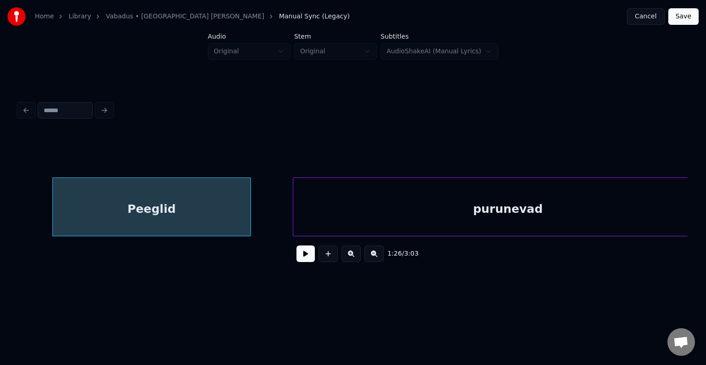
scroll to position [0, 47448]
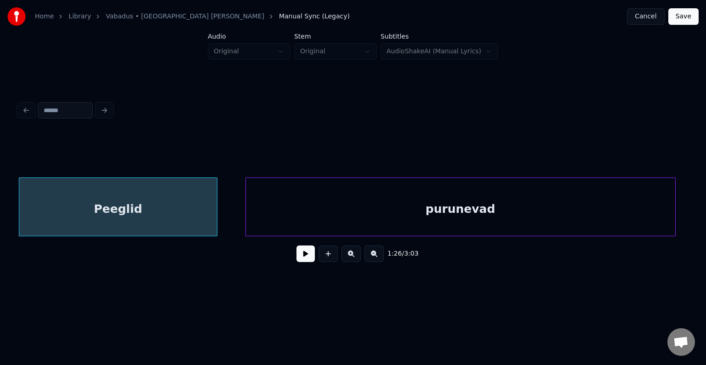
click at [541, 210] on div "purunevad" at bounding box center [460, 209] width 429 height 62
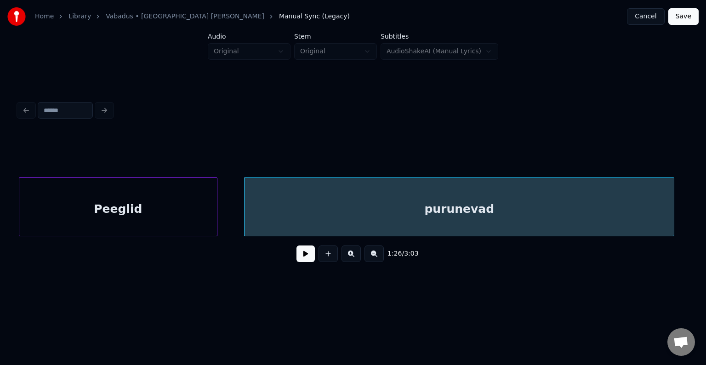
click at [166, 205] on div "Peeglid" at bounding box center [118, 209] width 198 height 62
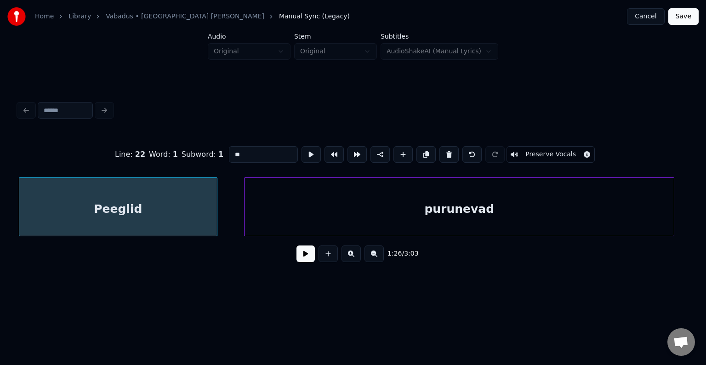
type input "*******"
click at [296, 258] on button at bounding box center [305, 253] width 18 height 17
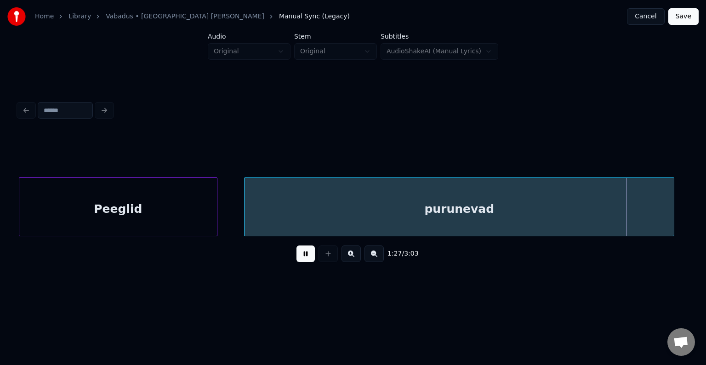
scroll to position [0, 48120]
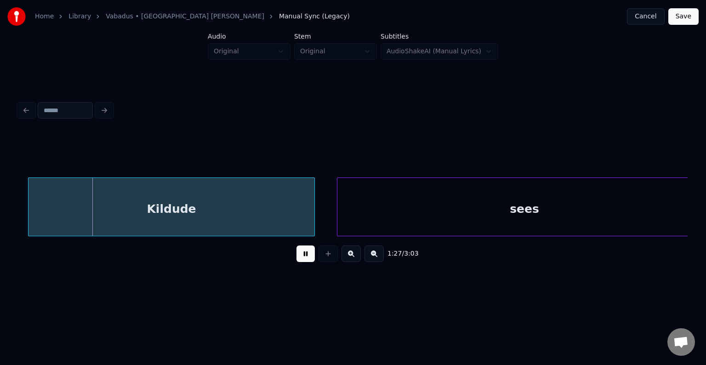
click at [296, 257] on button at bounding box center [305, 253] width 18 height 17
click at [244, 210] on div "Kildude" at bounding box center [166, 209] width 286 height 62
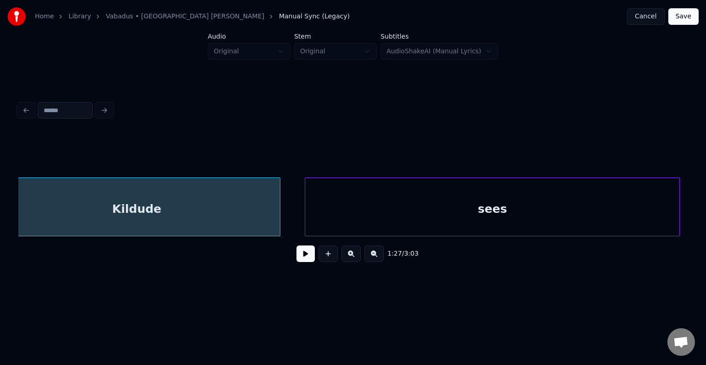
click at [513, 202] on div "sees" at bounding box center [492, 209] width 374 height 62
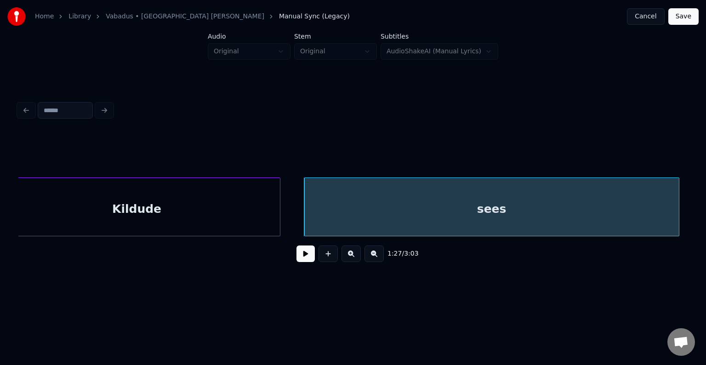
click at [201, 205] on div "Kildude" at bounding box center [137, 209] width 286 height 62
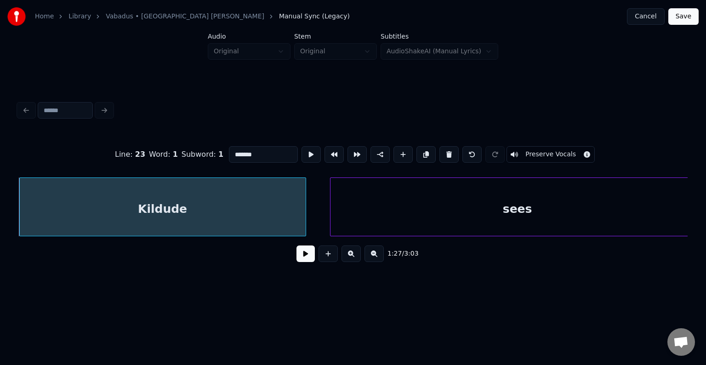
click at [301, 261] on button at bounding box center [305, 253] width 18 height 17
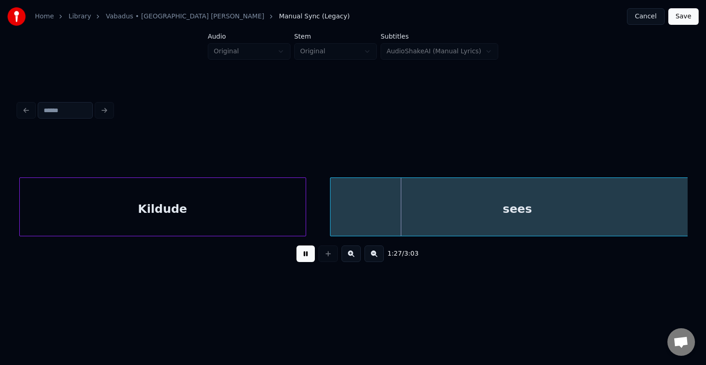
click at [301, 260] on button at bounding box center [305, 253] width 18 height 17
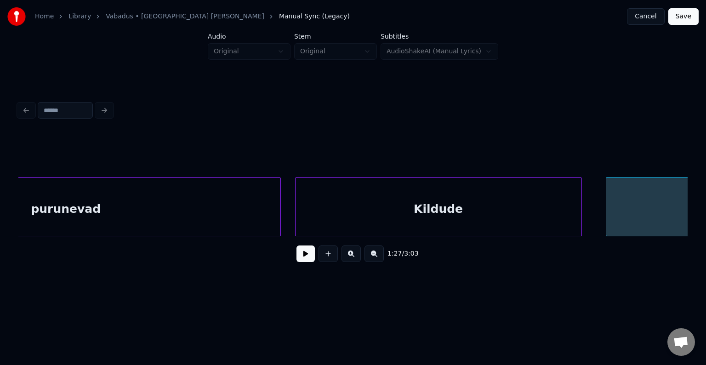
click at [61, 204] on div "purunevad" at bounding box center [65, 209] width 429 height 62
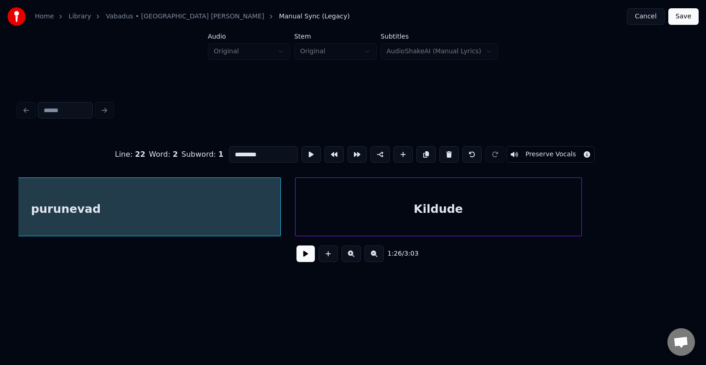
scroll to position [0, 47673]
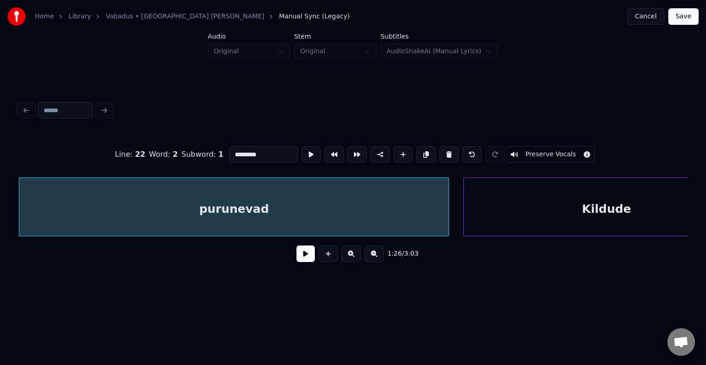
click at [305, 257] on button at bounding box center [305, 253] width 18 height 17
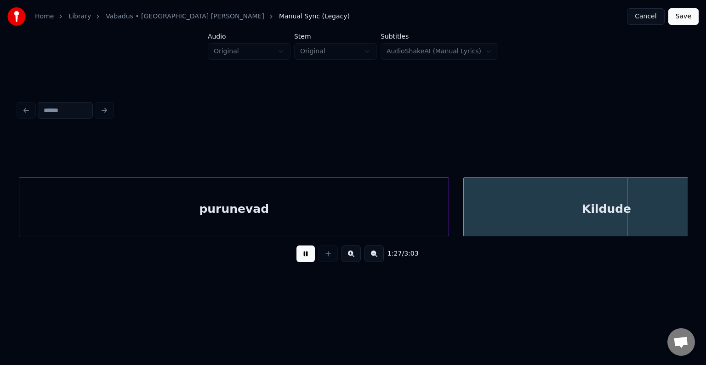
scroll to position [0, 48345]
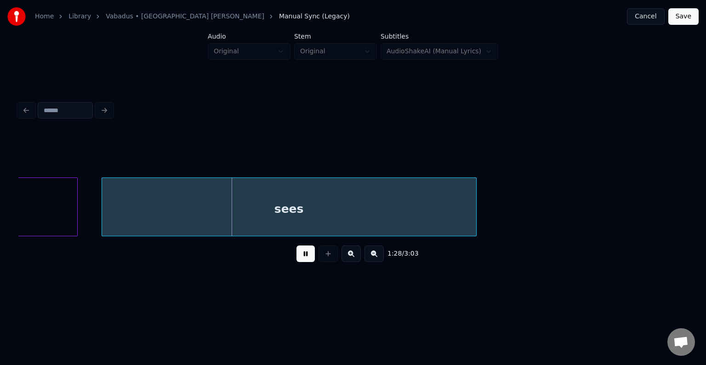
click at [306, 248] on div "1:28 / 3:03" at bounding box center [353, 254] width 654 height 20
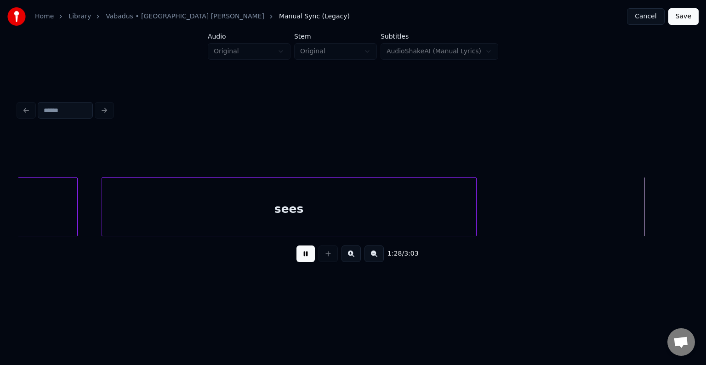
scroll to position [0, 49016]
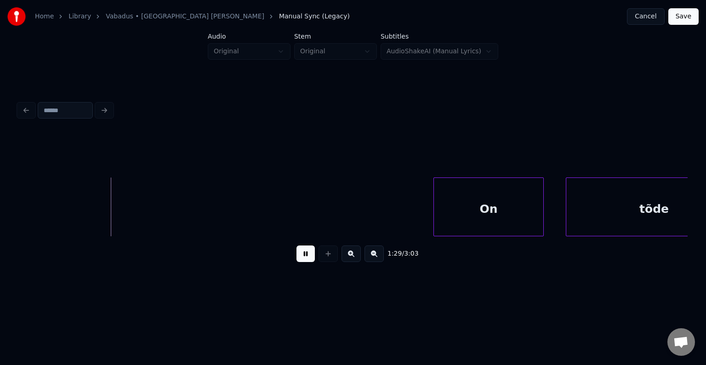
click at [296, 261] on button at bounding box center [305, 253] width 18 height 17
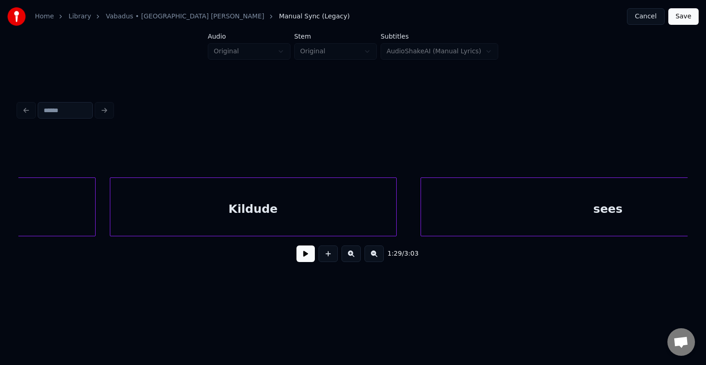
scroll to position [0, 47968]
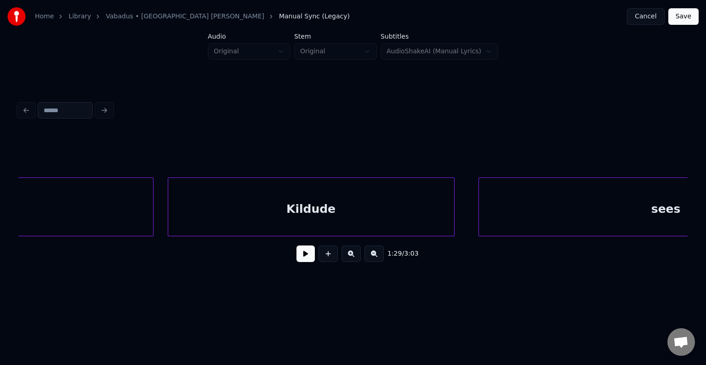
click at [304, 259] on button at bounding box center [305, 253] width 18 height 17
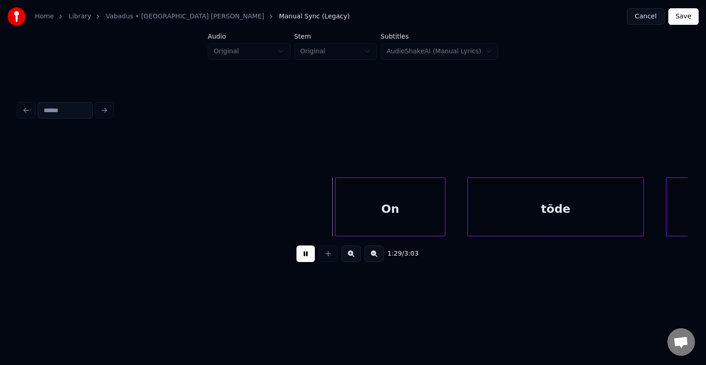
click at [374, 199] on div "On" at bounding box center [389, 209] width 109 height 62
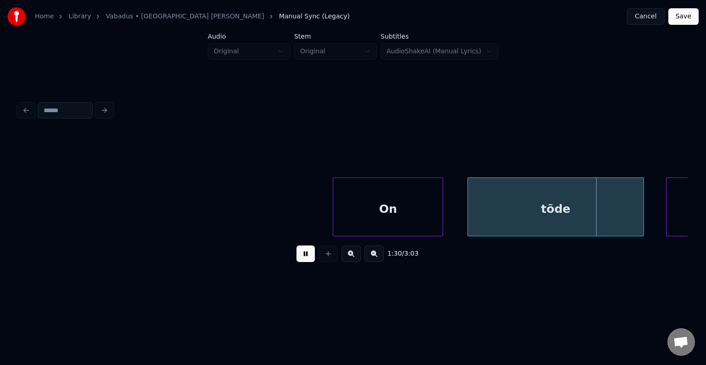
click at [302, 257] on button at bounding box center [305, 253] width 18 height 17
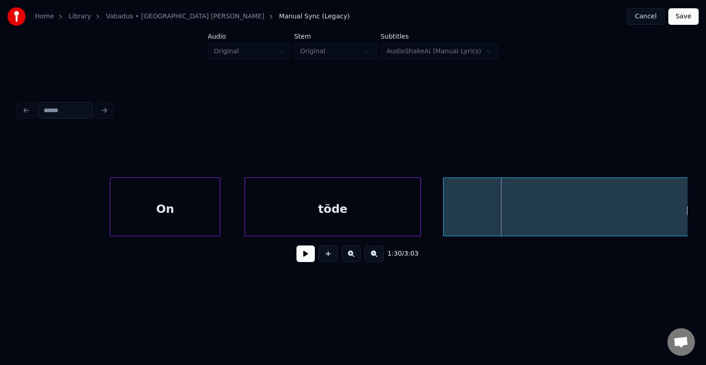
scroll to position [0, 49332]
click at [140, 217] on div "On" at bounding box center [143, 209] width 109 height 62
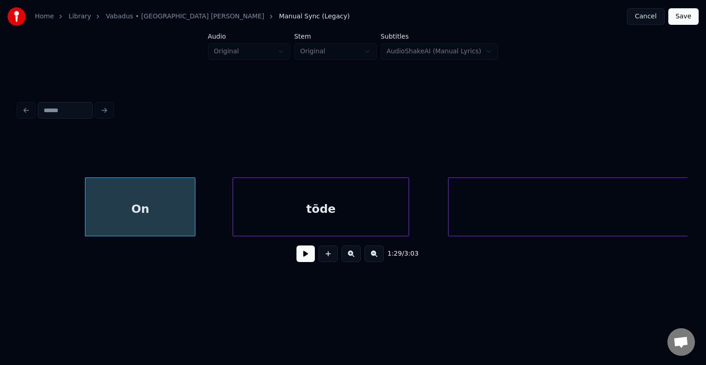
click at [312, 216] on div "tõde" at bounding box center [321, 209] width 176 height 62
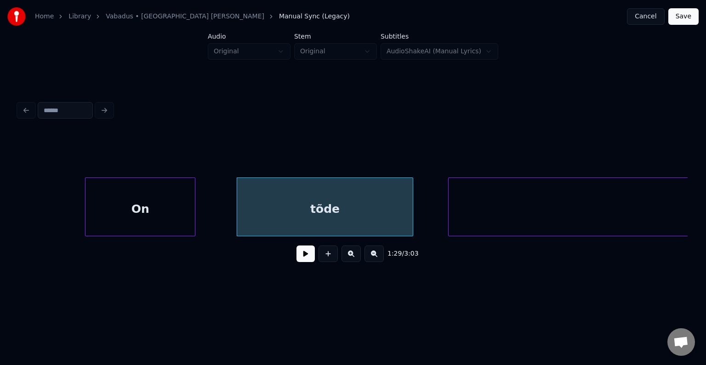
scroll to position [0, 49620]
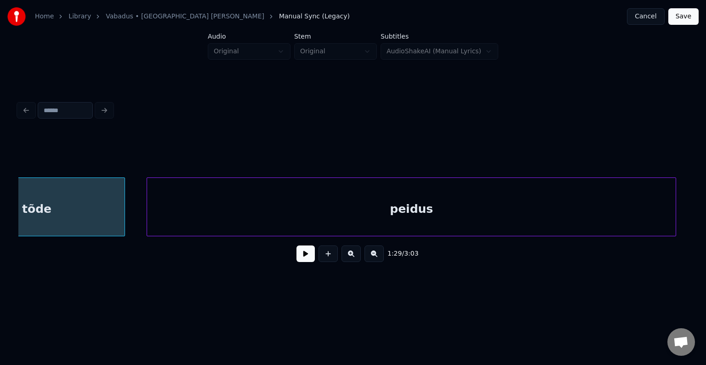
click at [553, 206] on div "peidus" at bounding box center [411, 209] width 528 height 62
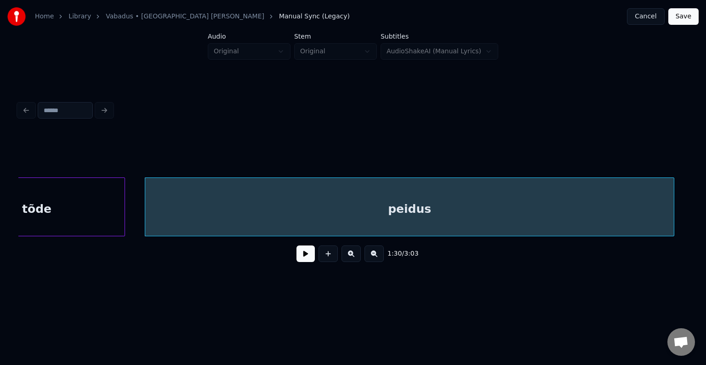
click at [303, 259] on button at bounding box center [305, 253] width 18 height 17
click at [304, 255] on button at bounding box center [305, 253] width 18 height 17
click at [306, 210] on div "peidus" at bounding box center [409, 209] width 528 height 62
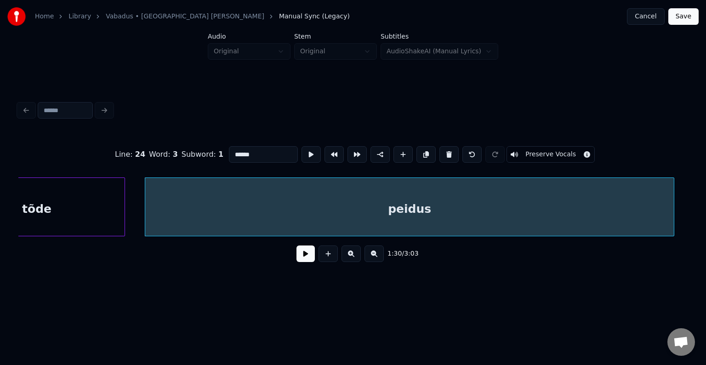
click at [229, 148] on input "******" at bounding box center [263, 154] width 69 height 17
type input "**********"
click at [299, 261] on button at bounding box center [305, 253] width 18 height 17
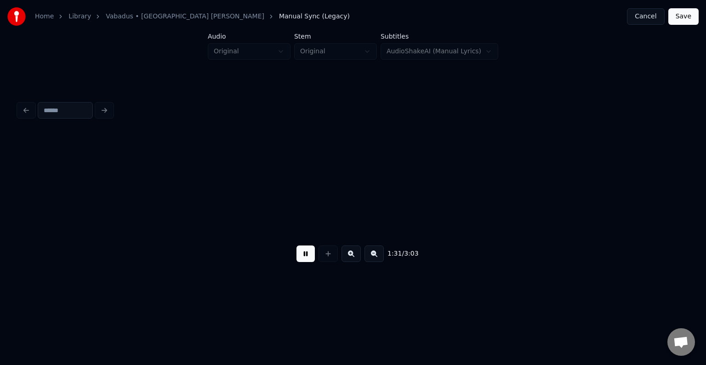
scroll to position [0, 50296]
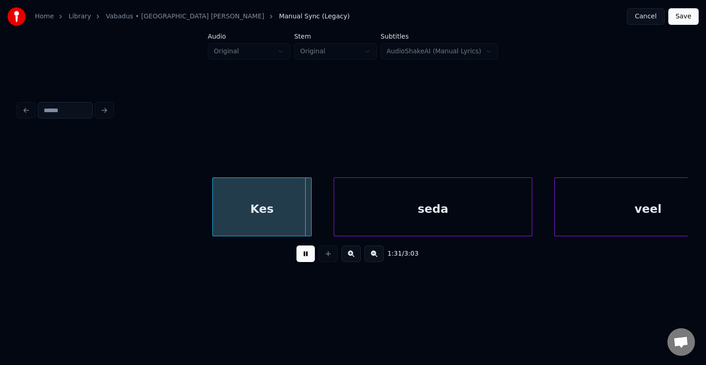
click at [299, 261] on button at bounding box center [305, 253] width 18 height 17
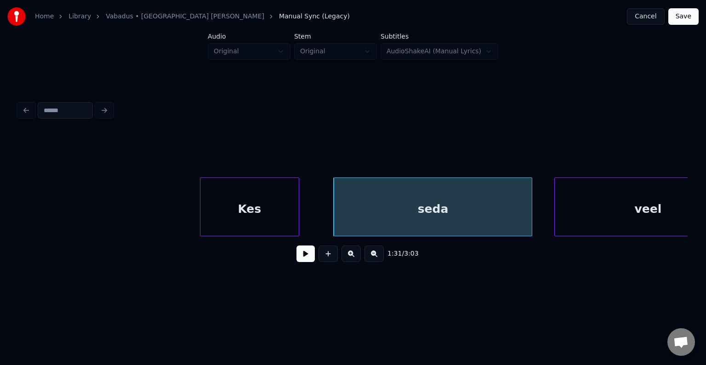
click at [264, 213] on div "Kes" at bounding box center [249, 209] width 98 height 62
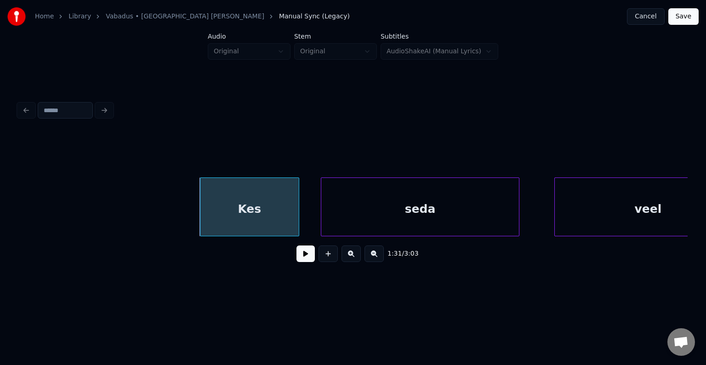
click at [434, 204] on div "seda" at bounding box center [420, 209] width 198 height 62
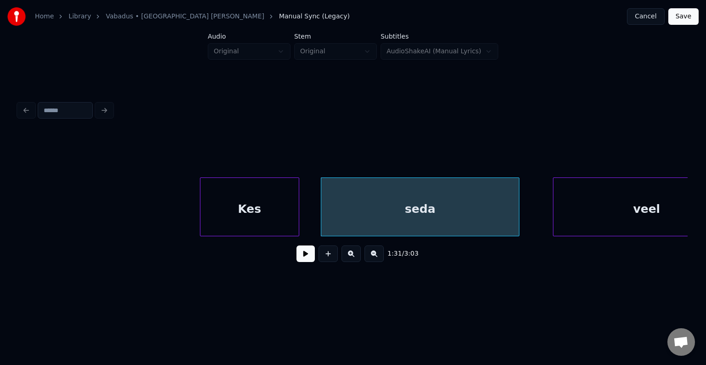
scroll to position [0, 50348]
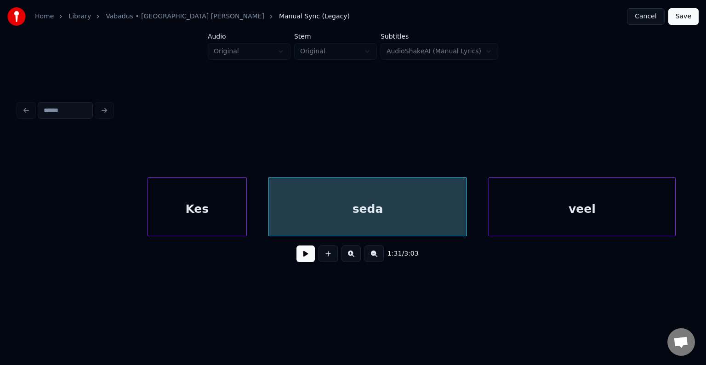
click at [592, 199] on div "veel" at bounding box center [582, 209] width 187 height 62
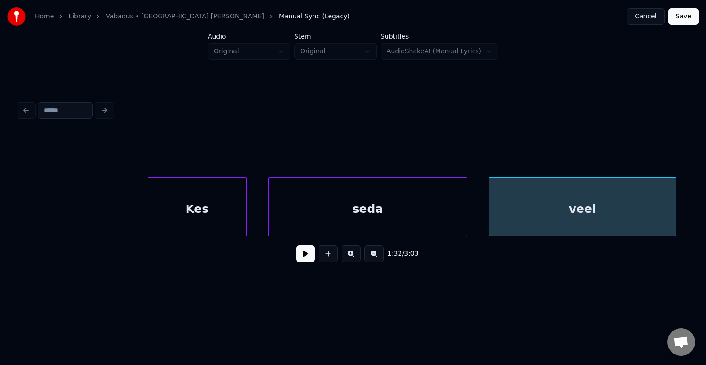
click at [173, 213] on div "Kes" at bounding box center [197, 209] width 98 height 62
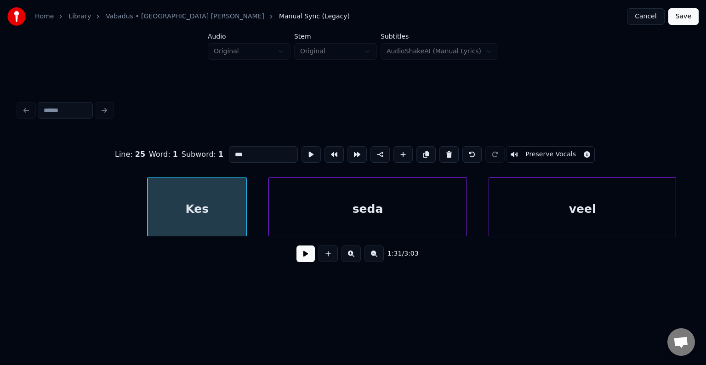
click at [299, 261] on button at bounding box center [305, 253] width 18 height 17
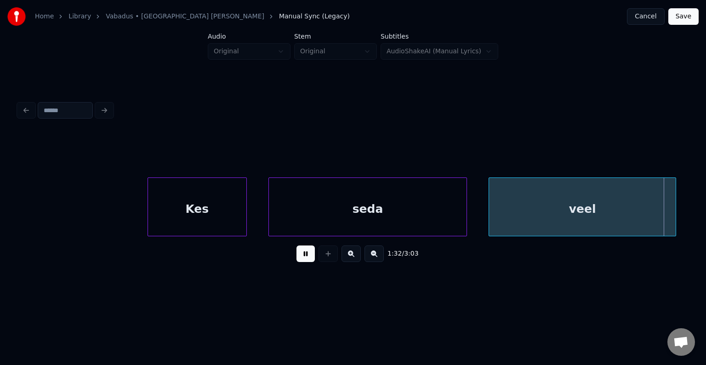
scroll to position [0, 51020]
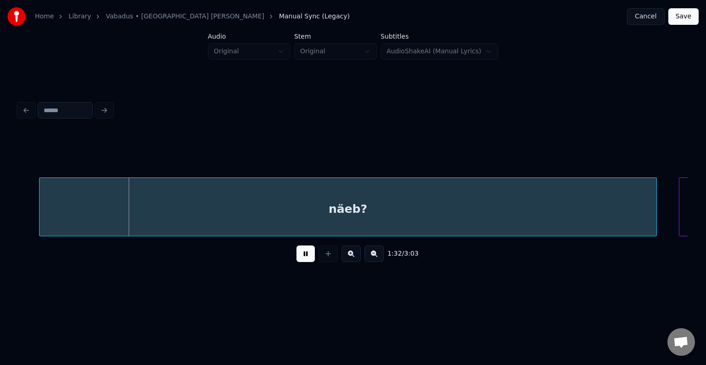
click at [303, 254] on button at bounding box center [305, 253] width 18 height 17
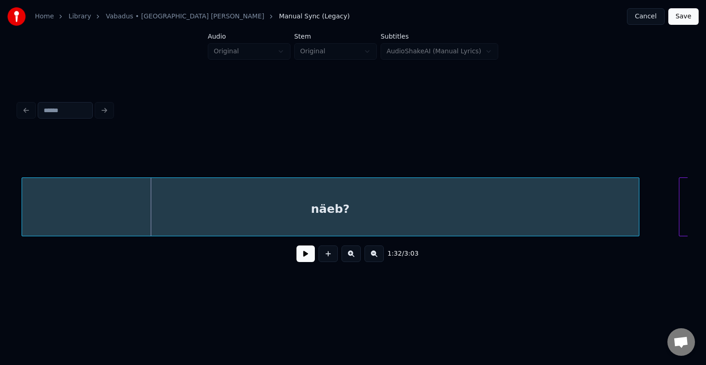
click at [254, 205] on div "näeb?" at bounding box center [330, 209] width 617 height 62
click at [300, 259] on button at bounding box center [305, 253] width 18 height 17
click at [284, 212] on div "näeb?" at bounding box center [327, 209] width 617 height 62
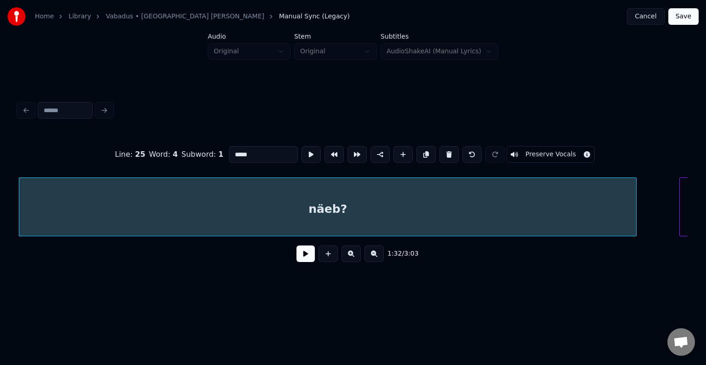
click at [229, 150] on input "*****" at bounding box center [263, 154] width 69 height 17
type input "*********"
click at [296, 261] on button at bounding box center [305, 253] width 18 height 17
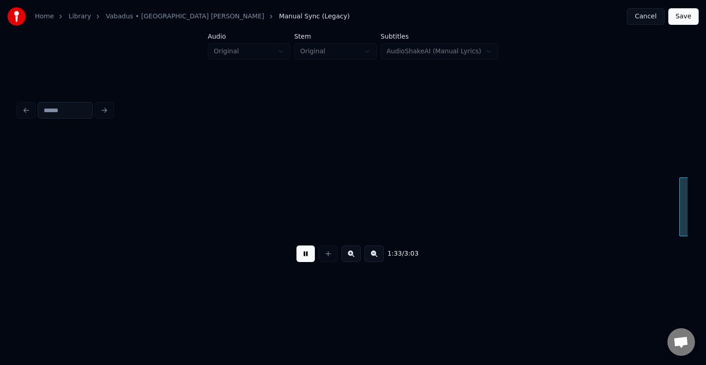
scroll to position [0, 51698]
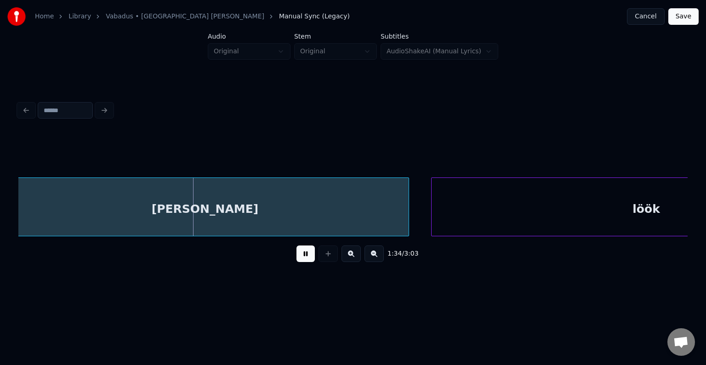
click at [296, 262] on button at bounding box center [305, 253] width 18 height 17
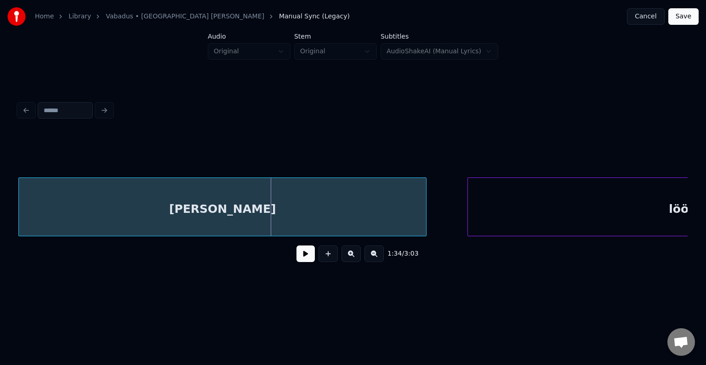
click at [239, 214] on div "[PERSON_NAME]" at bounding box center [222, 209] width 407 height 62
click at [301, 264] on div "1:33 / 3:03" at bounding box center [353, 254] width 654 height 20
click at [302, 259] on button at bounding box center [305, 253] width 18 height 17
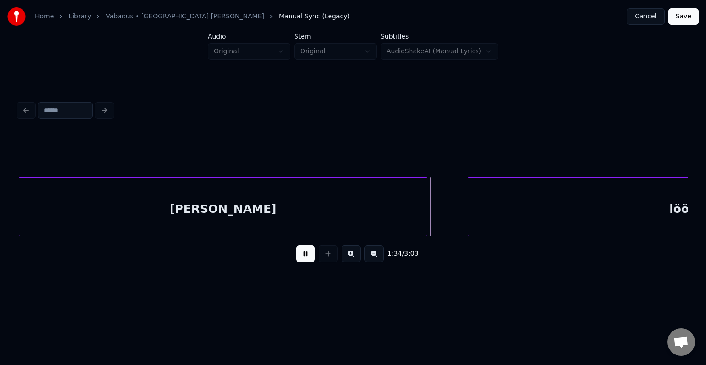
click at [302, 255] on button at bounding box center [305, 253] width 18 height 17
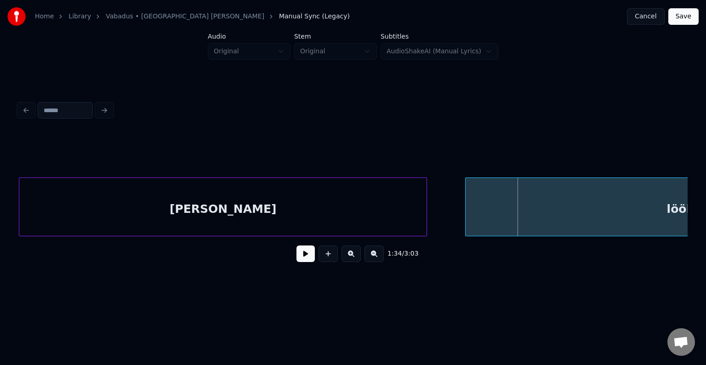
scroll to position [0, 51871]
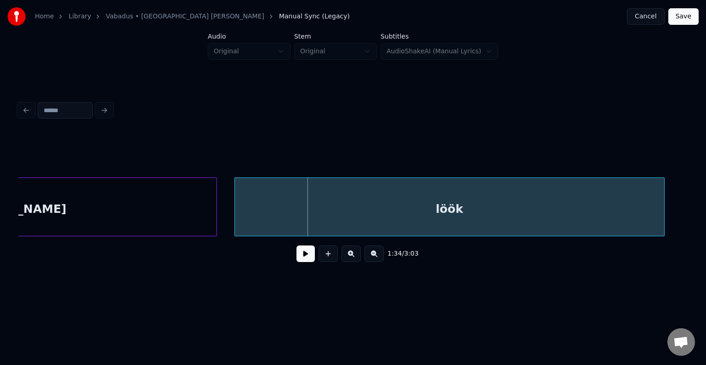
click at [489, 200] on div "löök" at bounding box center [449, 209] width 429 height 62
click at [335, 211] on div "löök" at bounding box center [457, 209] width 429 height 62
click at [318, 215] on div "löök" at bounding box center [453, 209] width 429 height 62
click at [312, 261] on div "1:34 / 3:03" at bounding box center [353, 254] width 654 height 20
click at [302, 258] on button at bounding box center [305, 253] width 18 height 17
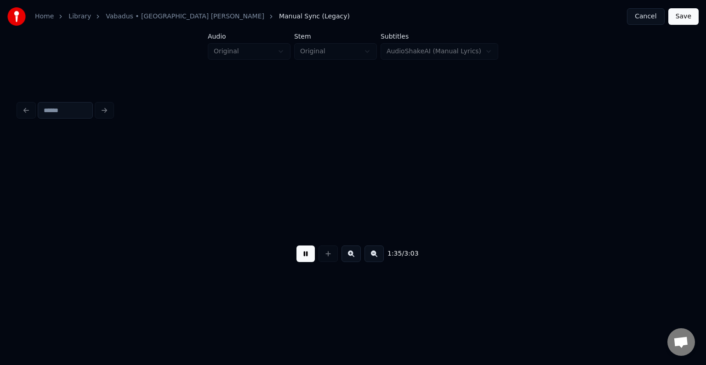
scroll to position [0, 52547]
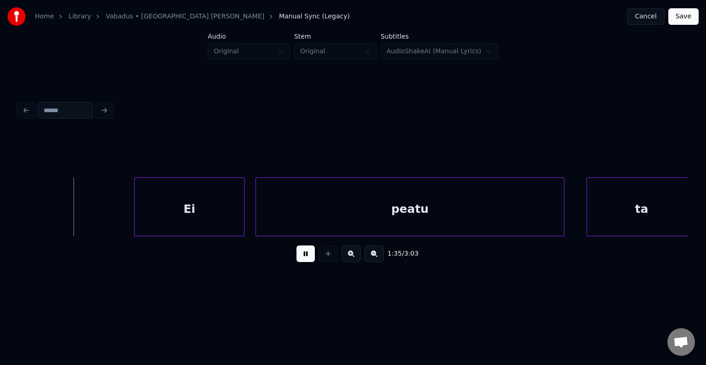
click at [302, 258] on button at bounding box center [305, 253] width 18 height 17
click at [196, 201] on div "Ei" at bounding box center [158, 209] width 109 height 62
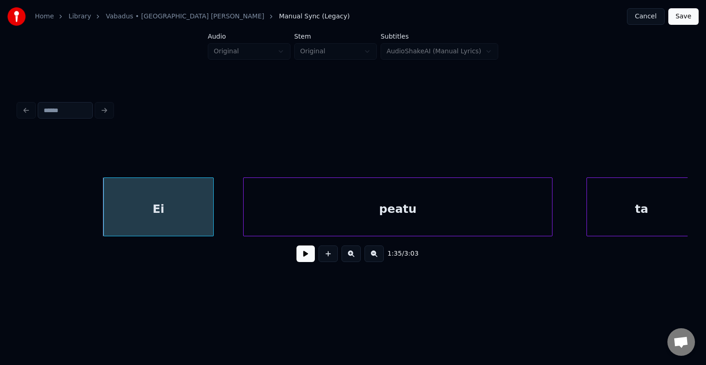
click at [340, 212] on div "peatu" at bounding box center [398, 209] width 308 height 62
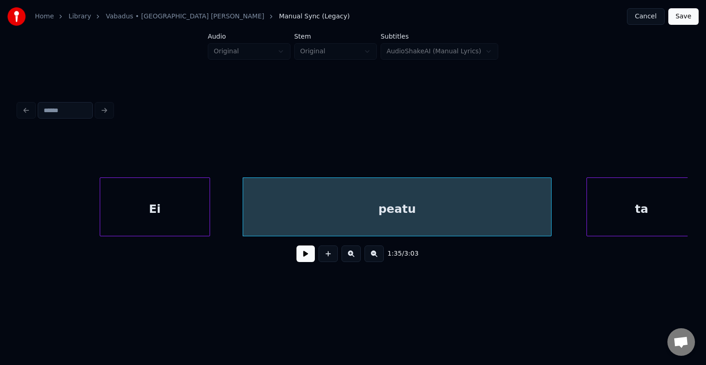
click at [181, 206] on div "Ei" at bounding box center [154, 209] width 109 height 62
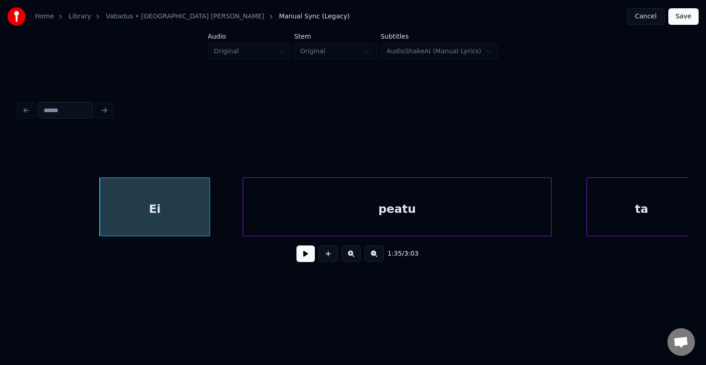
click at [300, 259] on button at bounding box center [305, 253] width 18 height 17
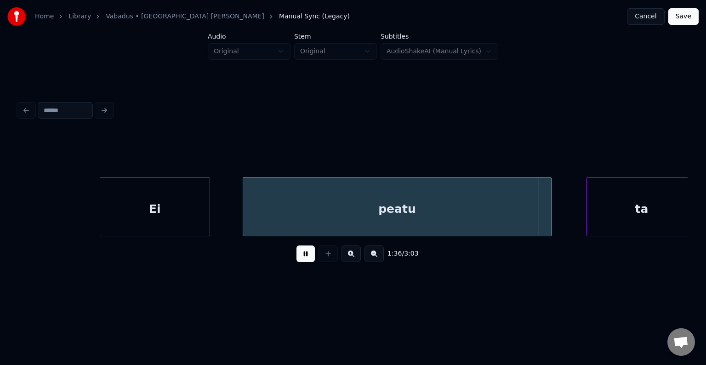
drag, startPoint x: 300, startPoint y: 257, endPoint x: 355, endPoint y: 238, distance: 58.6
click at [301, 257] on button at bounding box center [305, 253] width 18 height 17
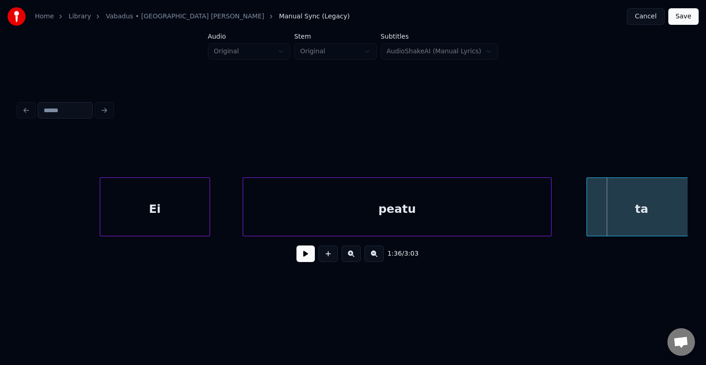
scroll to position [0, 52554]
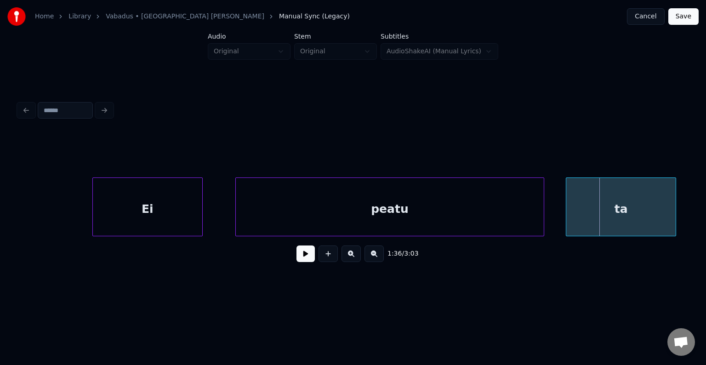
click at [623, 210] on div "ta" at bounding box center [620, 209] width 109 height 62
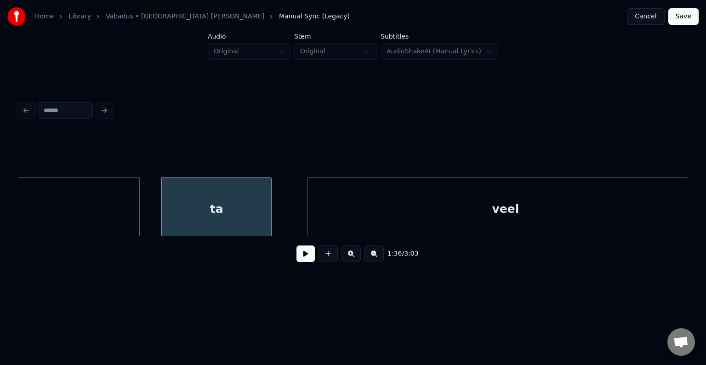
scroll to position [0, 52973]
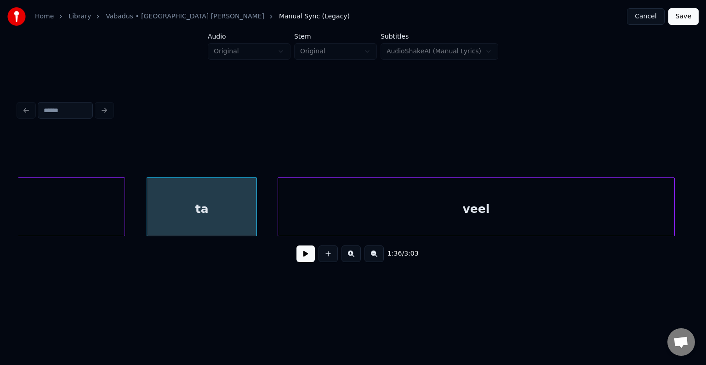
click at [588, 210] on div "veel" at bounding box center [476, 209] width 396 height 62
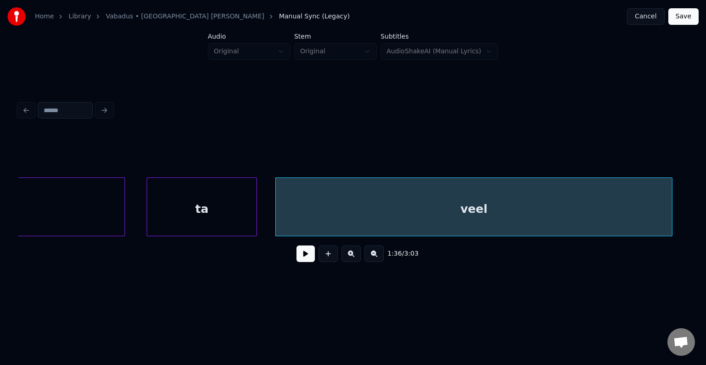
click at [296, 253] on button at bounding box center [305, 253] width 18 height 17
click at [298, 251] on button at bounding box center [305, 253] width 18 height 17
click at [346, 214] on div "veel" at bounding box center [474, 209] width 396 height 62
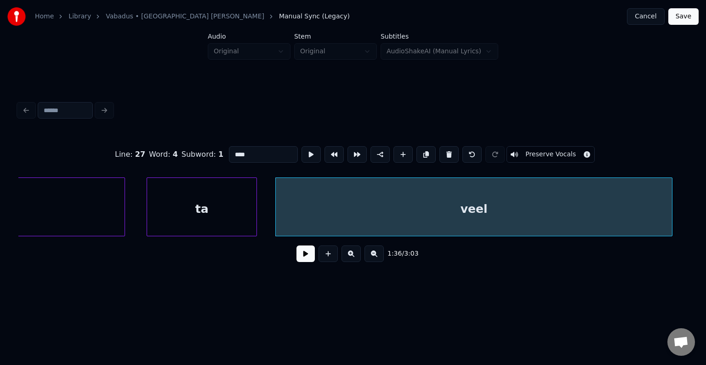
click at [229, 147] on input "****" at bounding box center [263, 154] width 69 height 17
type input "********"
click at [296, 257] on button at bounding box center [305, 253] width 18 height 17
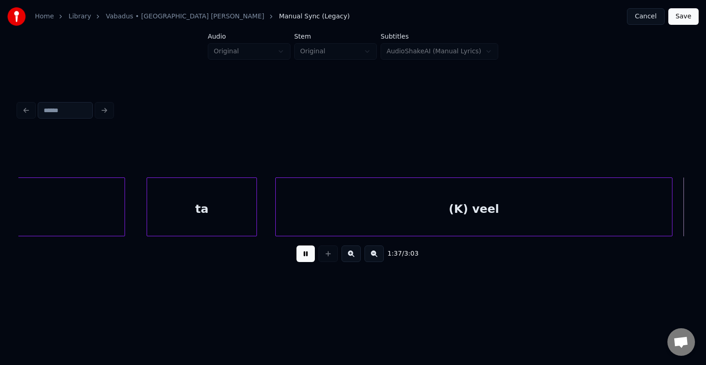
scroll to position [0, 53644]
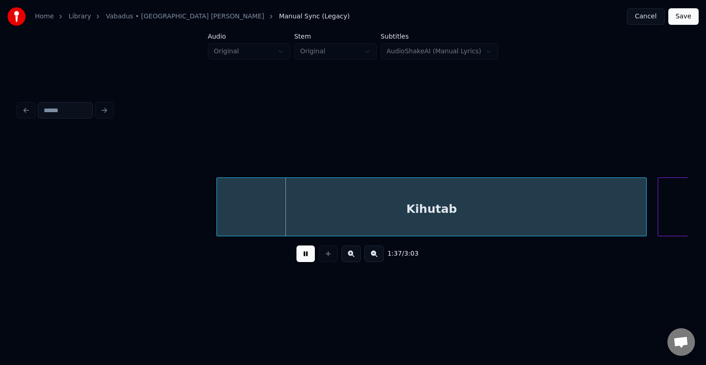
click at [296, 258] on button at bounding box center [305, 253] width 18 height 17
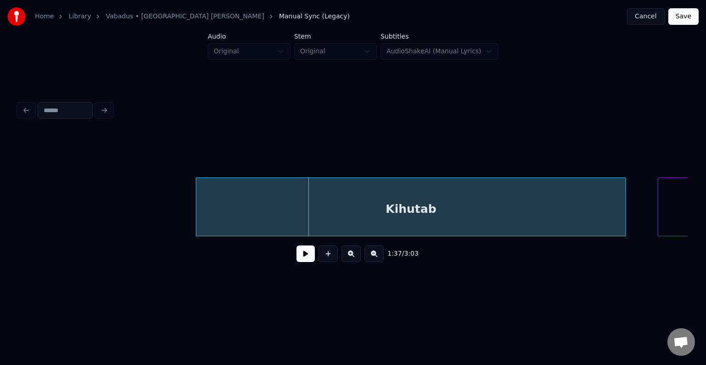
click at [325, 210] on div "Kihutab" at bounding box center [410, 209] width 429 height 62
click at [301, 255] on button at bounding box center [305, 253] width 18 height 17
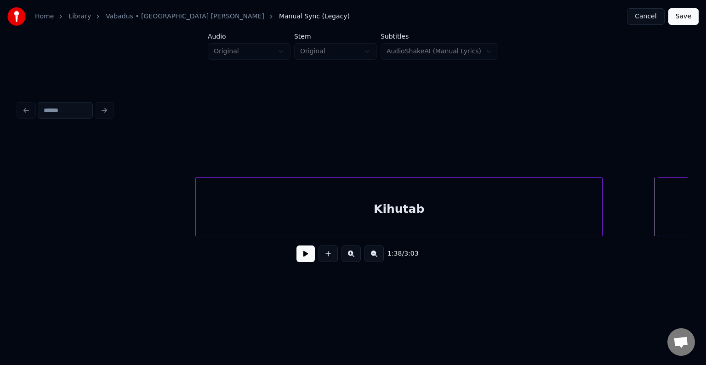
click at [601, 202] on div at bounding box center [600, 207] width 3 height 58
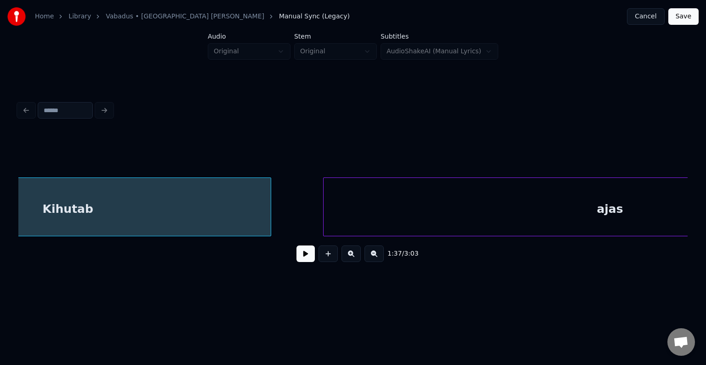
scroll to position [0, 54186]
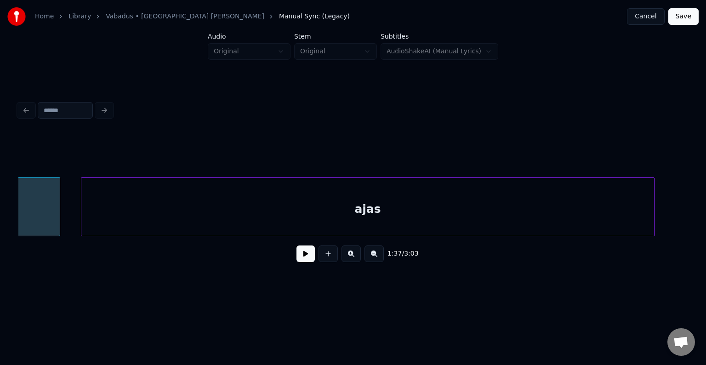
click at [576, 205] on div "ajas" at bounding box center [367, 209] width 573 height 62
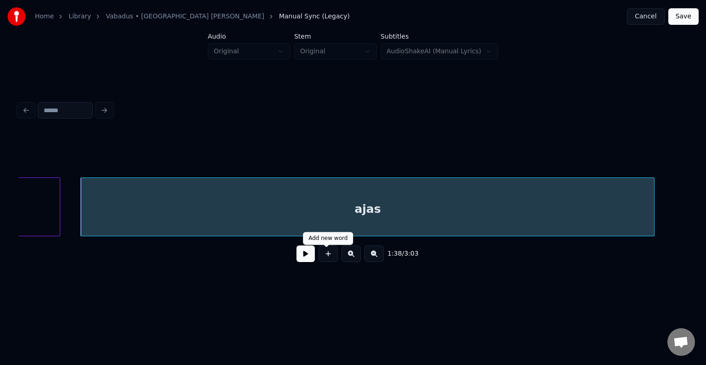
click at [318, 253] on button at bounding box center [327, 253] width 19 height 17
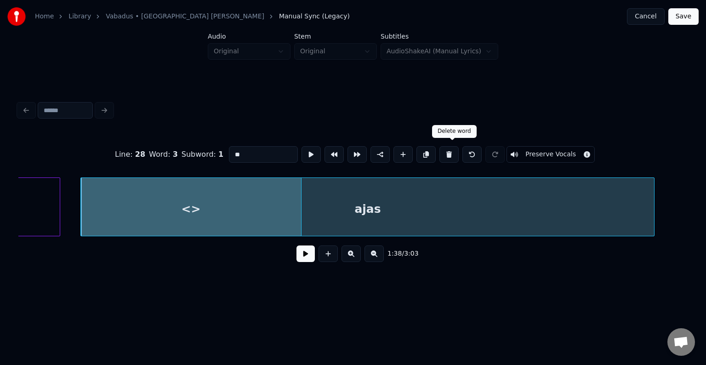
click at [452, 152] on button at bounding box center [448, 154] width 19 height 17
type input "****"
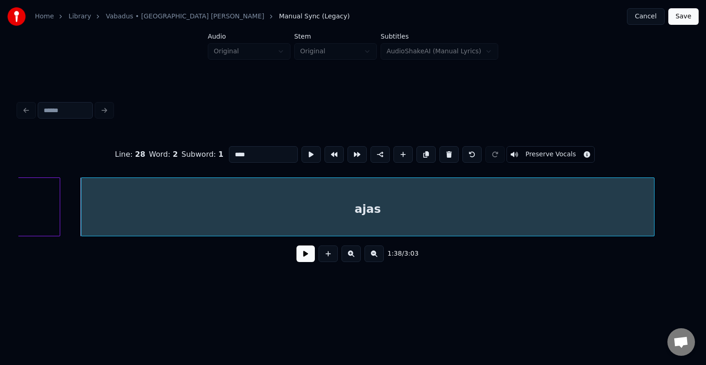
click at [299, 255] on button at bounding box center [305, 253] width 18 height 17
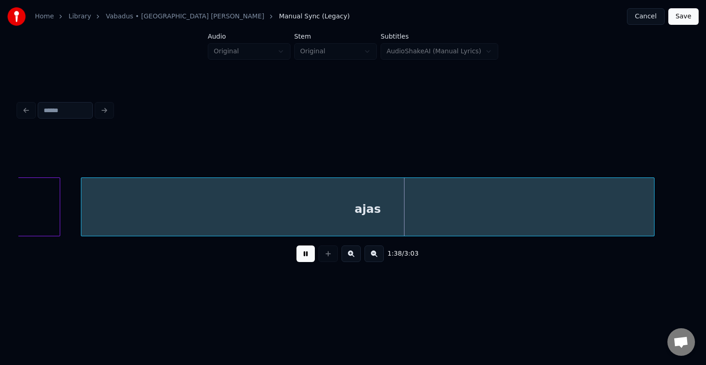
click at [299, 254] on button at bounding box center [305, 253] width 18 height 17
click at [289, 217] on div "ajas" at bounding box center [367, 209] width 573 height 62
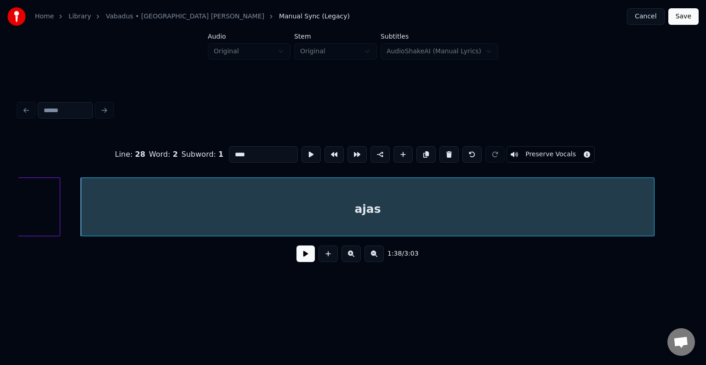
click at [229, 150] on input "****" at bounding box center [263, 154] width 69 height 17
type input "********"
click at [296, 258] on button at bounding box center [305, 253] width 18 height 17
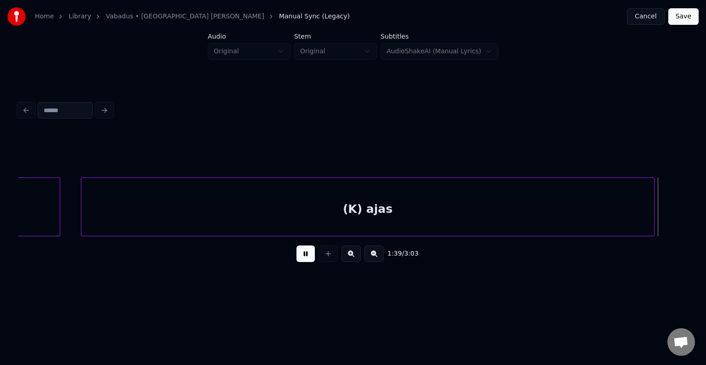
scroll to position [0, 54862]
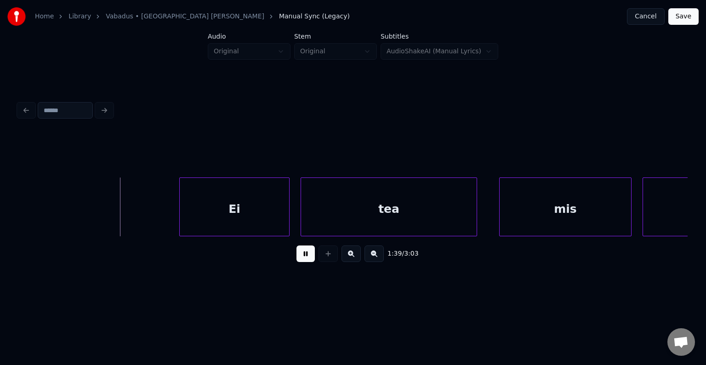
click at [296, 258] on button at bounding box center [305, 253] width 18 height 17
click at [198, 189] on div "Ei" at bounding box center [211, 209] width 109 height 62
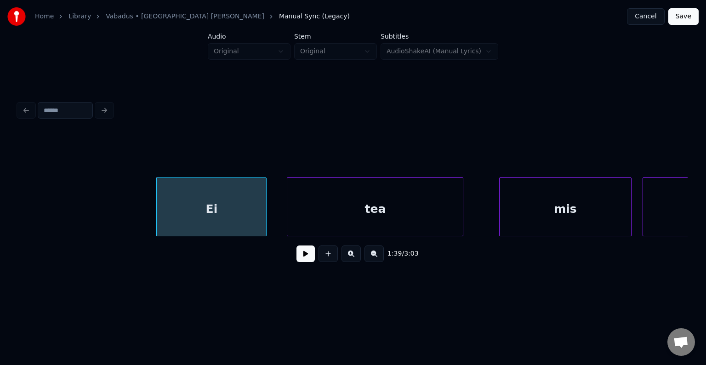
click at [366, 196] on div "tea" at bounding box center [375, 209] width 176 height 62
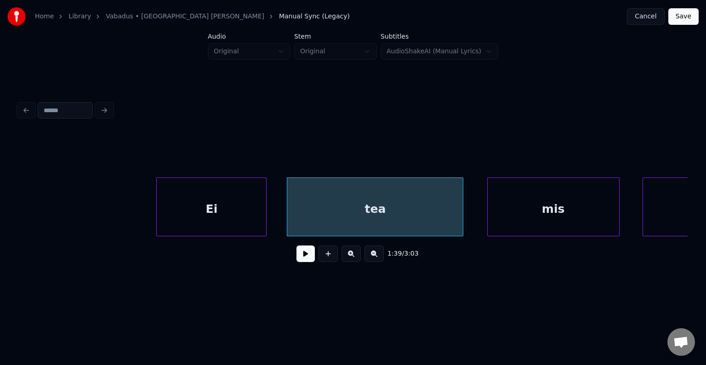
click at [543, 194] on div "mis" at bounding box center [553, 209] width 131 height 62
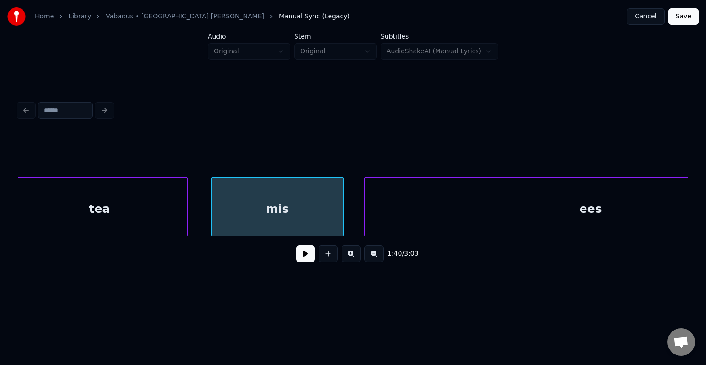
scroll to position [0, 55267]
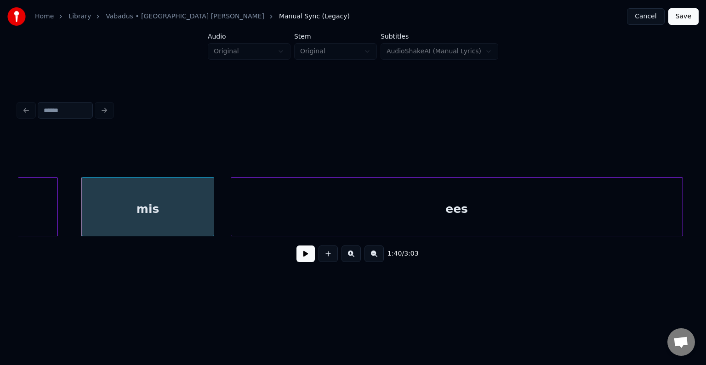
click at [486, 222] on div "ees" at bounding box center [456, 209] width 451 height 62
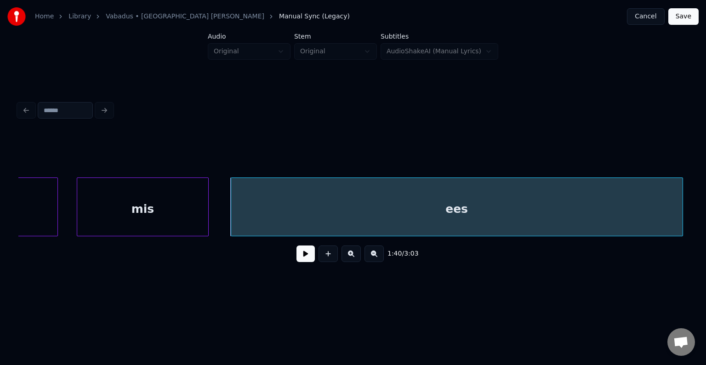
click at [132, 205] on div "mis" at bounding box center [142, 209] width 131 height 62
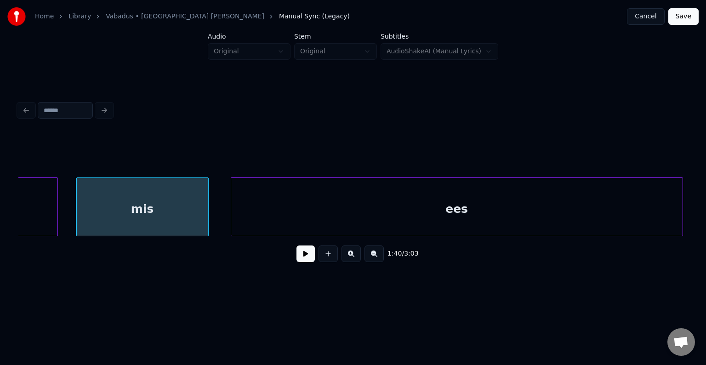
click at [298, 260] on button at bounding box center [305, 253] width 18 height 17
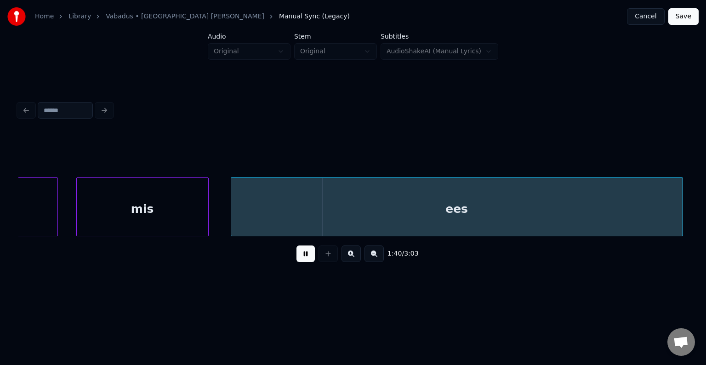
click at [298, 258] on button at bounding box center [305, 253] width 18 height 17
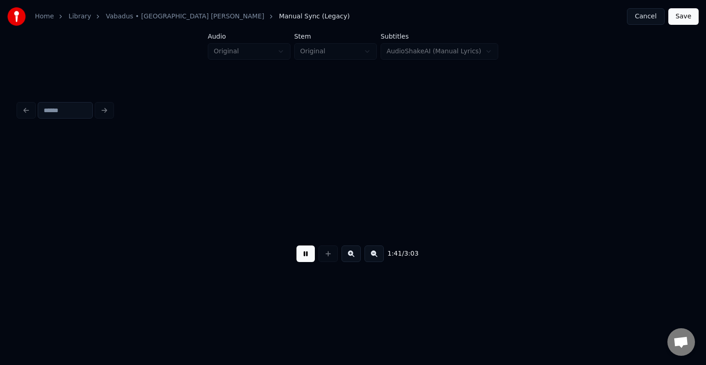
scroll to position [0, 55938]
click at [298, 258] on button at bounding box center [305, 253] width 18 height 17
click at [297, 256] on button at bounding box center [305, 253] width 18 height 17
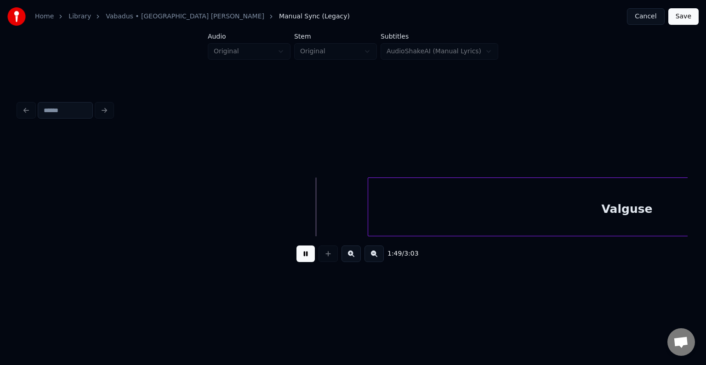
click at [300, 257] on button at bounding box center [305, 253] width 18 height 17
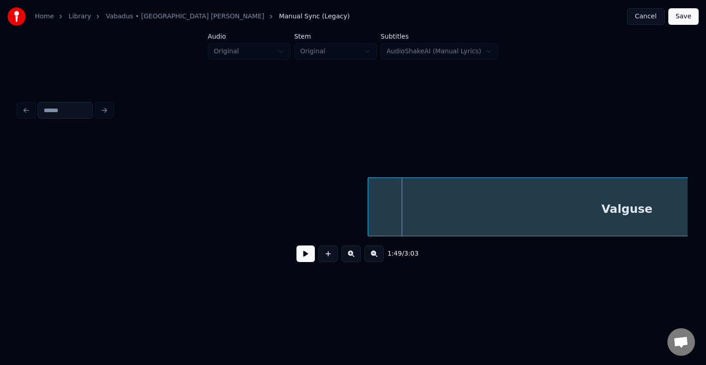
scroll to position [0, 60163]
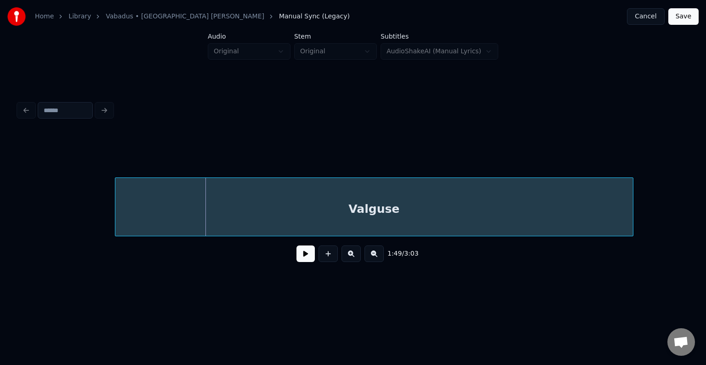
click at [456, 204] on div "Valguse" at bounding box center [373, 209] width 517 height 62
click at [296, 254] on button at bounding box center [305, 253] width 18 height 17
click at [296, 257] on button at bounding box center [305, 253] width 18 height 17
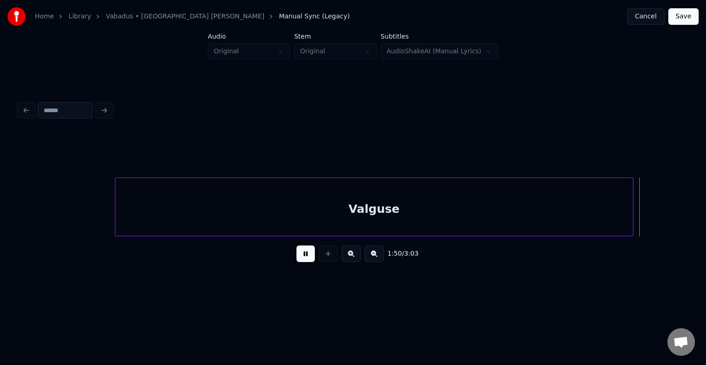
scroll to position [0, 60836]
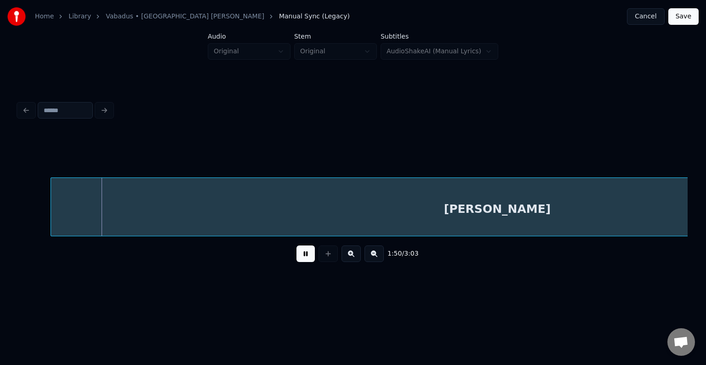
click at [296, 257] on button at bounding box center [305, 253] width 18 height 17
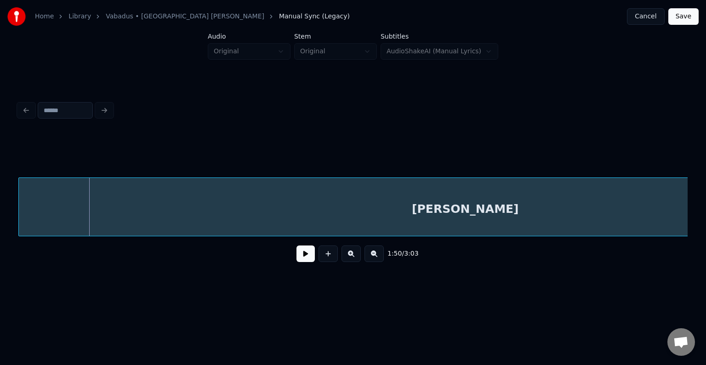
click at [142, 204] on div "[PERSON_NAME]" at bounding box center [465, 209] width 892 height 62
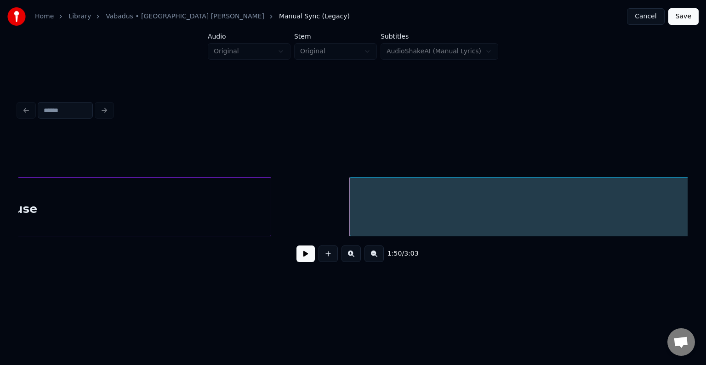
click at [125, 217] on div "Valguse" at bounding box center [11, 209] width 517 height 62
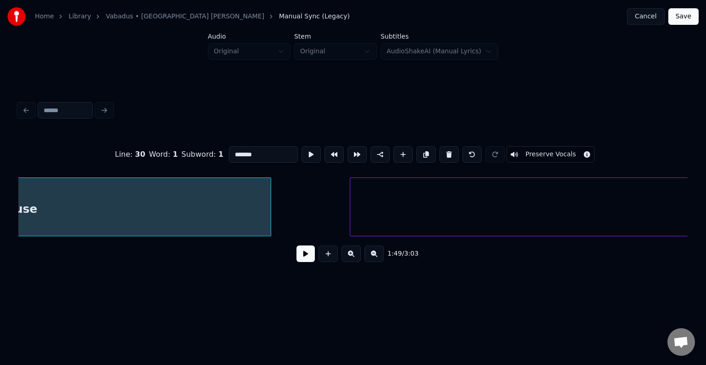
scroll to position [0, 60259]
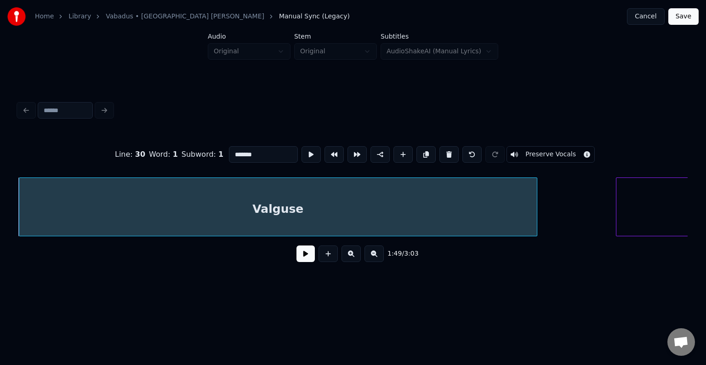
click at [229, 146] on input "*******" at bounding box center [263, 154] width 69 height 17
click at [561, 202] on div at bounding box center [559, 207] width 3 height 58
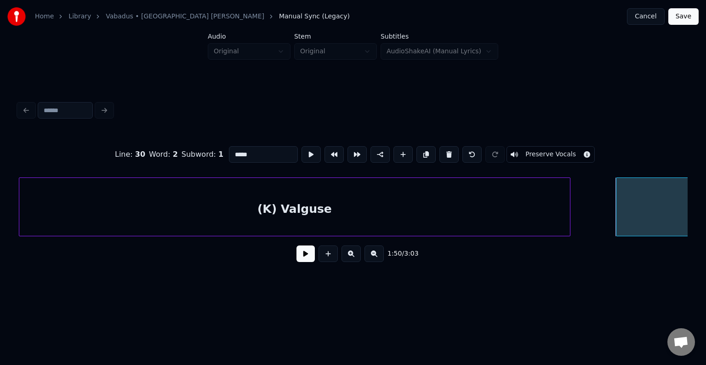
click at [229, 147] on input "*****" at bounding box center [263, 154] width 69 height 17
type input "*********"
click at [303, 259] on button at bounding box center [305, 253] width 18 height 17
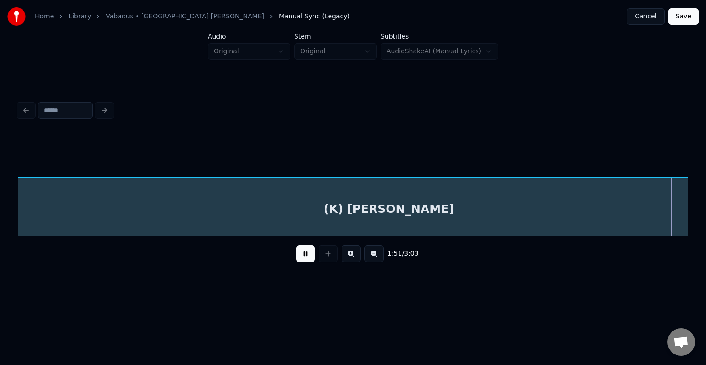
scroll to position [0, 61603]
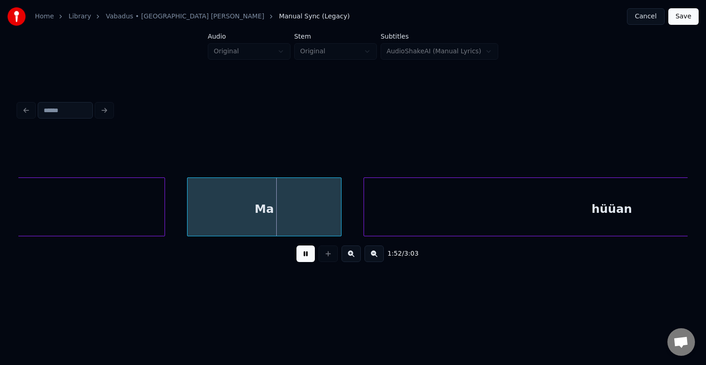
click at [303, 259] on button at bounding box center [305, 253] width 18 height 17
click at [272, 206] on div "Ma" at bounding box center [257, 209] width 153 height 62
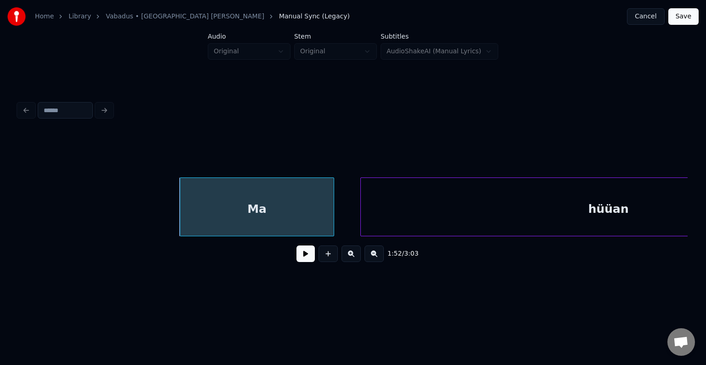
scroll to position [0, 61774]
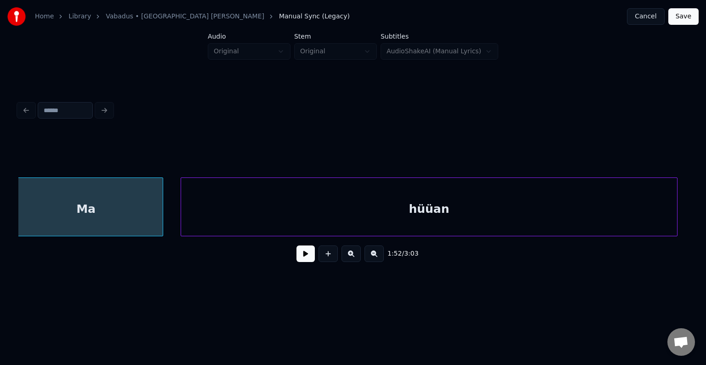
click at [445, 197] on div "hüüan" at bounding box center [428, 209] width 495 height 62
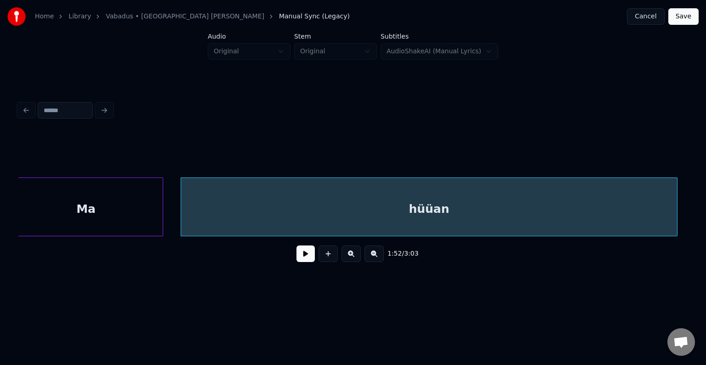
click at [434, 203] on div "hüüan" at bounding box center [428, 209] width 495 height 62
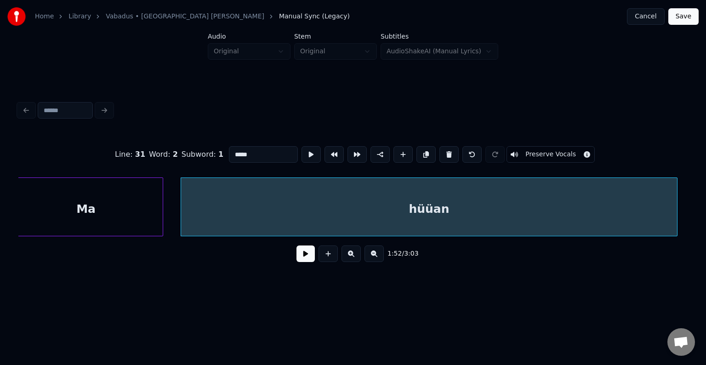
click at [229, 147] on input "*****" at bounding box center [263, 154] width 69 height 17
type input "******"
click at [296, 262] on button at bounding box center [305, 253] width 18 height 17
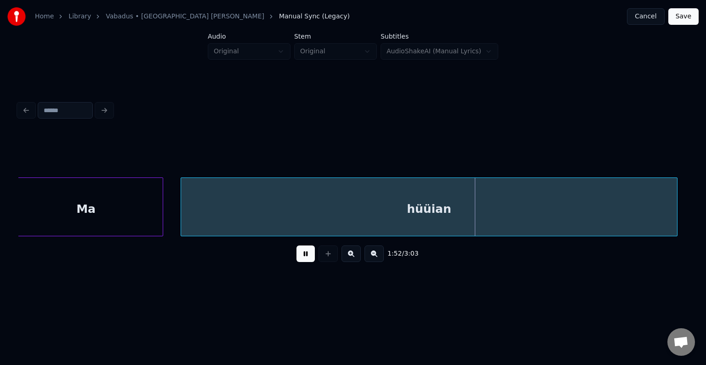
click at [301, 260] on button at bounding box center [305, 253] width 18 height 17
click at [300, 219] on div "hüüian" at bounding box center [428, 209] width 495 height 62
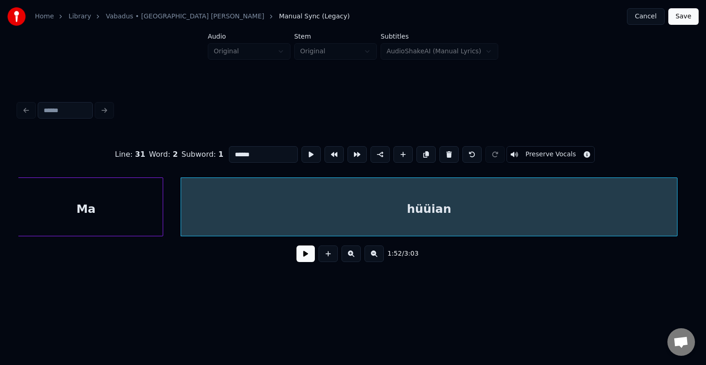
click at [229, 149] on input "******" at bounding box center [263, 154] width 69 height 17
type input "**********"
click at [303, 258] on button at bounding box center [305, 253] width 18 height 17
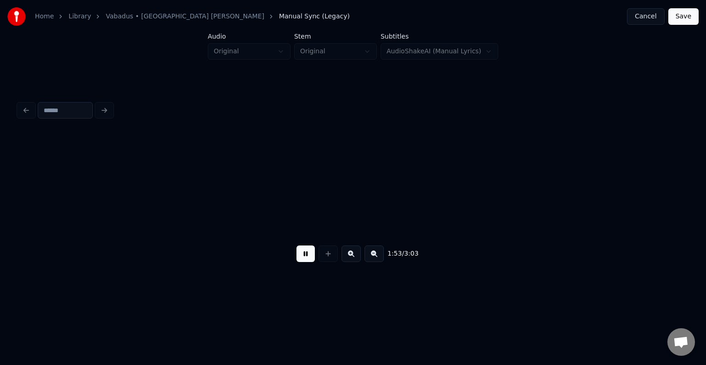
scroll to position [0, 62449]
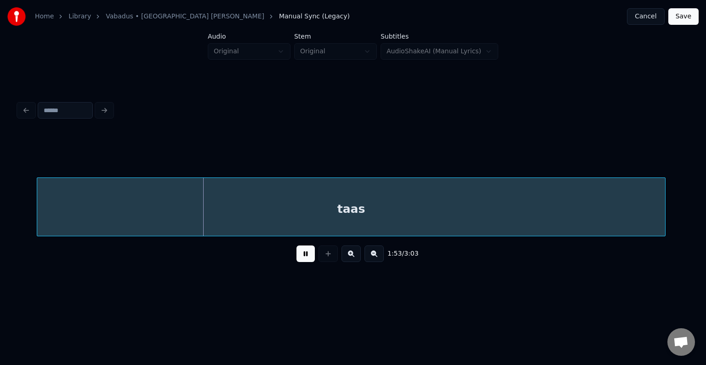
click at [303, 258] on button at bounding box center [305, 253] width 18 height 17
click at [300, 216] on div "taas" at bounding box center [334, 209] width 628 height 62
click at [300, 257] on button at bounding box center [305, 253] width 18 height 17
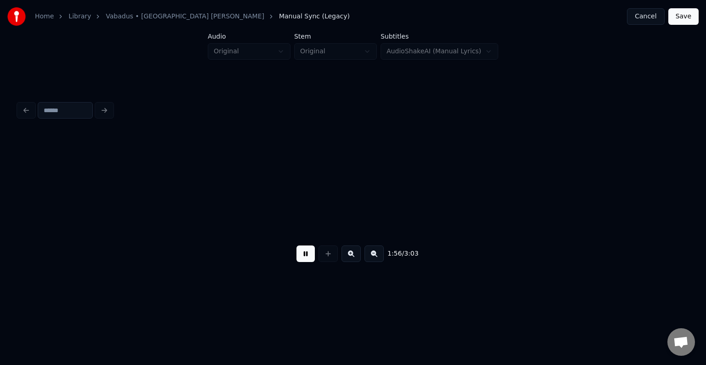
scroll to position [0, 64463]
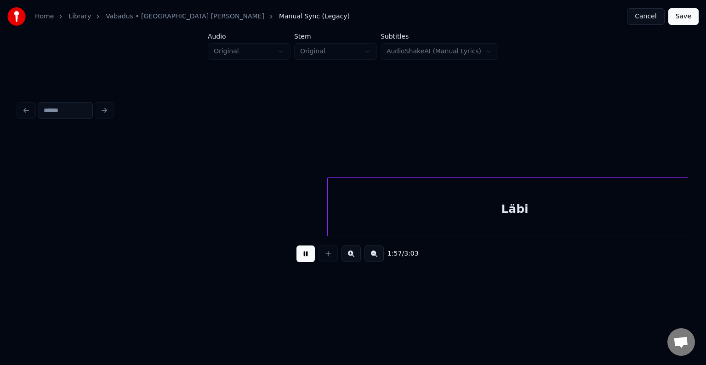
click at [306, 261] on button at bounding box center [305, 253] width 18 height 17
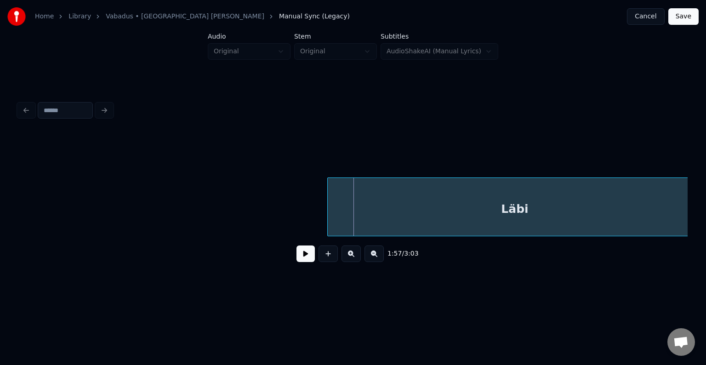
scroll to position [0, 64476]
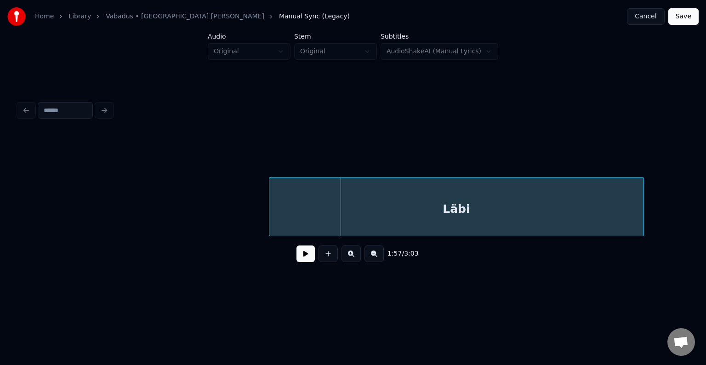
click at [445, 208] on div "Läbi" at bounding box center [456, 209] width 374 height 62
click at [307, 257] on button at bounding box center [305, 253] width 18 height 17
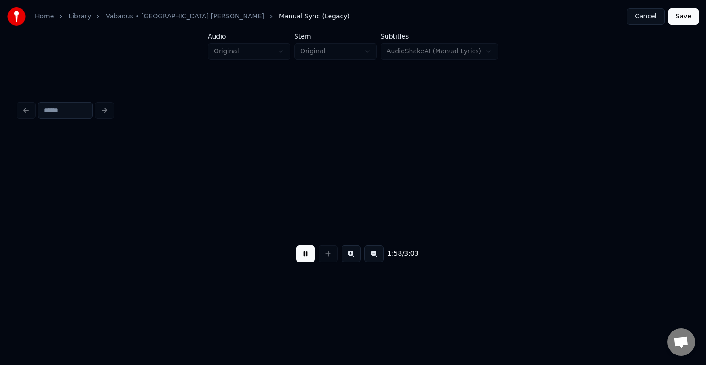
scroll to position [0, 65148]
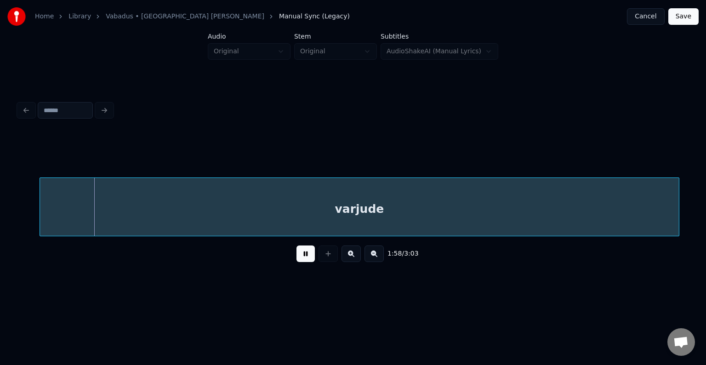
click at [307, 257] on button at bounding box center [305, 253] width 18 height 17
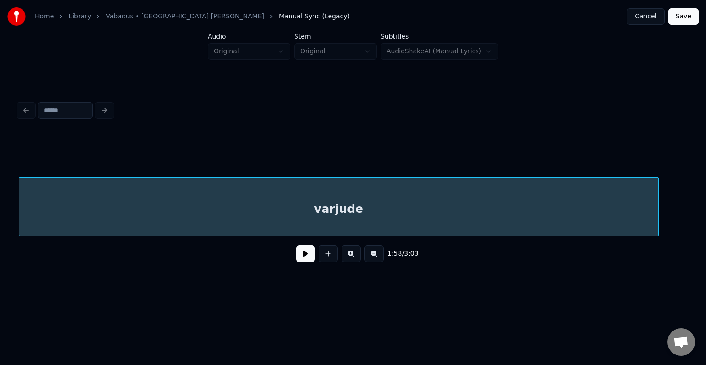
click at [258, 211] on div "varjude" at bounding box center [338, 209] width 639 height 62
click at [296, 257] on button at bounding box center [305, 253] width 18 height 17
click at [298, 254] on button at bounding box center [305, 253] width 18 height 17
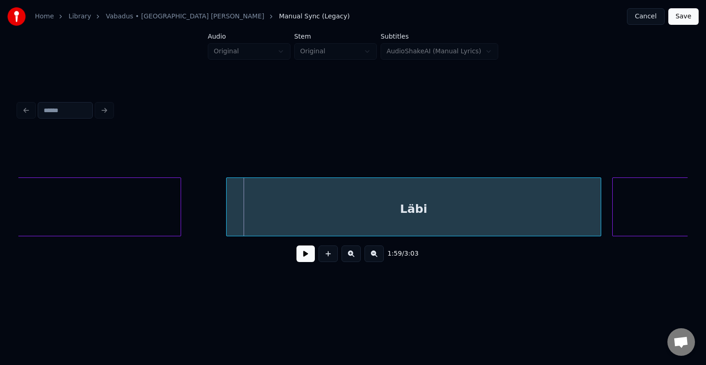
scroll to position [0, 65619]
click at [318, 211] on div "Läbi" at bounding box center [405, 209] width 374 height 62
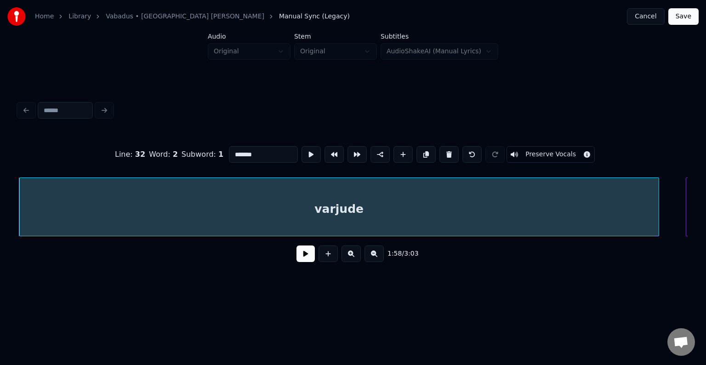
click at [298, 255] on button at bounding box center [305, 253] width 18 height 17
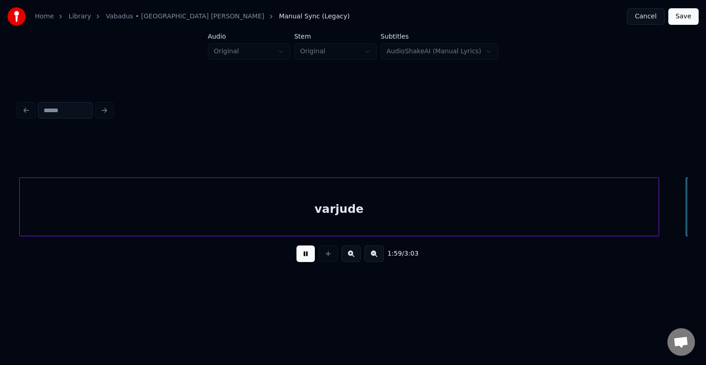
scroll to position [0, 65823]
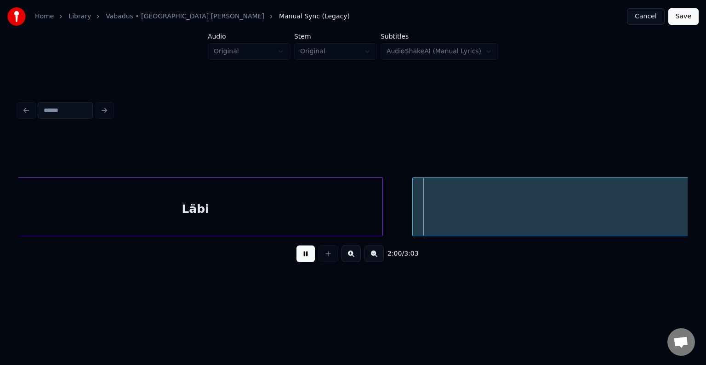
click at [298, 254] on button at bounding box center [305, 253] width 18 height 17
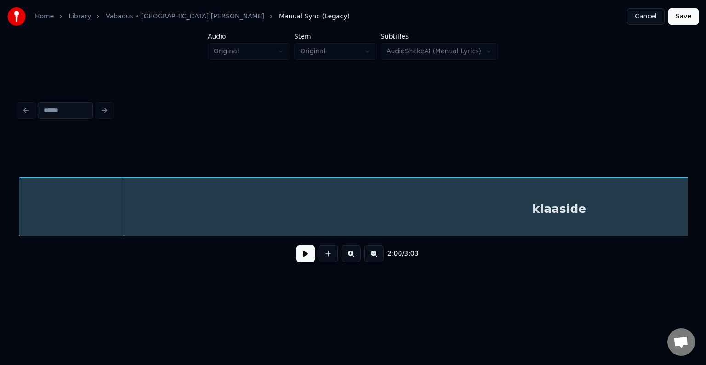
click at [459, 212] on div "klaaside" at bounding box center [559, 209] width 1080 height 62
click at [301, 256] on button at bounding box center [305, 253] width 18 height 17
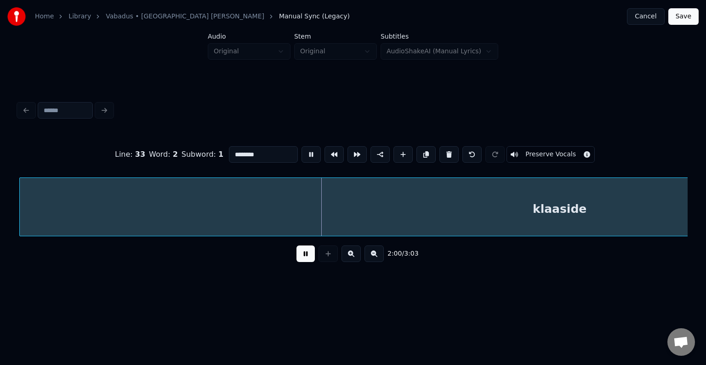
click at [301, 262] on button at bounding box center [305, 253] width 18 height 17
click at [306, 220] on div "klaaside" at bounding box center [560, 209] width 1080 height 62
click at [229, 147] on input "********" at bounding box center [263, 154] width 69 height 17
type input "**********"
click at [298, 254] on button at bounding box center [305, 253] width 18 height 17
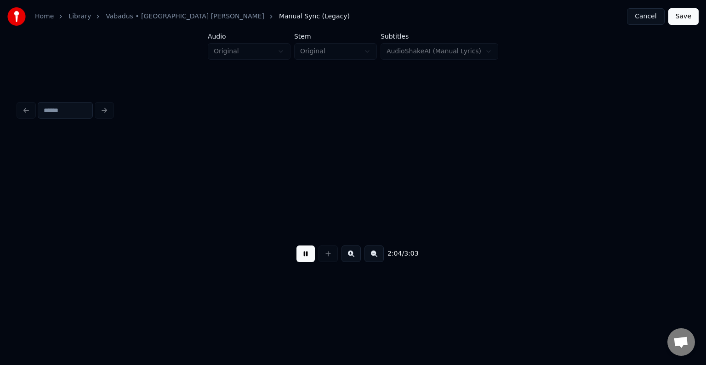
scroll to position [0, 68887]
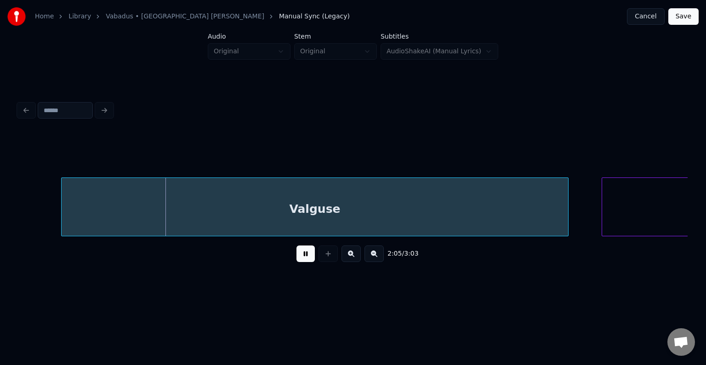
click at [304, 257] on button at bounding box center [305, 253] width 18 height 17
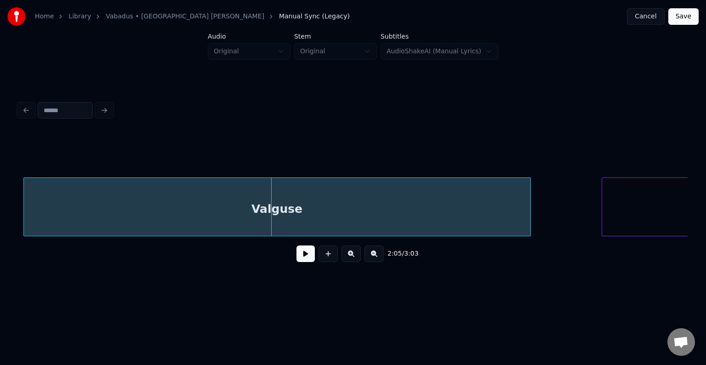
click at [290, 217] on div "Valguse" at bounding box center [277, 209] width 506 height 62
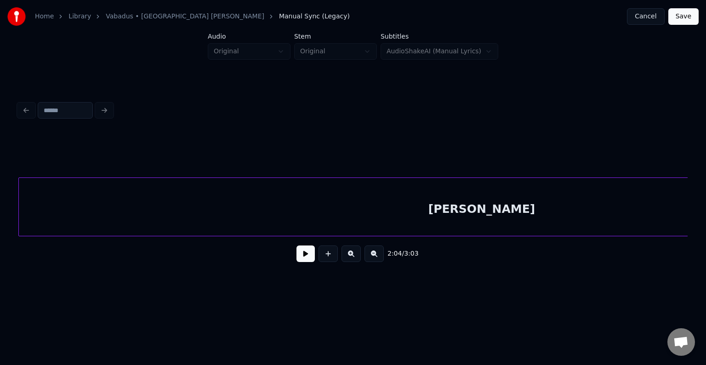
click at [618, 200] on div "[PERSON_NAME]" at bounding box center [481, 209] width 925 height 62
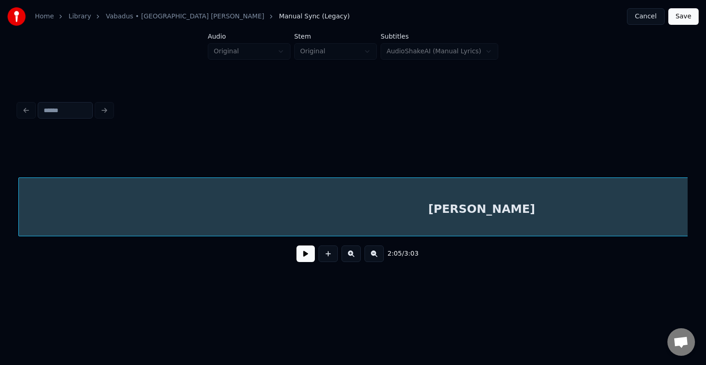
scroll to position [0, 69440]
click at [296, 257] on button at bounding box center [305, 253] width 18 height 17
click at [301, 216] on div "[PERSON_NAME]" at bounding box center [482, 209] width 925 height 62
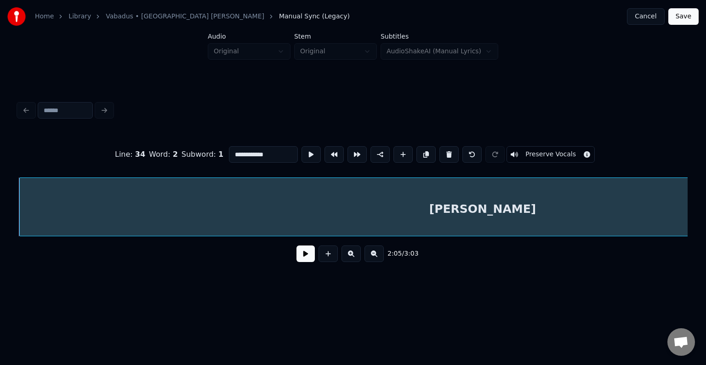
type input "*****"
click at [296, 259] on button at bounding box center [305, 253] width 18 height 17
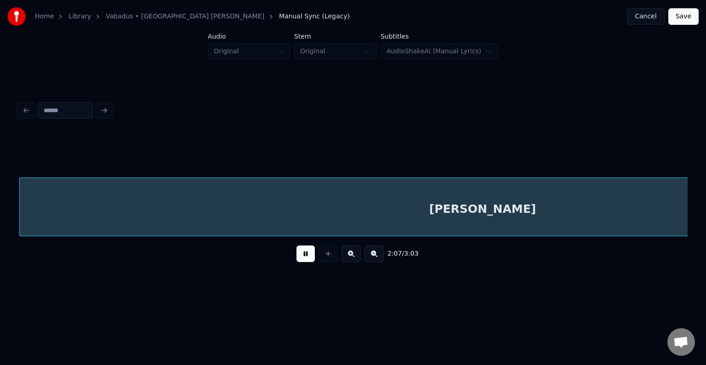
scroll to position [0, 70110]
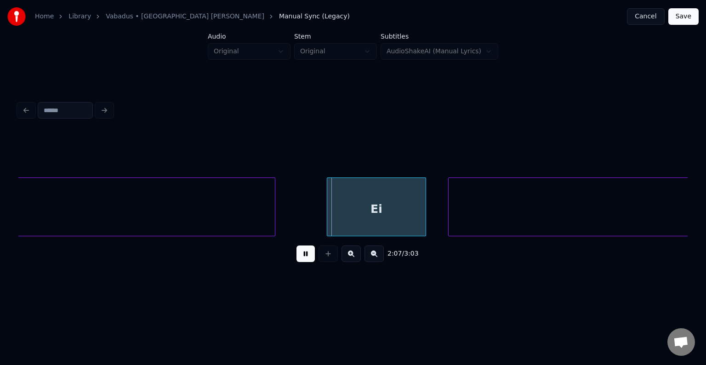
click at [296, 255] on button at bounding box center [305, 253] width 18 height 17
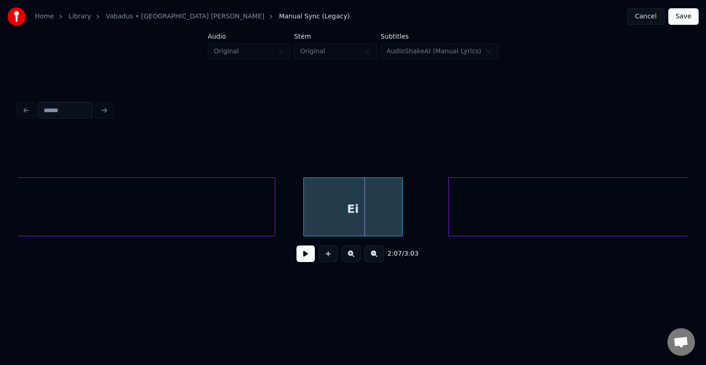
click at [371, 206] on div "Ei" at bounding box center [353, 209] width 98 height 62
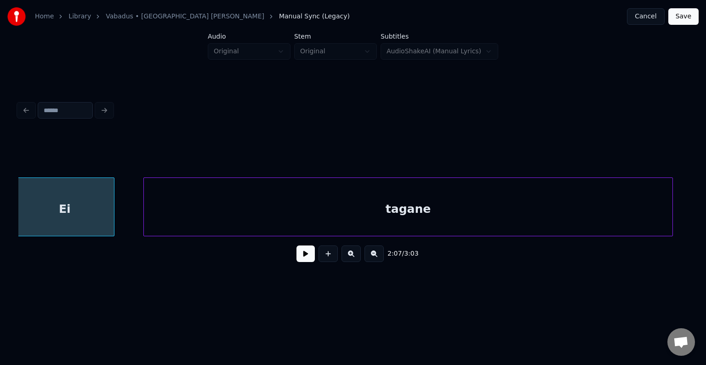
click at [507, 205] on div "tagane" at bounding box center [408, 209] width 528 height 62
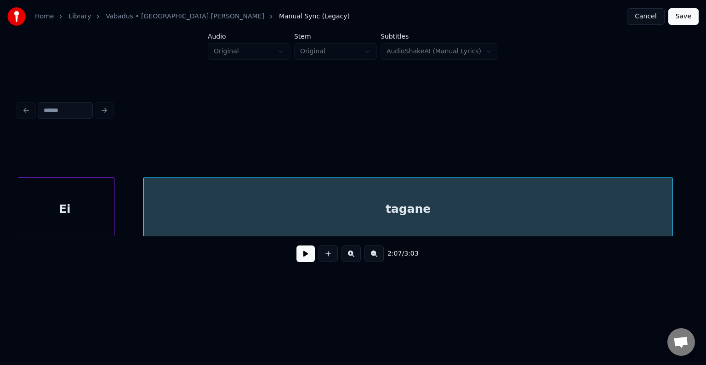
click at [91, 207] on div "Ei" at bounding box center [65, 209] width 98 height 62
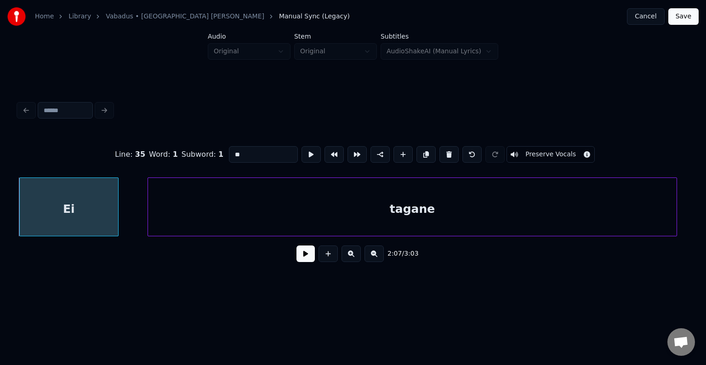
click at [301, 259] on button at bounding box center [305, 253] width 18 height 17
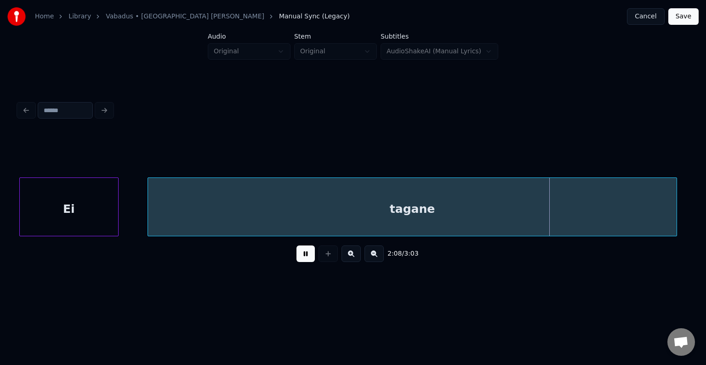
drag, startPoint x: 298, startPoint y: 255, endPoint x: 288, endPoint y: 249, distance: 12.0
click at [298, 255] on button at bounding box center [305, 253] width 18 height 17
click at [276, 215] on div "tagane" at bounding box center [412, 209] width 528 height 62
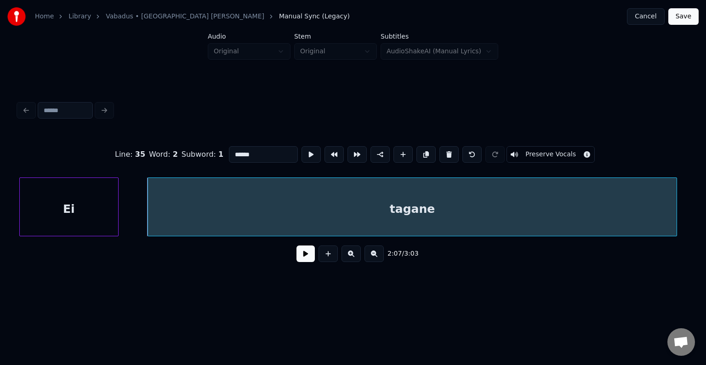
click at [297, 259] on button at bounding box center [305, 253] width 18 height 17
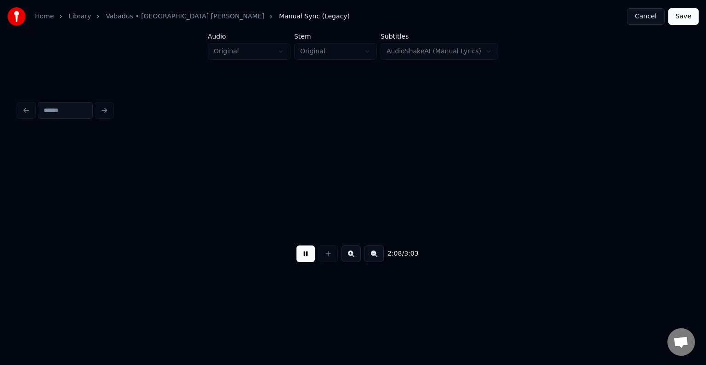
scroll to position [0, 71068]
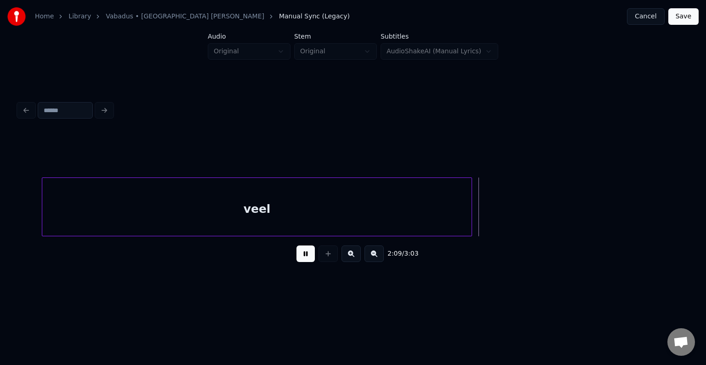
click at [297, 254] on button at bounding box center [305, 253] width 18 height 17
click at [249, 208] on div "veel" at bounding box center [235, 209] width 429 height 62
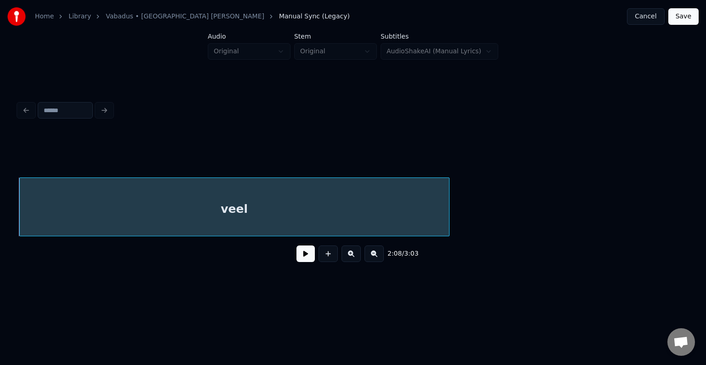
click at [298, 262] on button at bounding box center [305, 253] width 18 height 17
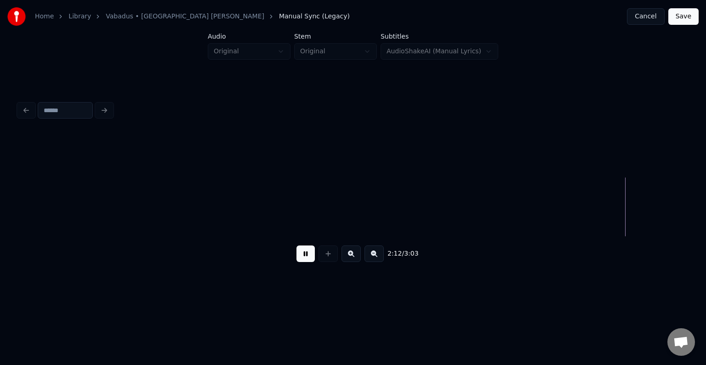
scroll to position [0, 73078]
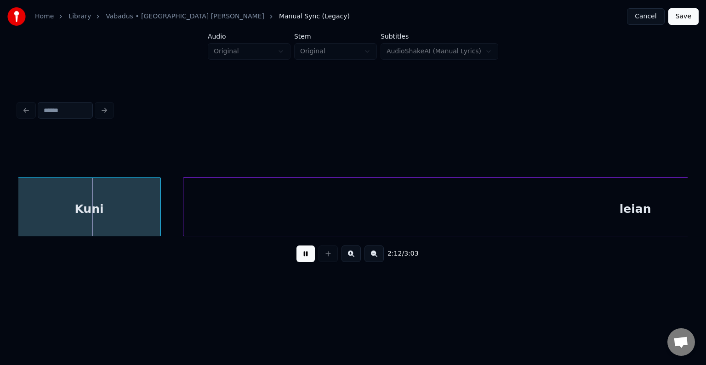
click at [305, 255] on button at bounding box center [305, 253] width 18 height 17
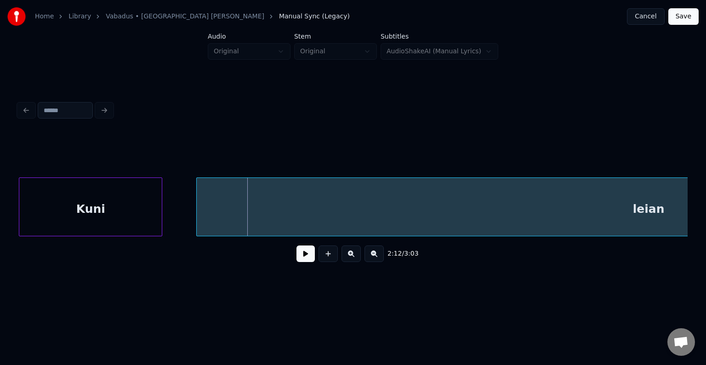
click at [128, 217] on div "Kuni" at bounding box center [90, 209] width 142 height 62
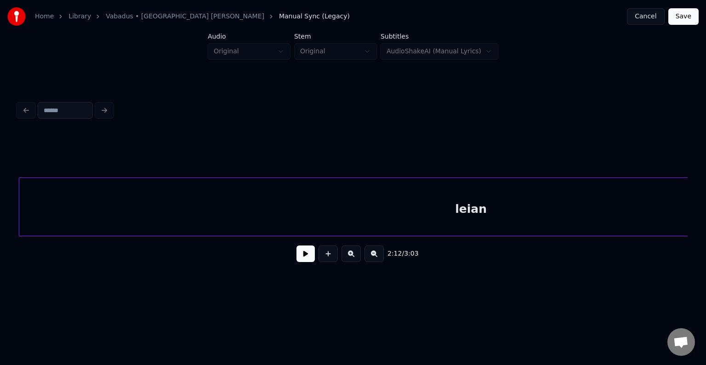
click at [404, 215] on div "leian" at bounding box center [470, 209] width 903 height 62
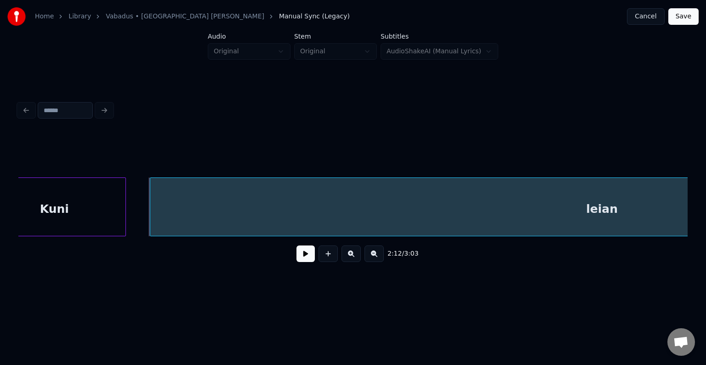
scroll to position [0, 73084]
click at [296, 261] on button at bounding box center [305, 253] width 18 height 17
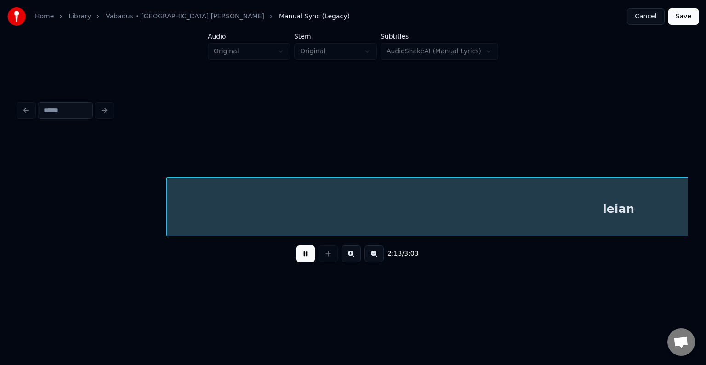
scroll to position [0, 73761]
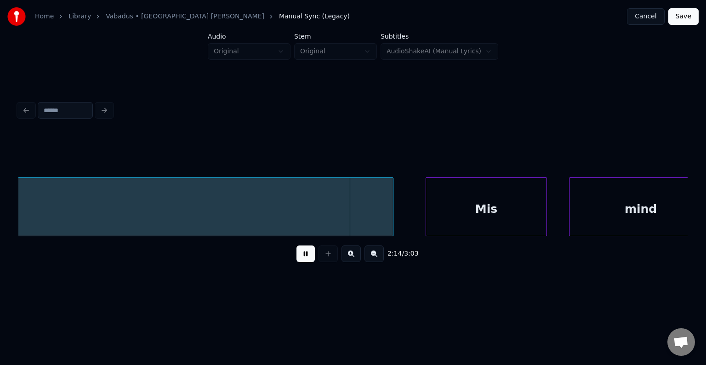
click at [296, 254] on button at bounding box center [305, 253] width 18 height 17
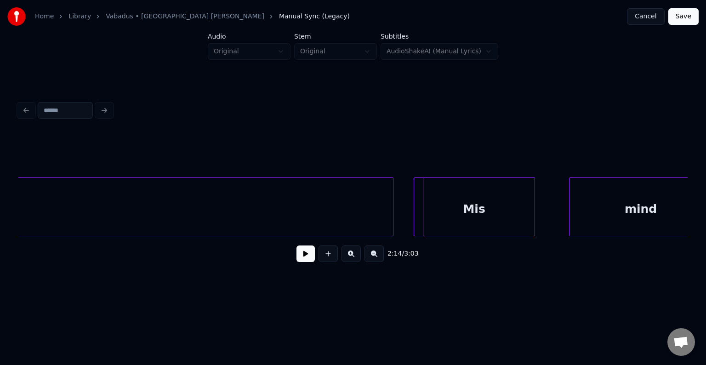
click at [494, 202] on div "Mis" at bounding box center [474, 209] width 120 height 62
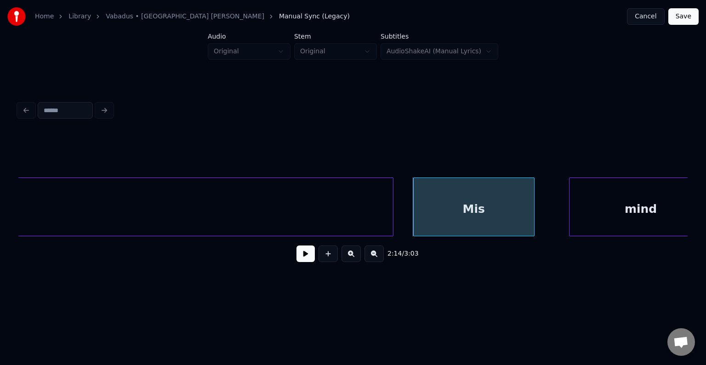
scroll to position [0, 73784]
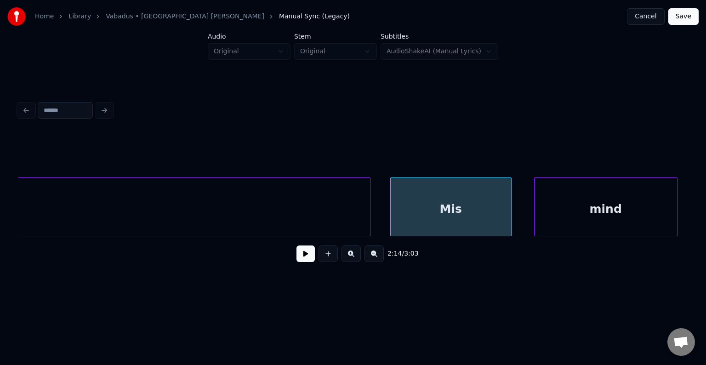
click at [618, 199] on div "mind" at bounding box center [605, 209] width 142 height 62
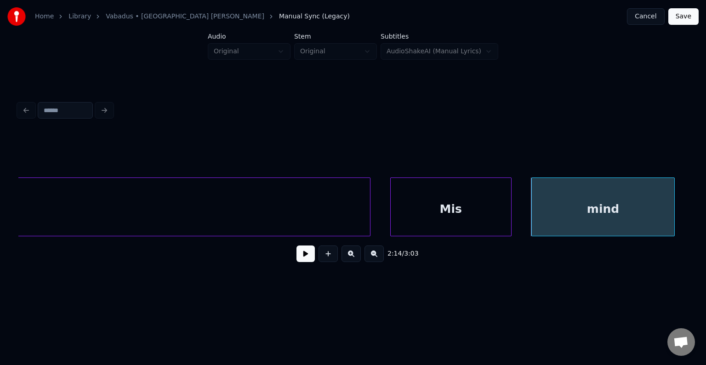
click at [301, 260] on button at bounding box center [305, 253] width 18 height 17
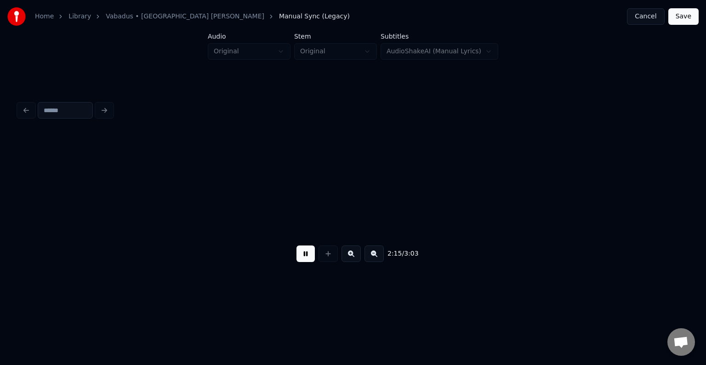
scroll to position [0, 74462]
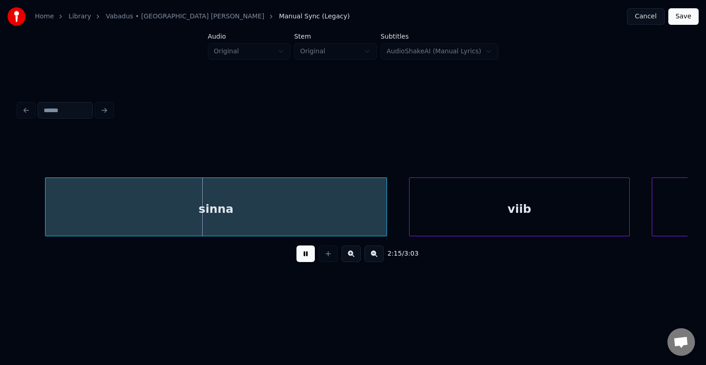
click at [308, 255] on button at bounding box center [305, 253] width 18 height 17
click at [257, 216] on div "sinna" at bounding box center [198, 209] width 341 height 62
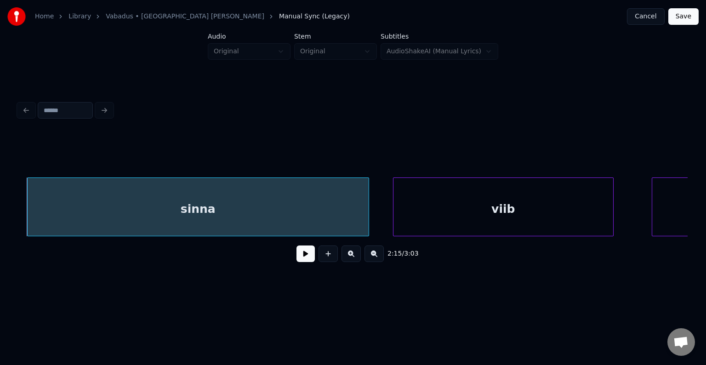
click at [534, 215] on div "viib" at bounding box center [503, 209] width 220 height 62
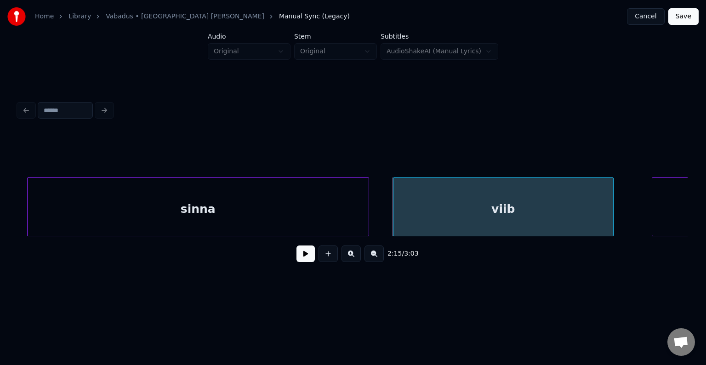
click at [299, 258] on button at bounding box center [305, 253] width 18 height 17
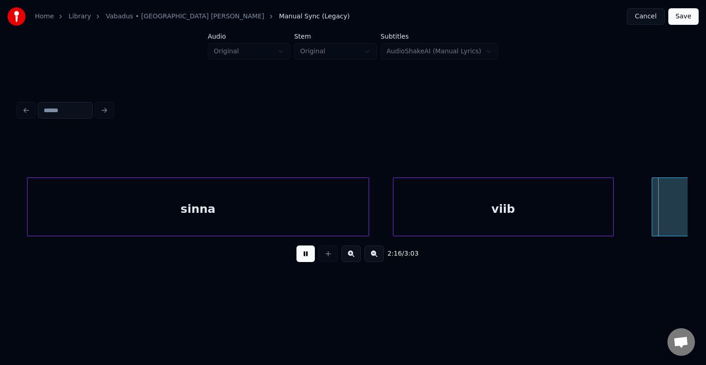
click at [299, 258] on button at bounding box center [305, 253] width 18 height 17
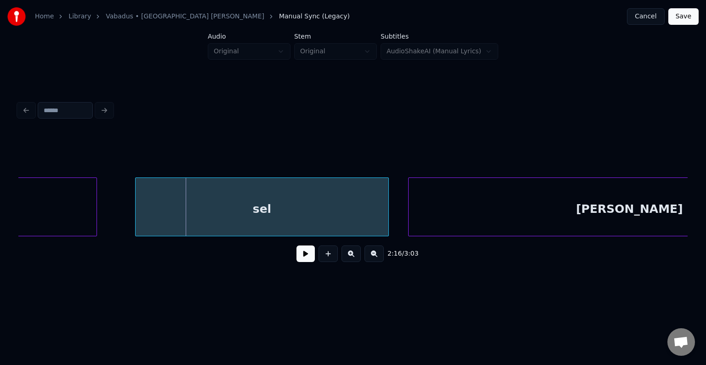
scroll to position [0, 74972]
click at [84, 220] on div at bounding box center [85, 207] width 3 height 58
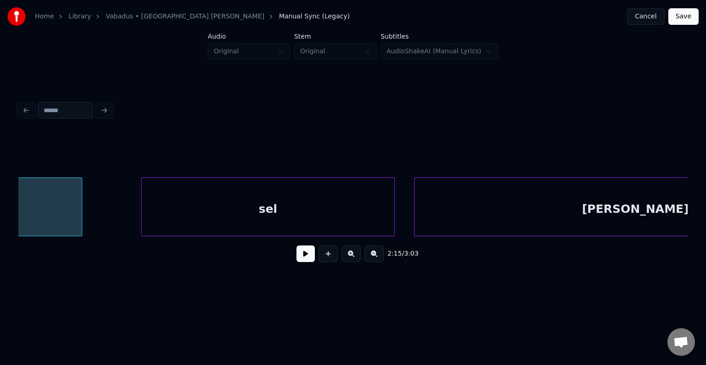
scroll to position [0, 74835]
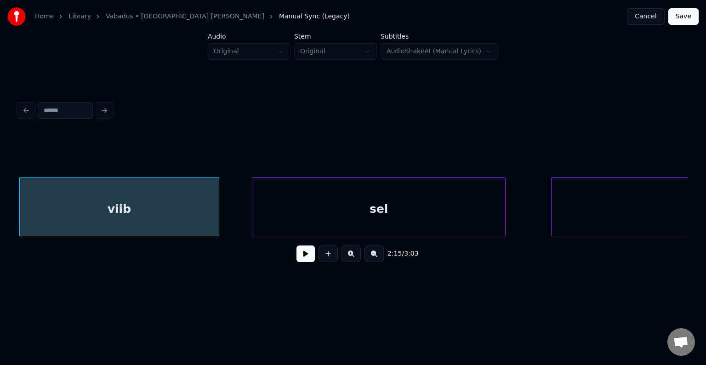
click at [363, 202] on div "sel" at bounding box center [378, 209] width 253 height 62
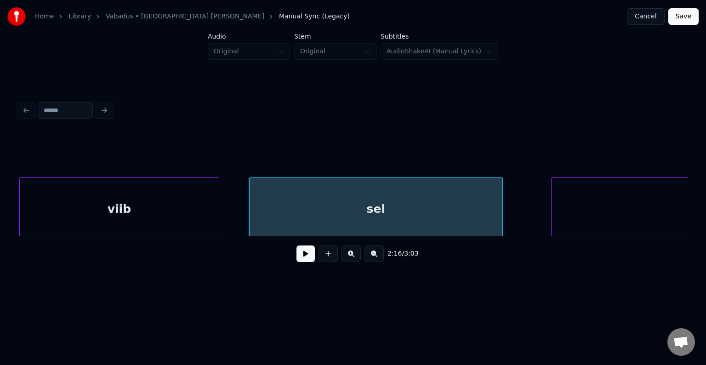
click at [300, 257] on button at bounding box center [305, 253] width 18 height 17
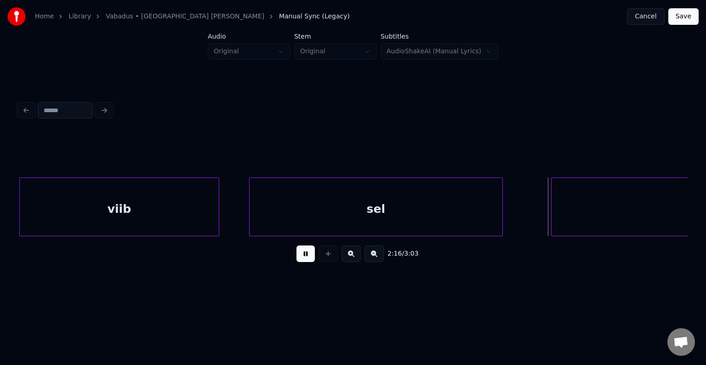
click at [300, 254] on button at bounding box center [305, 253] width 18 height 17
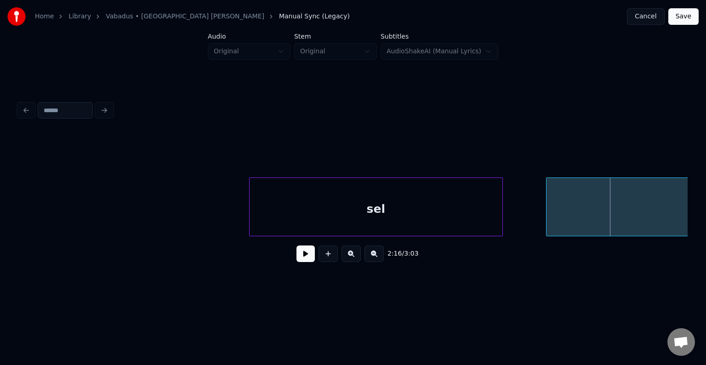
scroll to position [0, 75138]
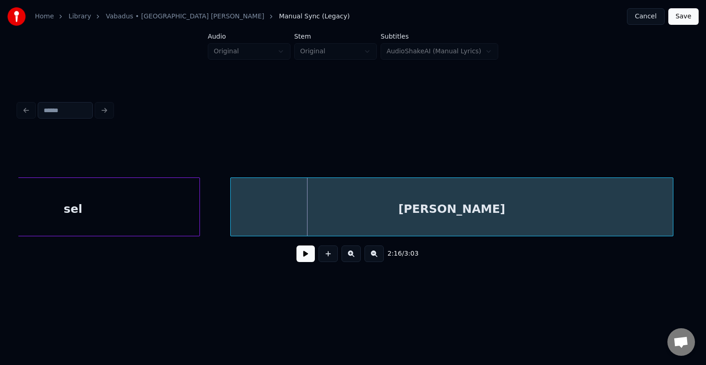
click at [639, 199] on div "[PERSON_NAME]" at bounding box center [452, 209] width 442 height 62
click at [300, 256] on button at bounding box center [305, 253] width 18 height 17
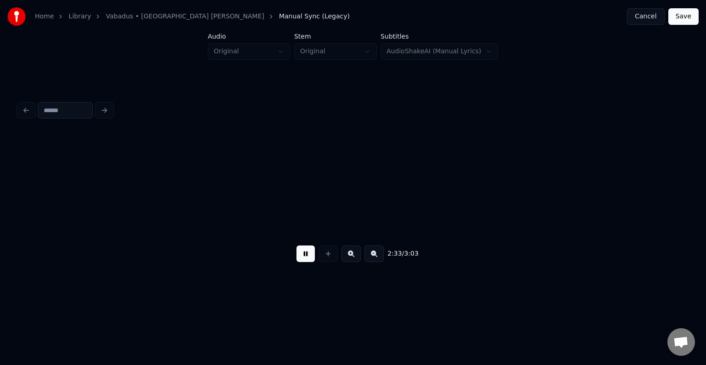
scroll to position [0, 84544]
click at [687, 17] on button "Save" at bounding box center [683, 16] width 30 height 17
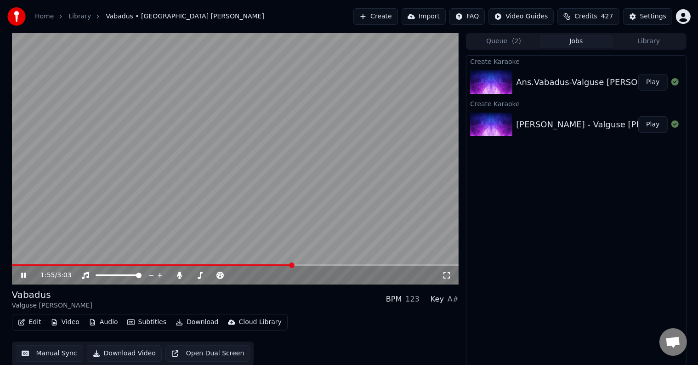
click at [24, 276] on icon at bounding box center [23, 276] width 5 height 6
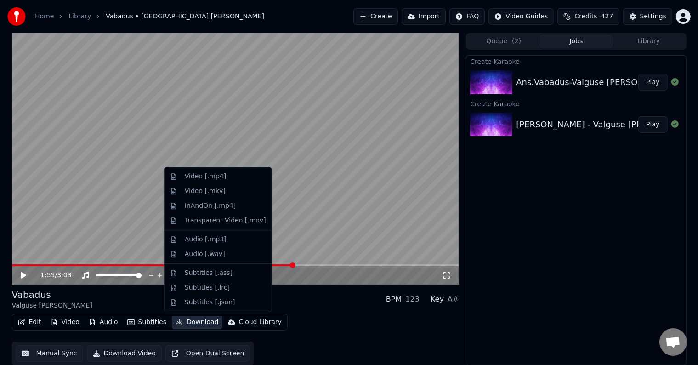
click at [200, 322] on button "Download" at bounding box center [197, 322] width 51 height 13
click at [203, 177] on div "Video [.mp4]" at bounding box center [205, 176] width 41 height 9
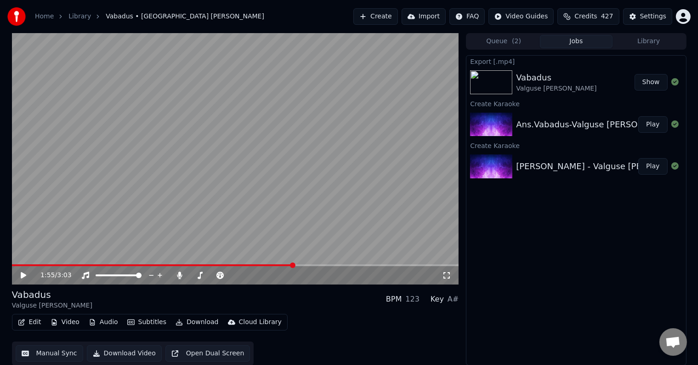
click at [653, 81] on button "Show" at bounding box center [651, 82] width 33 height 17
click at [654, 123] on button "Play" at bounding box center [652, 124] width 29 height 17
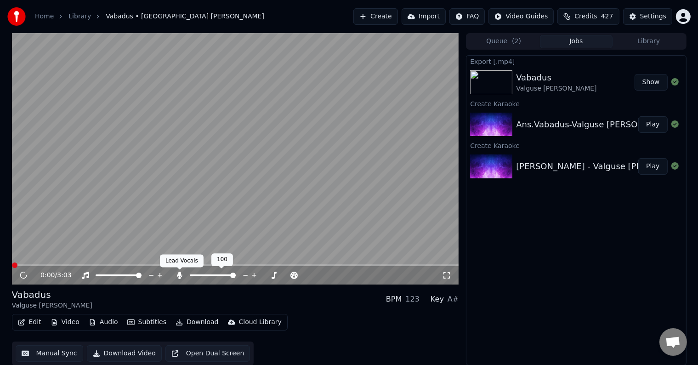
click at [180, 274] on icon at bounding box center [179, 275] width 5 height 7
click at [196, 324] on button "Download" at bounding box center [197, 322] width 51 height 13
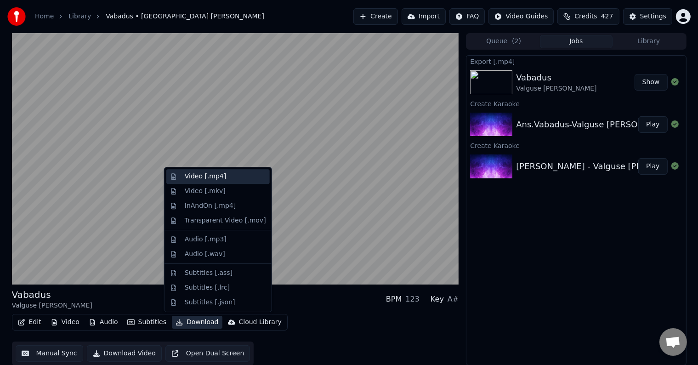
click at [216, 179] on div "Video [.mp4]" at bounding box center [205, 176] width 41 height 9
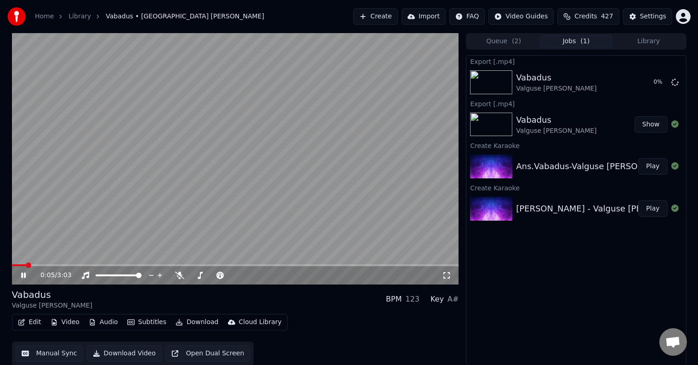
click at [31, 268] on span at bounding box center [29, 265] width 6 height 6
click at [23, 279] on icon at bounding box center [30, 275] width 22 height 7
click at [648, 76] on button "Show" at bounding box center [651, 82] width 33 height 17
